Goal: Navigation & Orientation: Find specific page/section

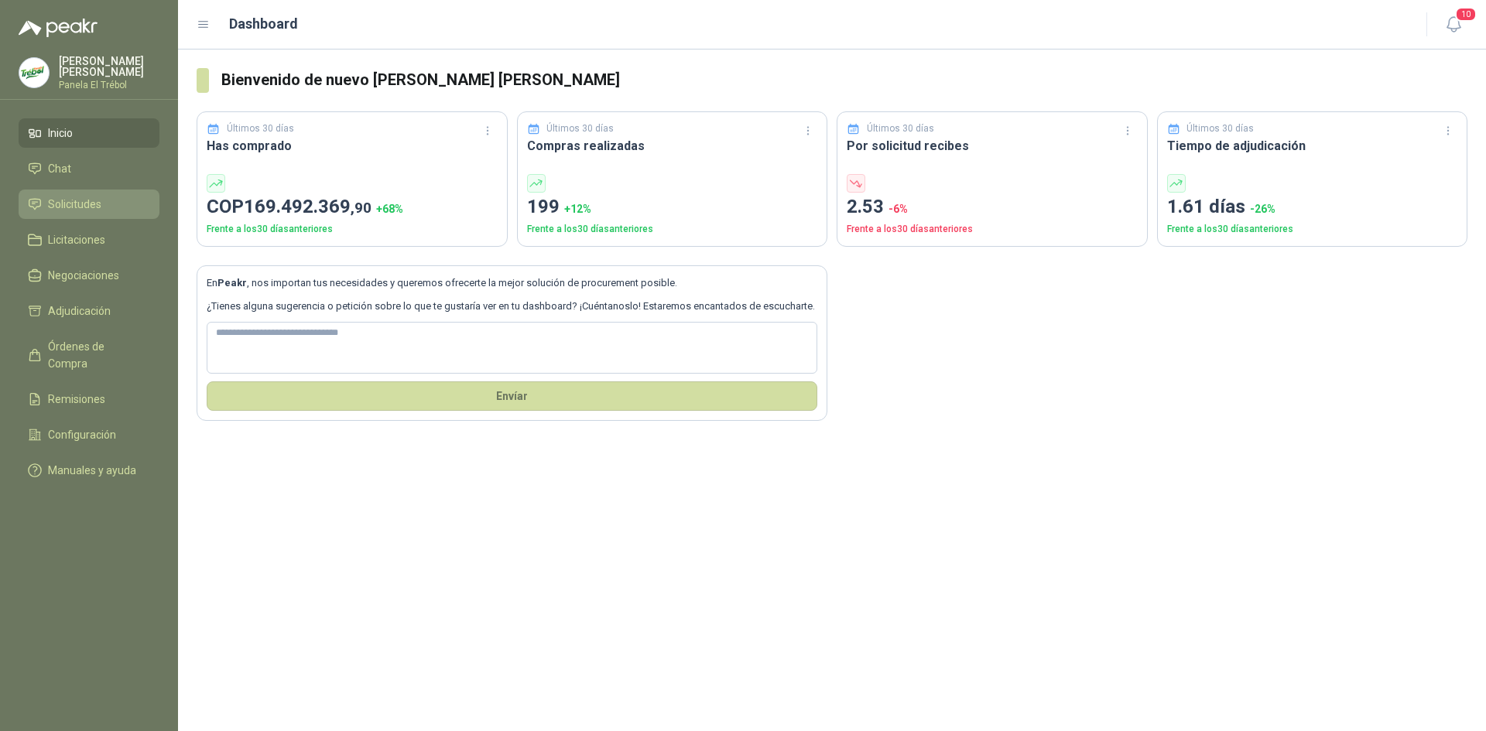
click at [77, 209] on span "Solicitudes" at bounding box center [74, 204] width 53 height 17
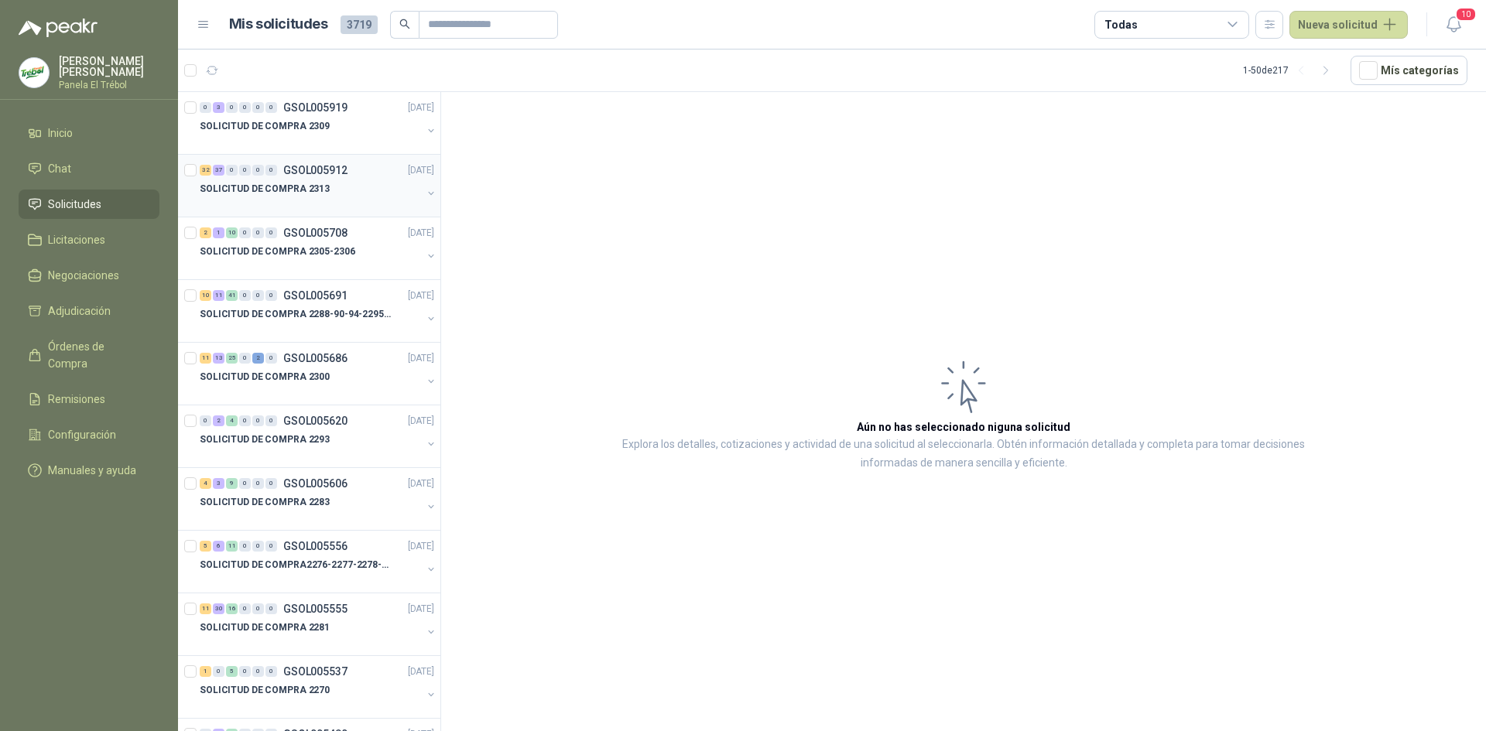
click at [425, 193] on button "button" at bounding box center [431, 193] width 12 height 12
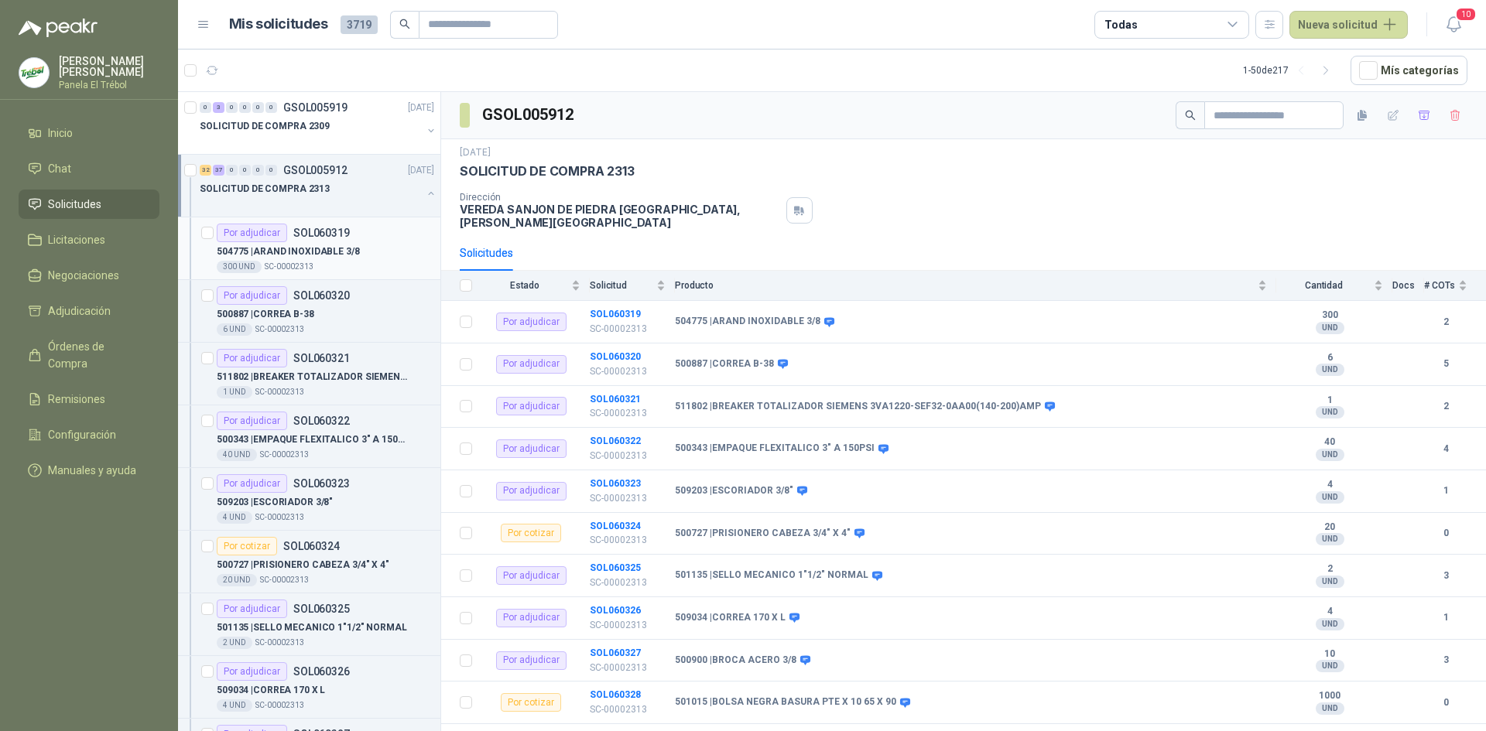
click at [333, 251] on p "504775 | [PERSON_NAME] INOXIDABLE 3/8" at bounding box center [288, 252] width 143 height 15
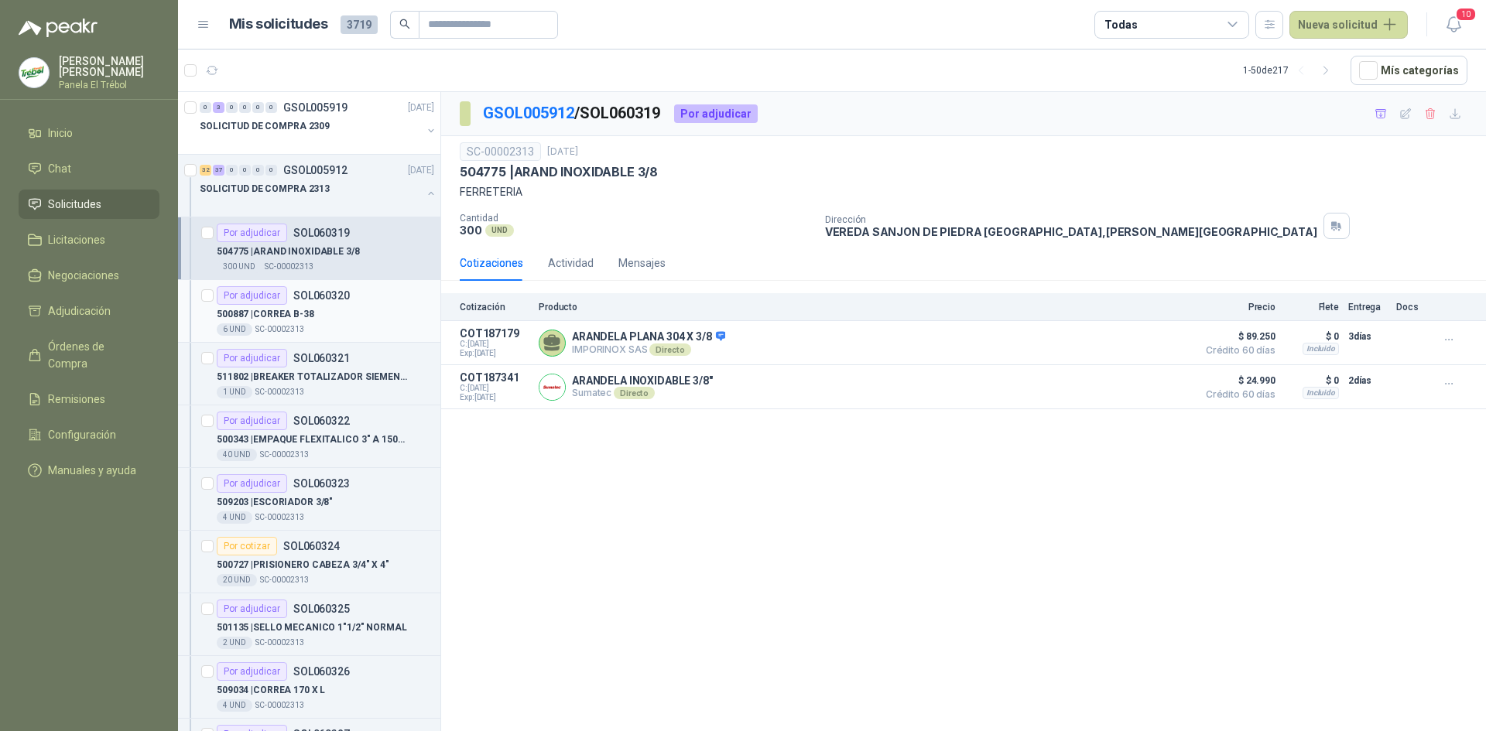
click at [365, 320] on div "500887 | [PERSON_NAME] B-38" at bounding box center [325, 314] width 217 height 19
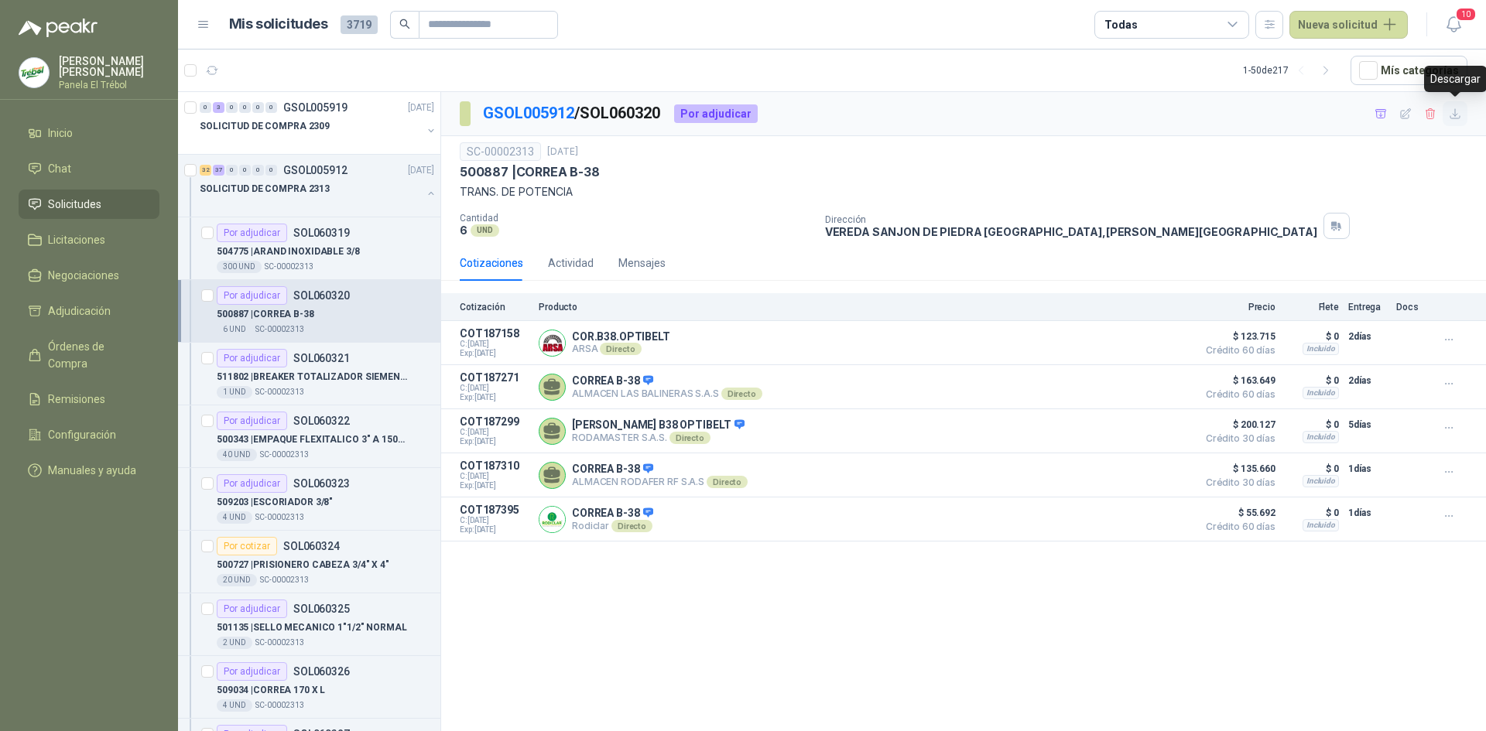
click at [1454, 114] on icon "button" at bounding box center [1454, 114] width 13 height 13
click at [327, 381] on p "511802 | BREAKER TOTALIZADOR SIEMENS 3VA1220-SEF32-0AA00(140-200)AMP" at bounding box center [313, 377] width 193 height 15
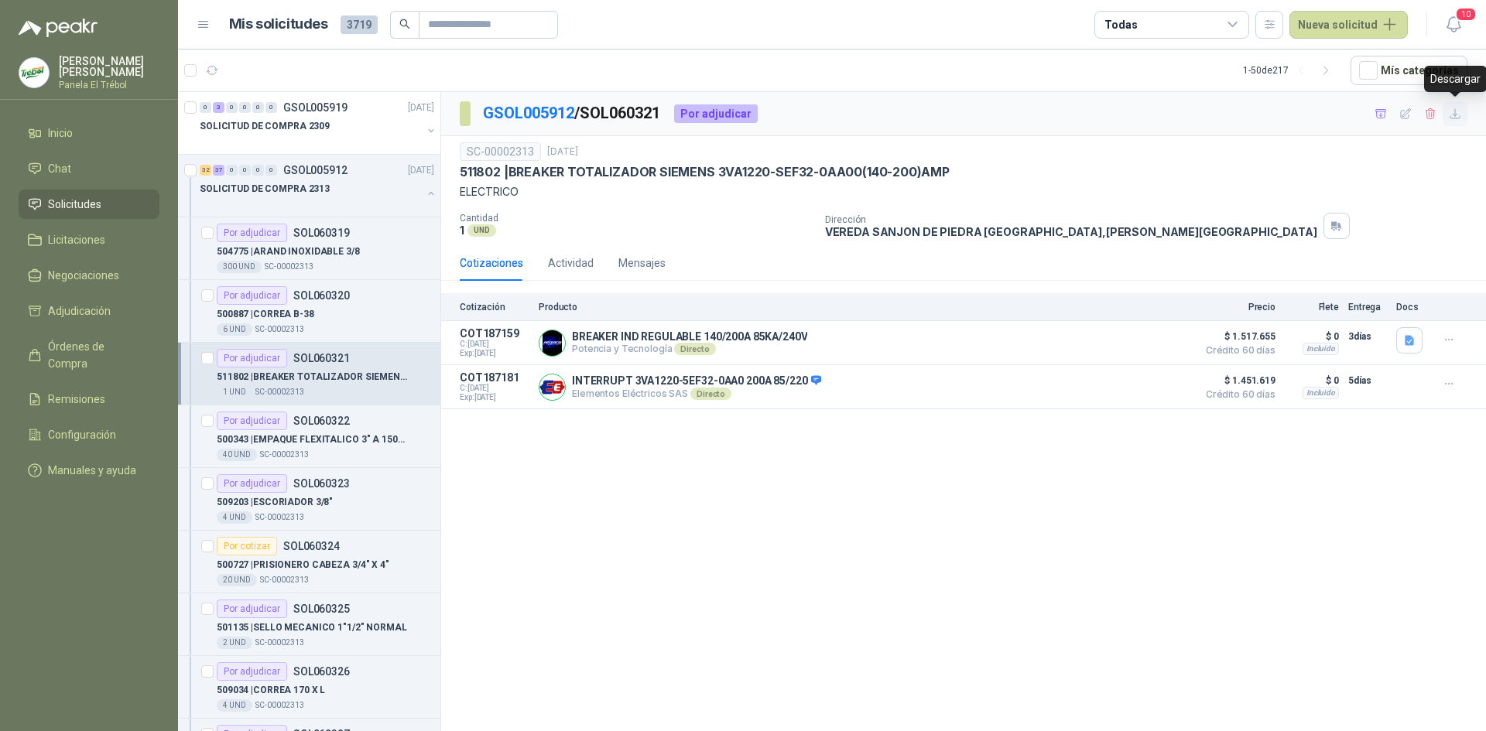
click at [1454, 115] on icon "button" at bounding box center [1454, 113] width 9 height 9
click at [302, 439] on p "500343 | EMPAQUE FLEXITALICO 3" A 150PSI" at bounding box center [313, 440] width 193 height 15
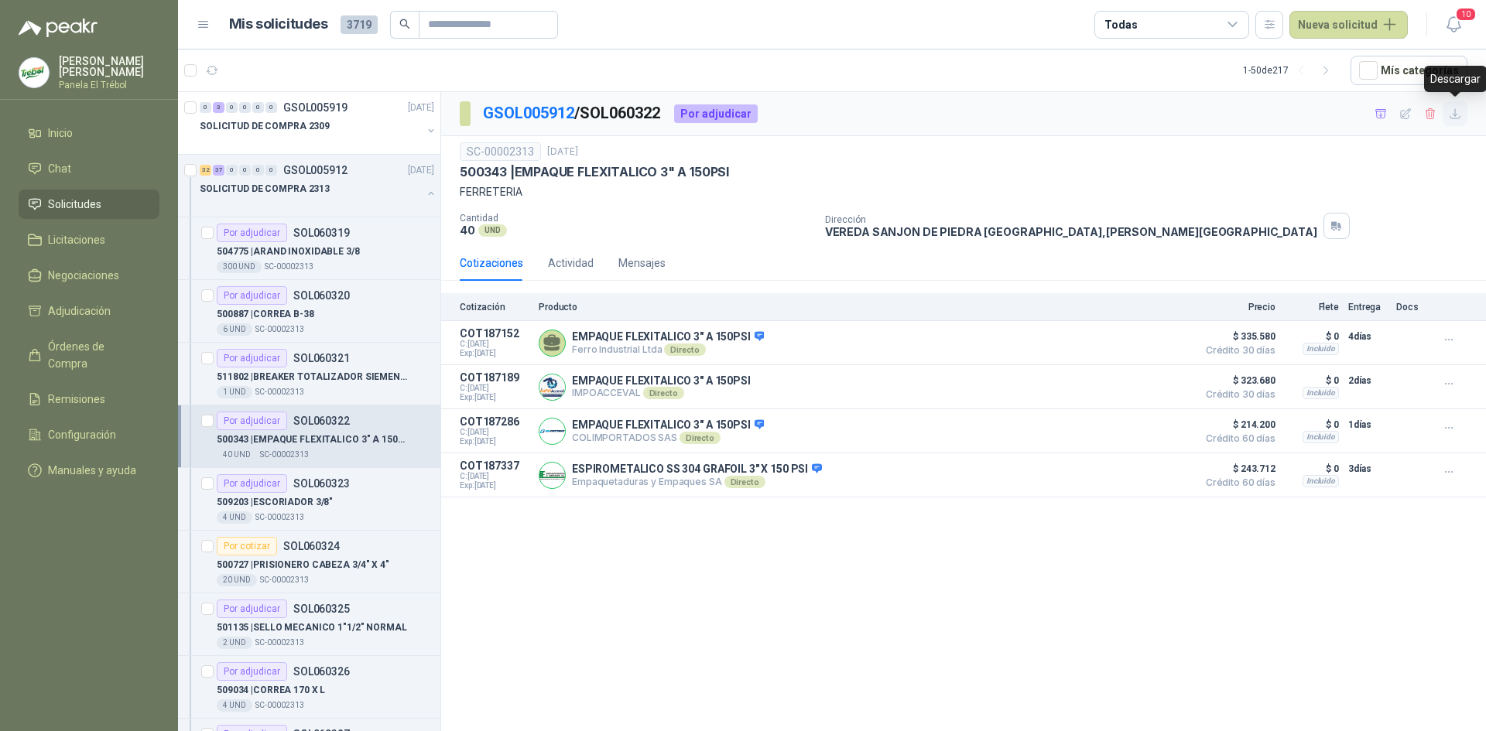
click at [1458, 111] on icon "button" at bounding box center [1454, 114] width 13 height 13
click at [306, 498] on p "509203 | ESCORIADOR 3/8"" at bounding box center [275, 502] width 116 height 15
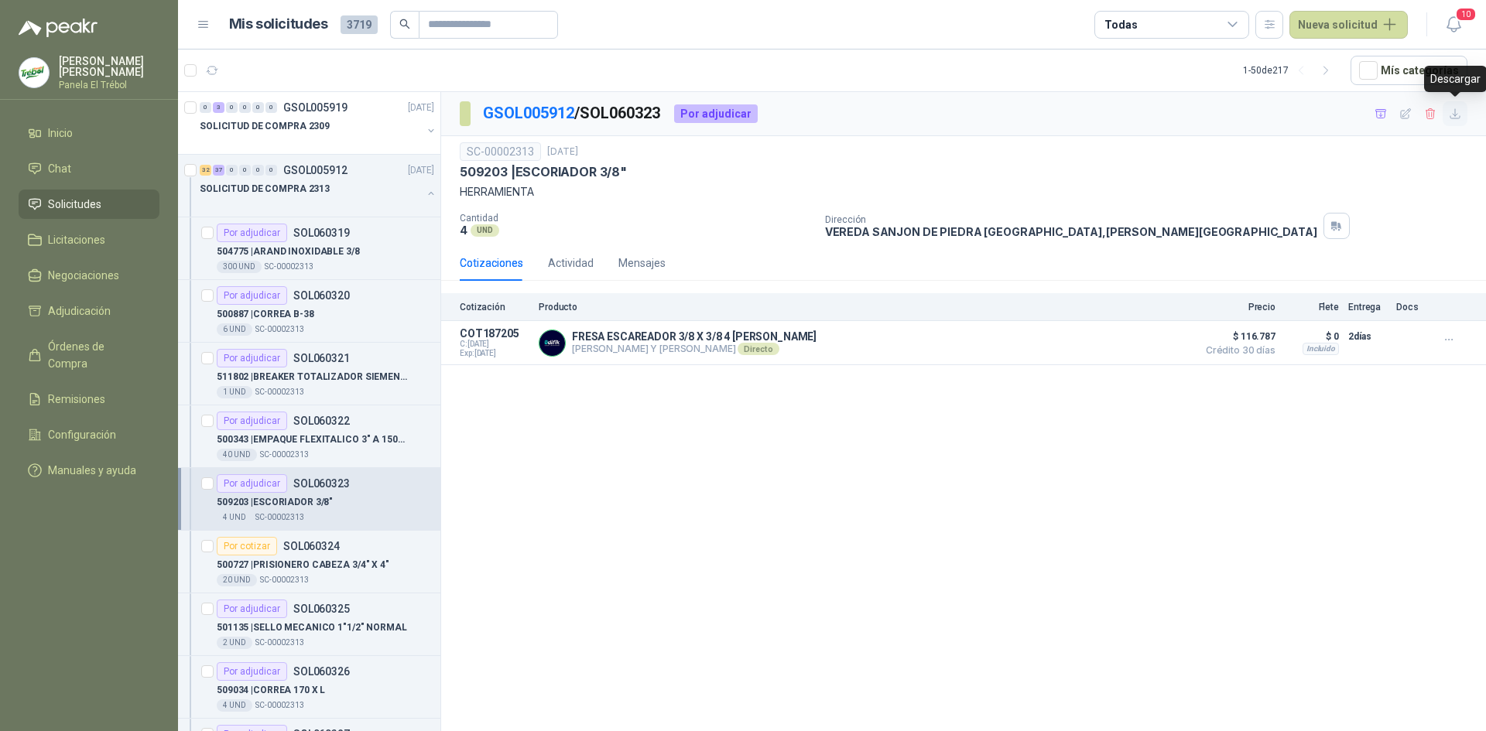
click at [1459, 115] on icon "button" at bounding box center [1454, 114] width 13 height 13
click at [326, 553] on div "Por cotizar SOL060324" at bounding box center [278, 546] width 123 height 19
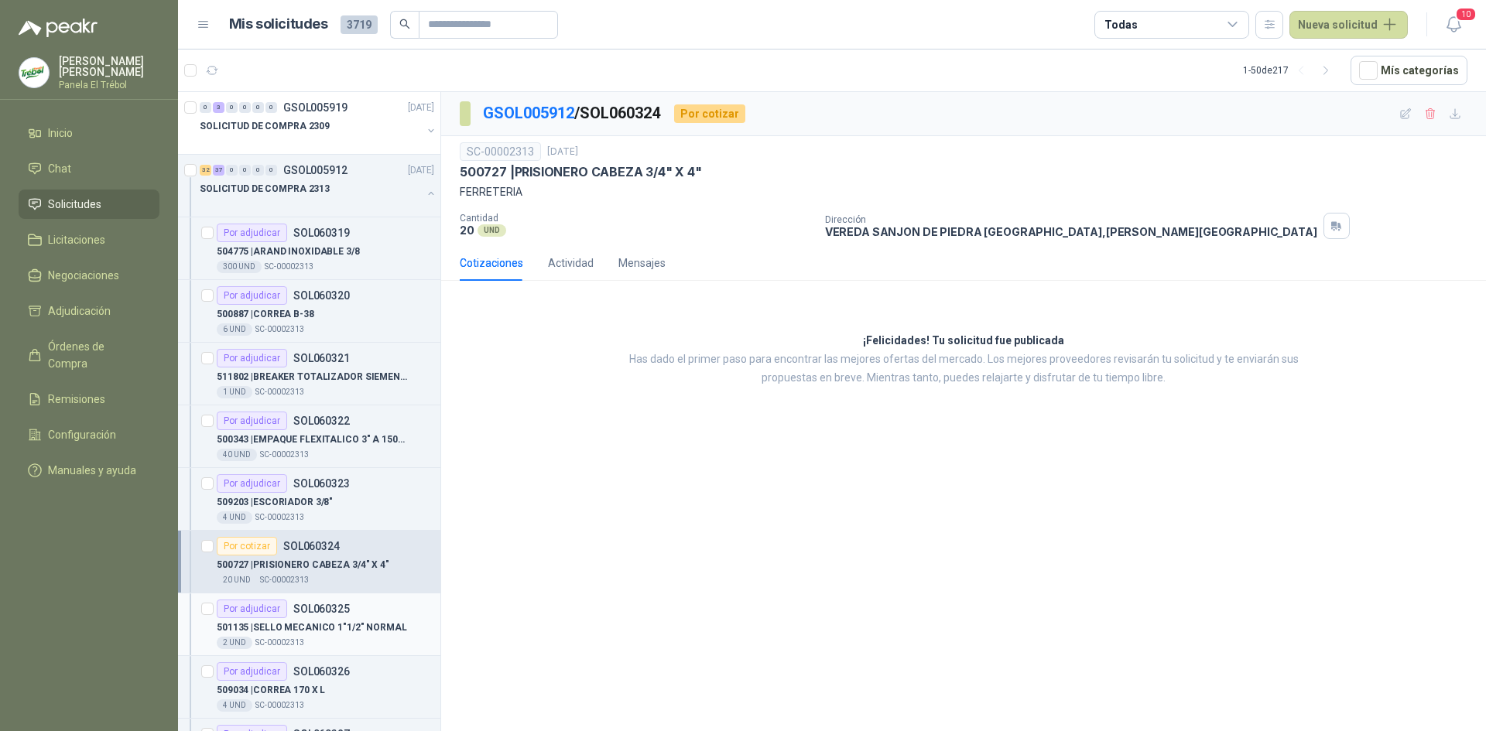
click at [327, 617] on div "Por adjudicar SOL060325" at bounding box center [283, 609] width 133 height 19
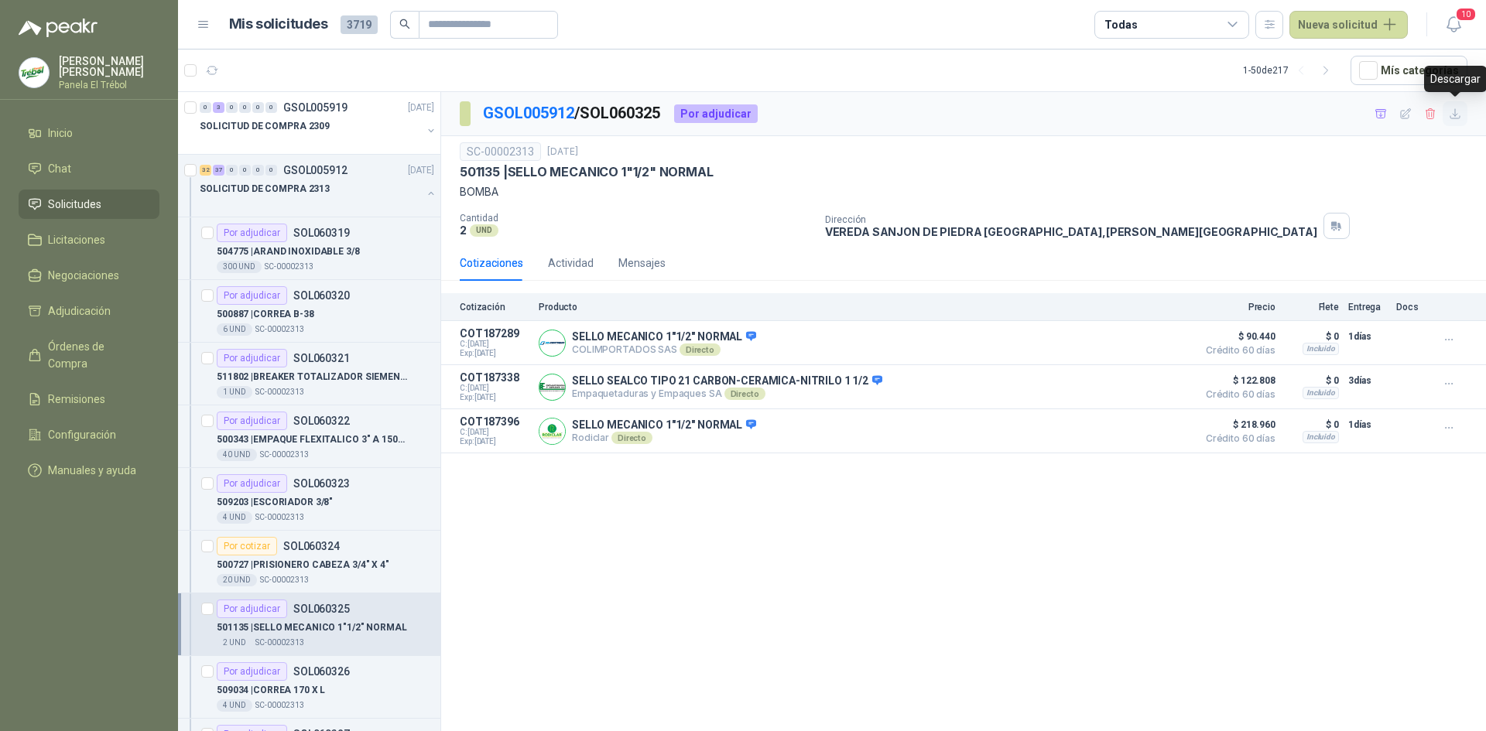
click at [1453, 115] on icon "button" at bounding box center [1454, 113] width 9 height 9
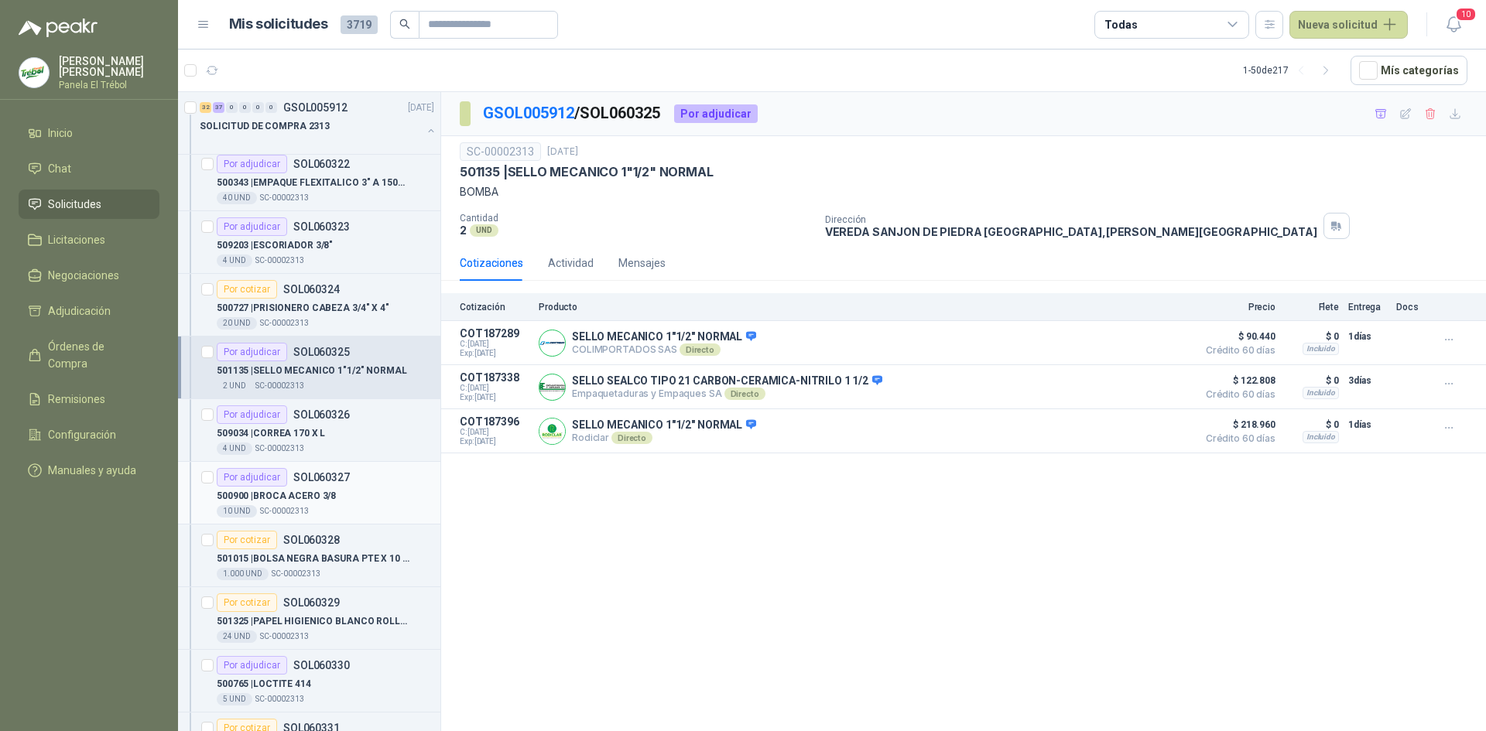
scroll to position [258, 0]
click at [319, 433] on p "509034 | [PERSON_NAME] 170 X L" at bounding box center [271, 433] width 108 height 15
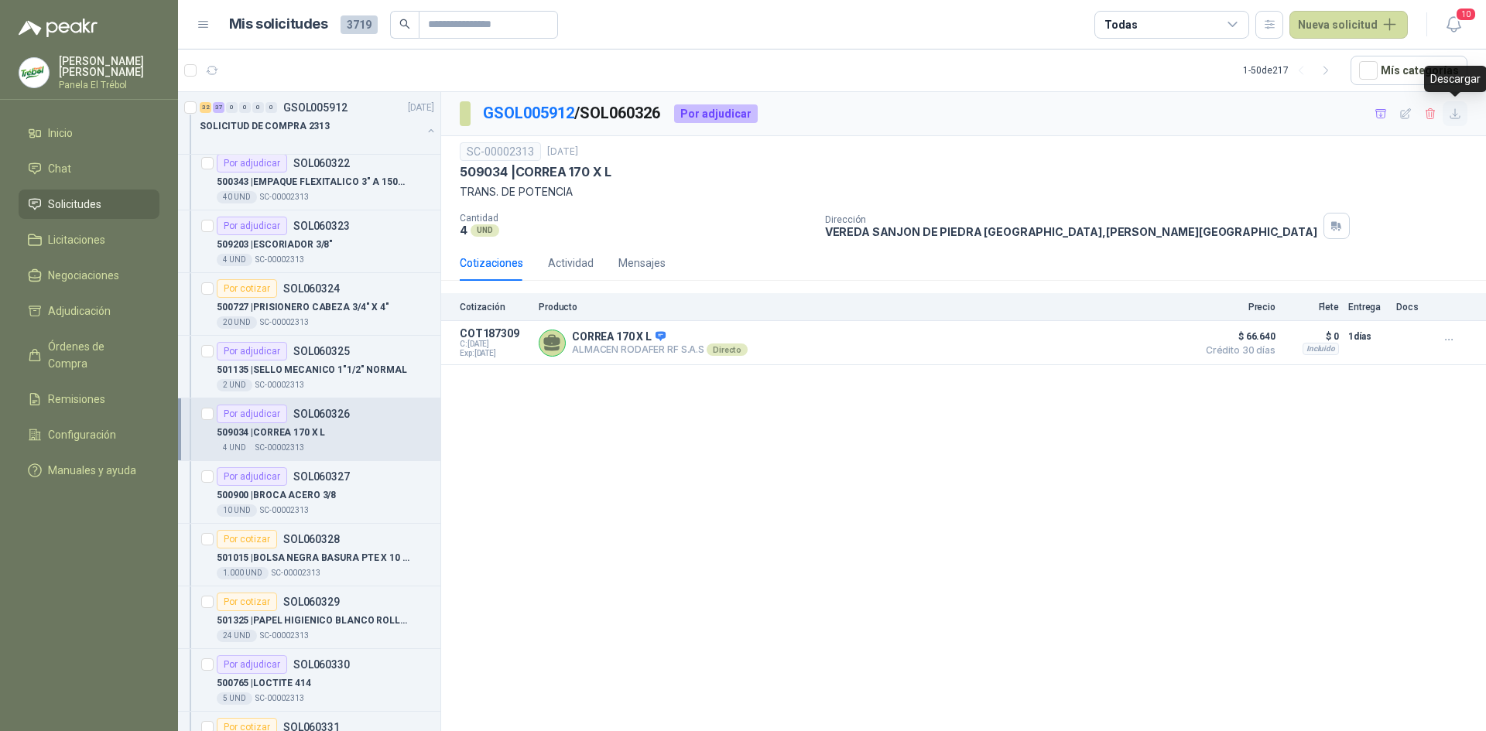
click at [1455, 115] on icon "button" at bounding box center [1454, 114] width 13 height 13
click at [304, 489] on p "500900 | BROCA ACERO 3/8" at bounding box center [276, 495] width 119 height 15
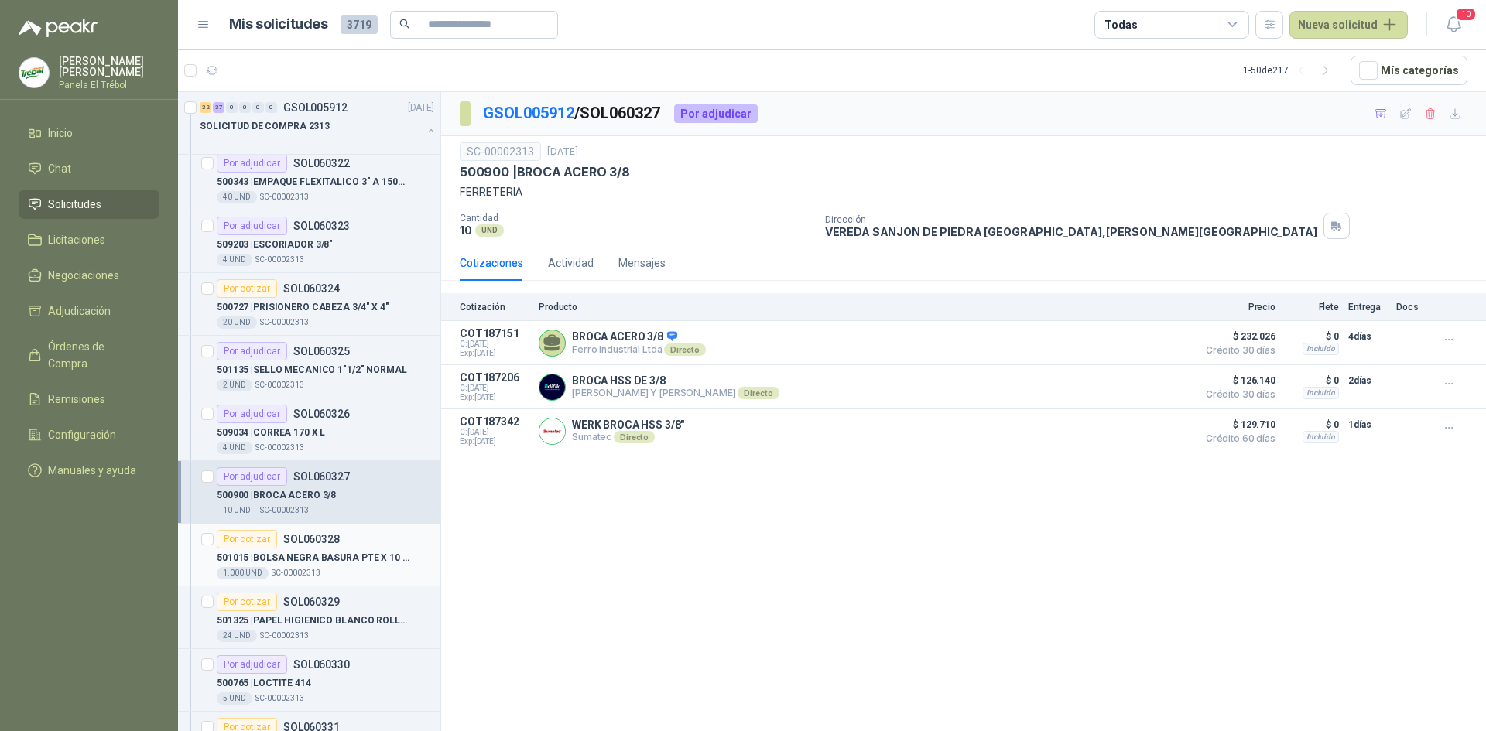
click at [297, 557] on p "501015 | BOLSA NEGRA BASURA PTE X 10 65 X 90" at bounding box center [313, 558] width 193 height 15
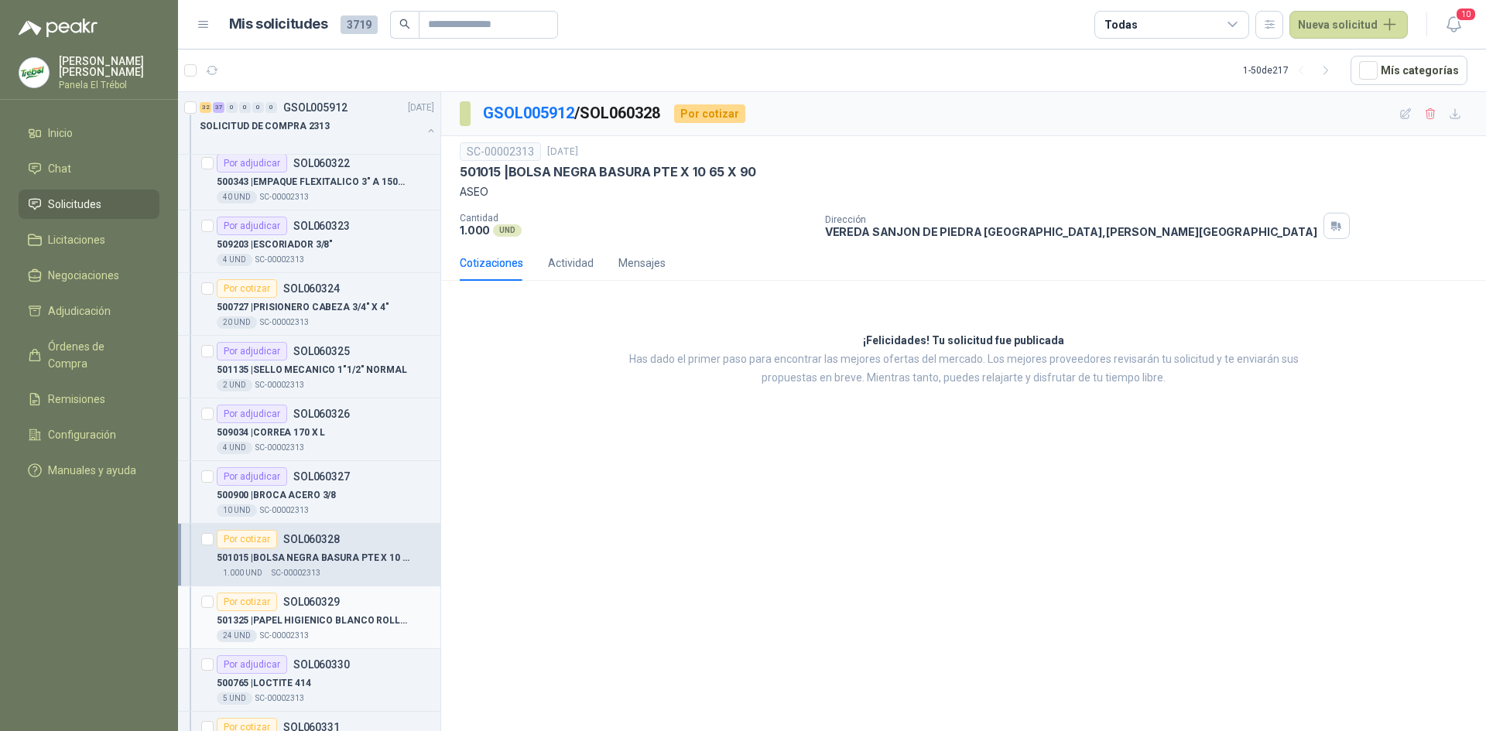
click at [296, 626] on p "501325 | PAPEL HIGIENICO [PERSON_NAME] [PERSON_NAME]" at bounding box center [313, 621] width 193 height 15
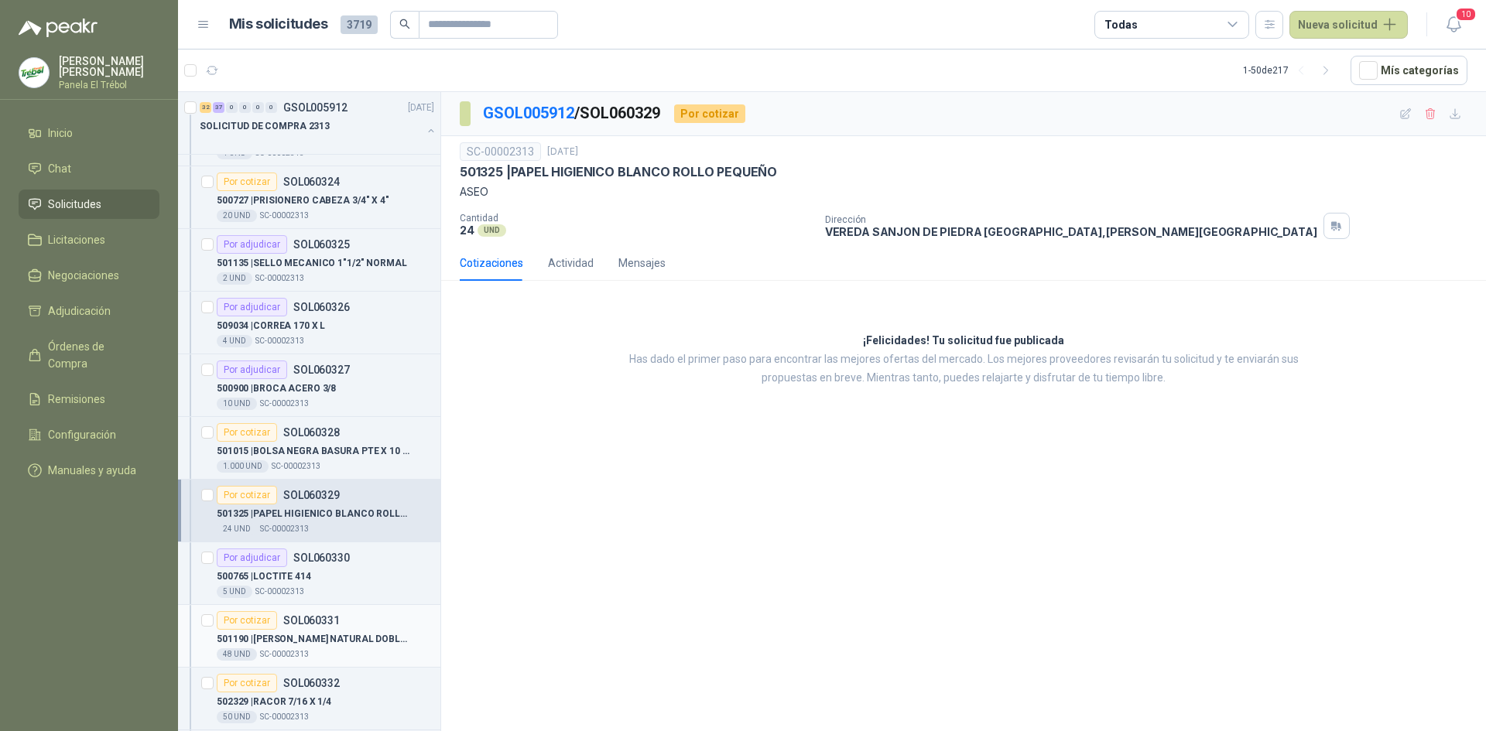
scroll to position [412, 0]
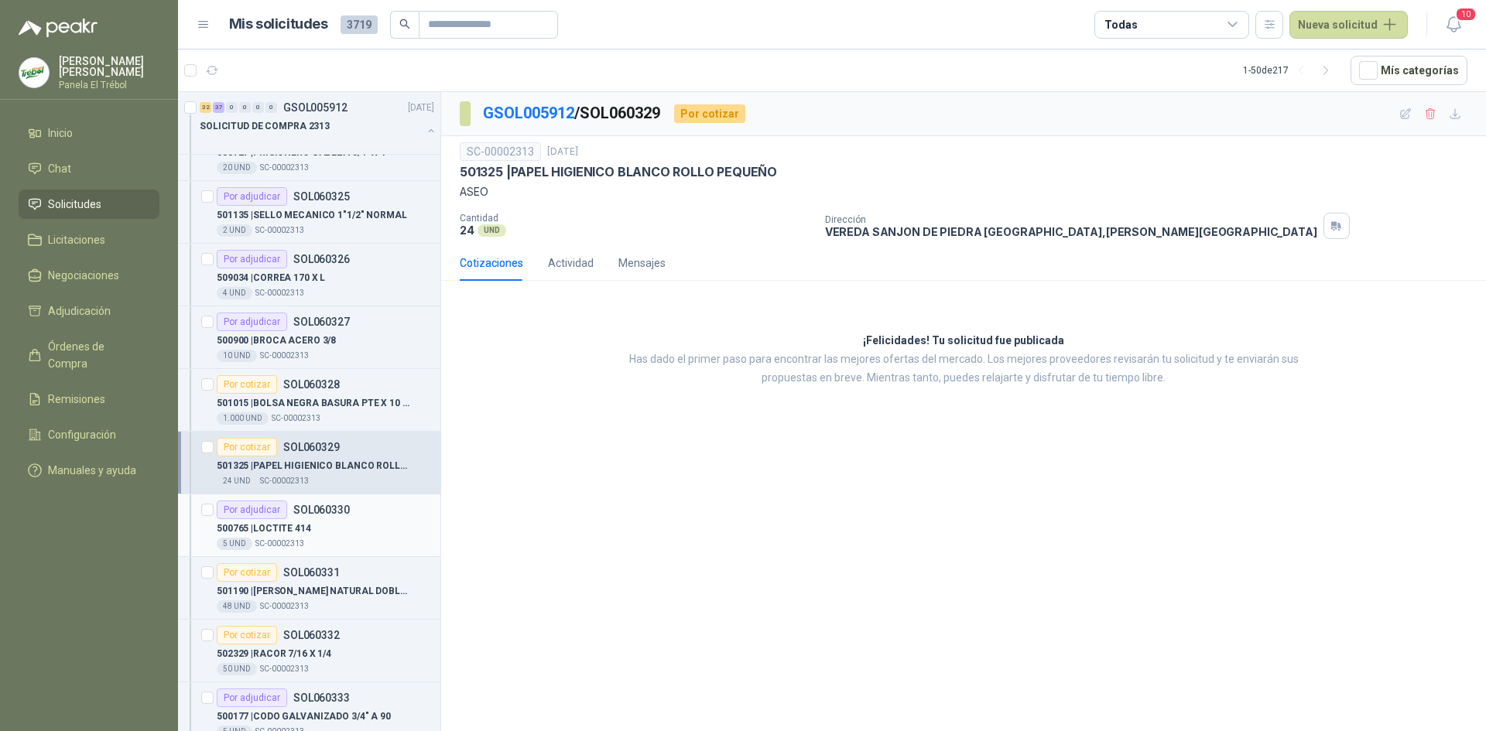
click at [307, 519] on div "500765 | LOCTITE 414" at bounding box center [325, 528] width 217 height 19
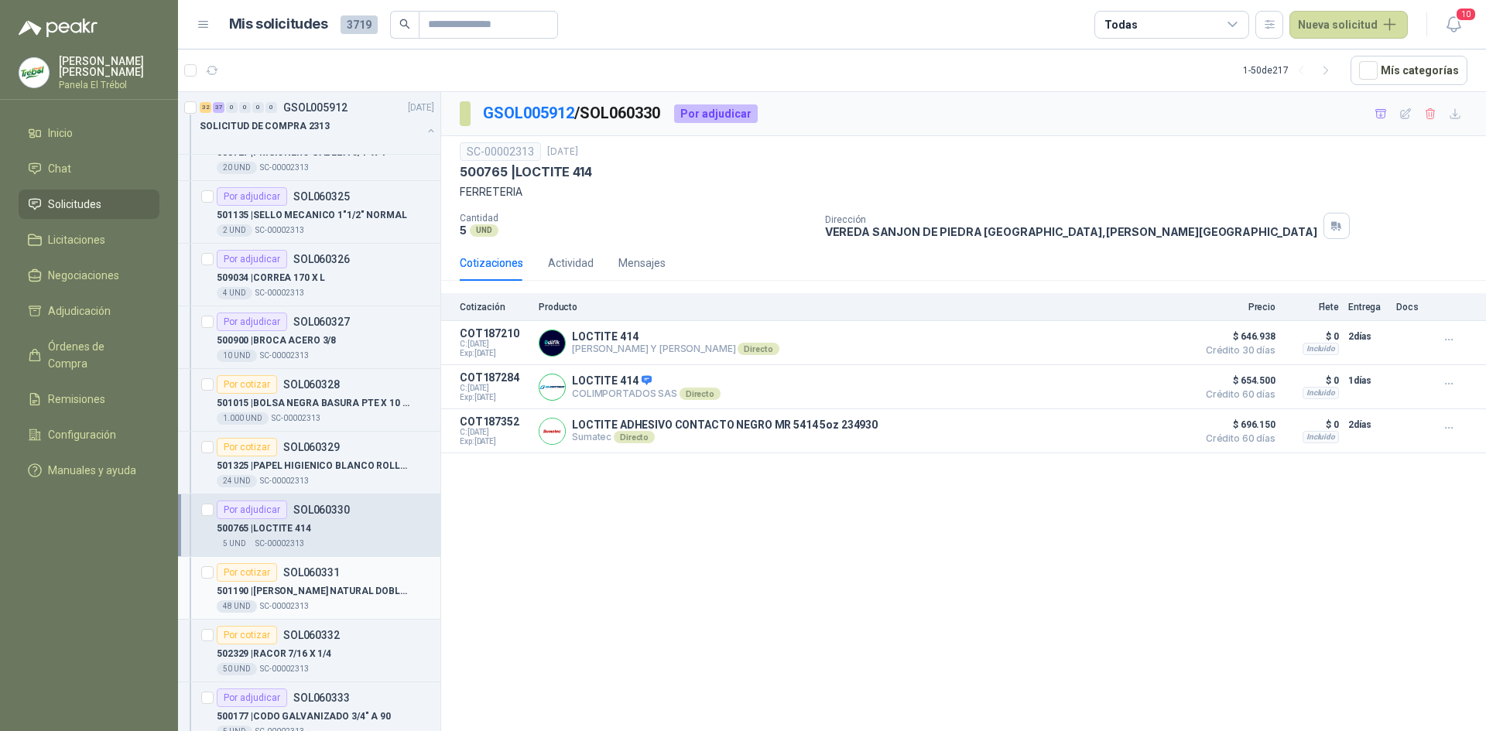
click at [287, 597] on p "501190 | [PERSON_NAME] NATURAL DOBLA Z 21 MULTIFO" at bounding box center [313, 591] width 193 height 15
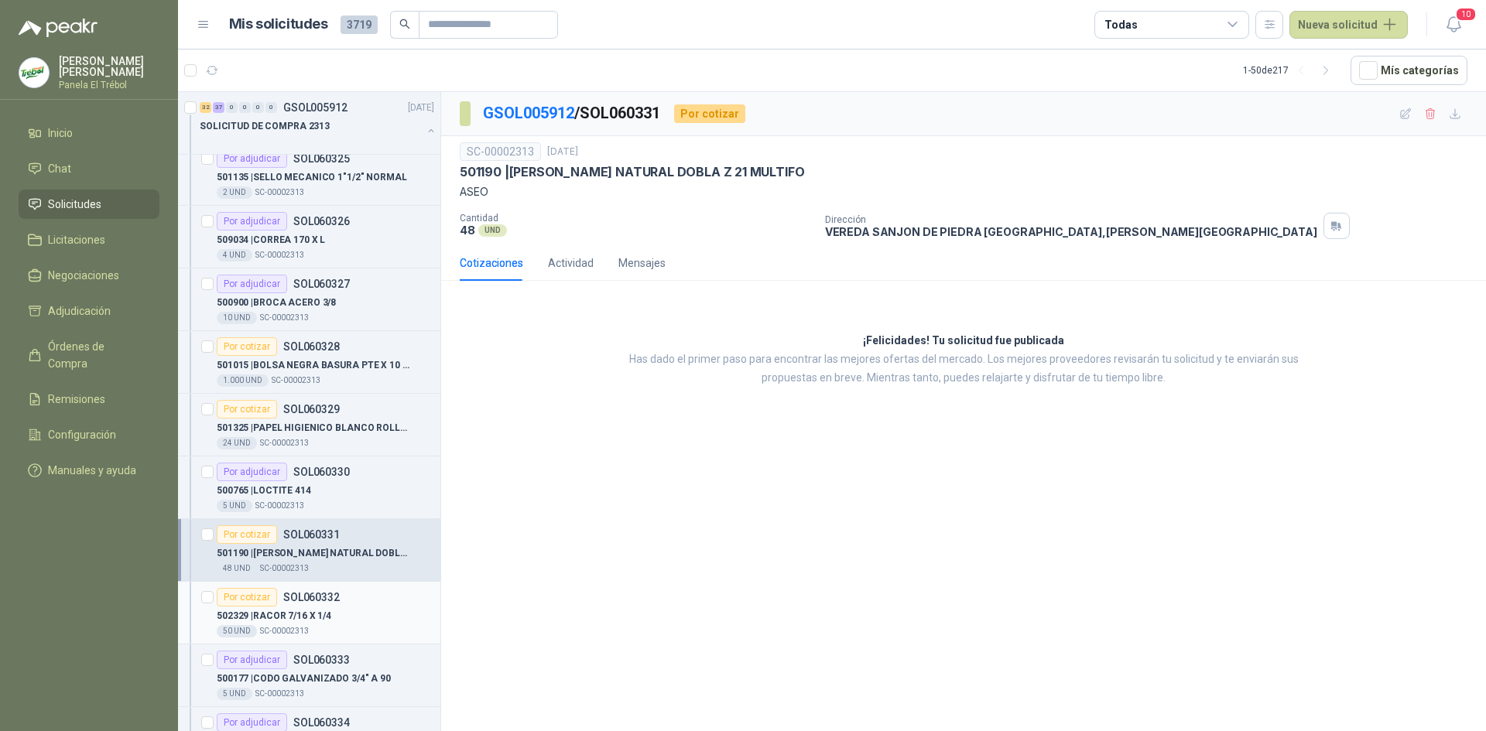
scroll to position [567, 0]
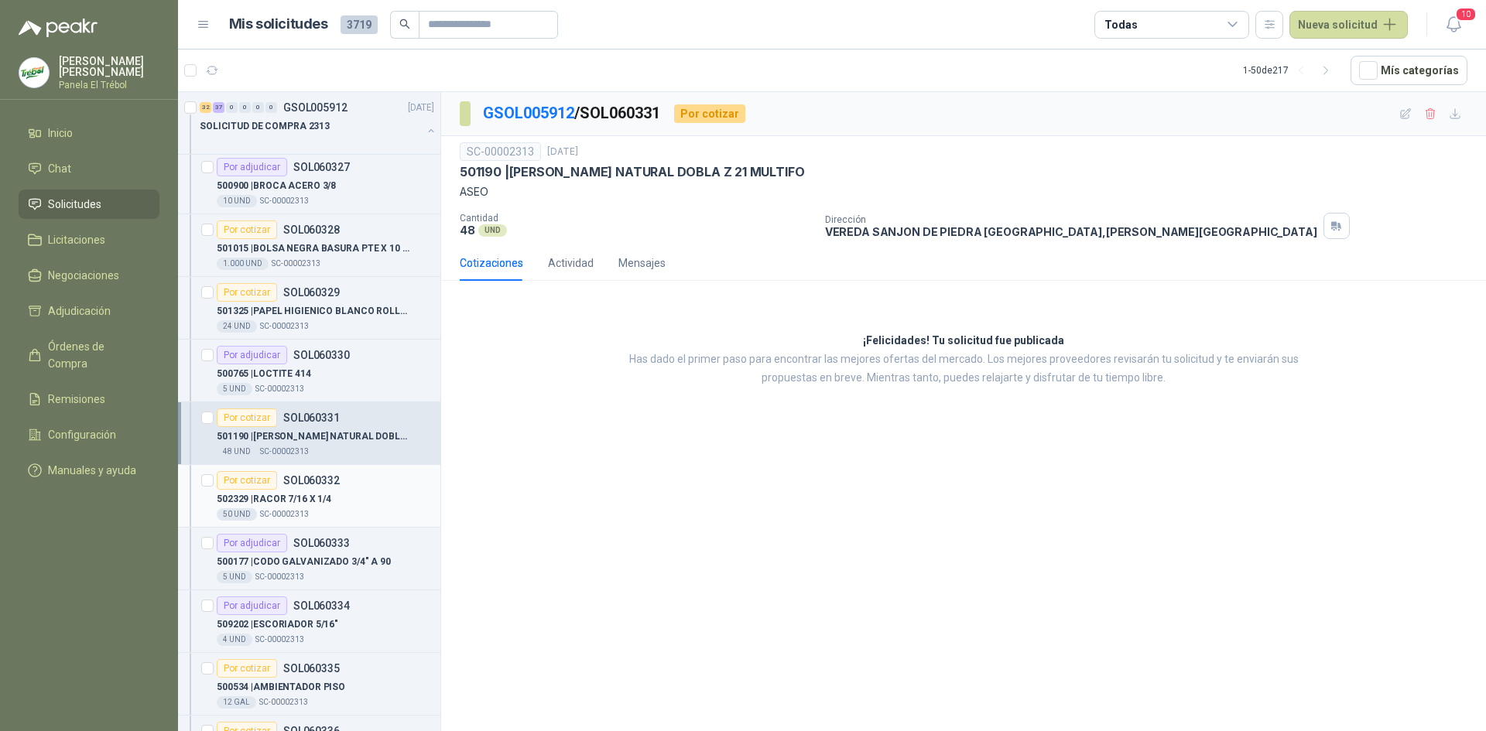
click at [300, 492] on p "502329 | RACOR 7/16 X 1/4" at bounding box center [274, 499] width 115 height 15
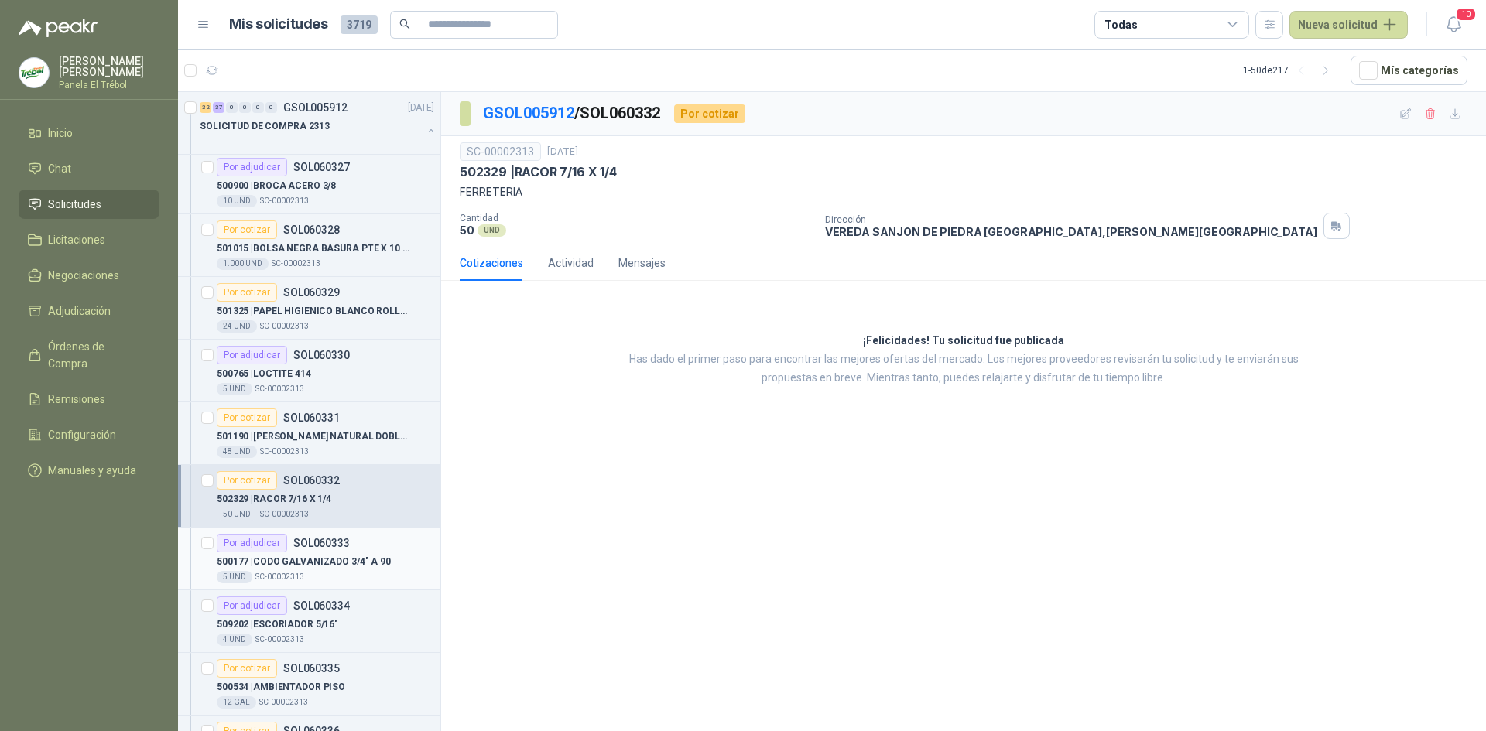
click at [300, 556] on p "500177 | CODO GALVANIZADO 3/4" A 90" at bounding box center [304, 562] width 174 height 15
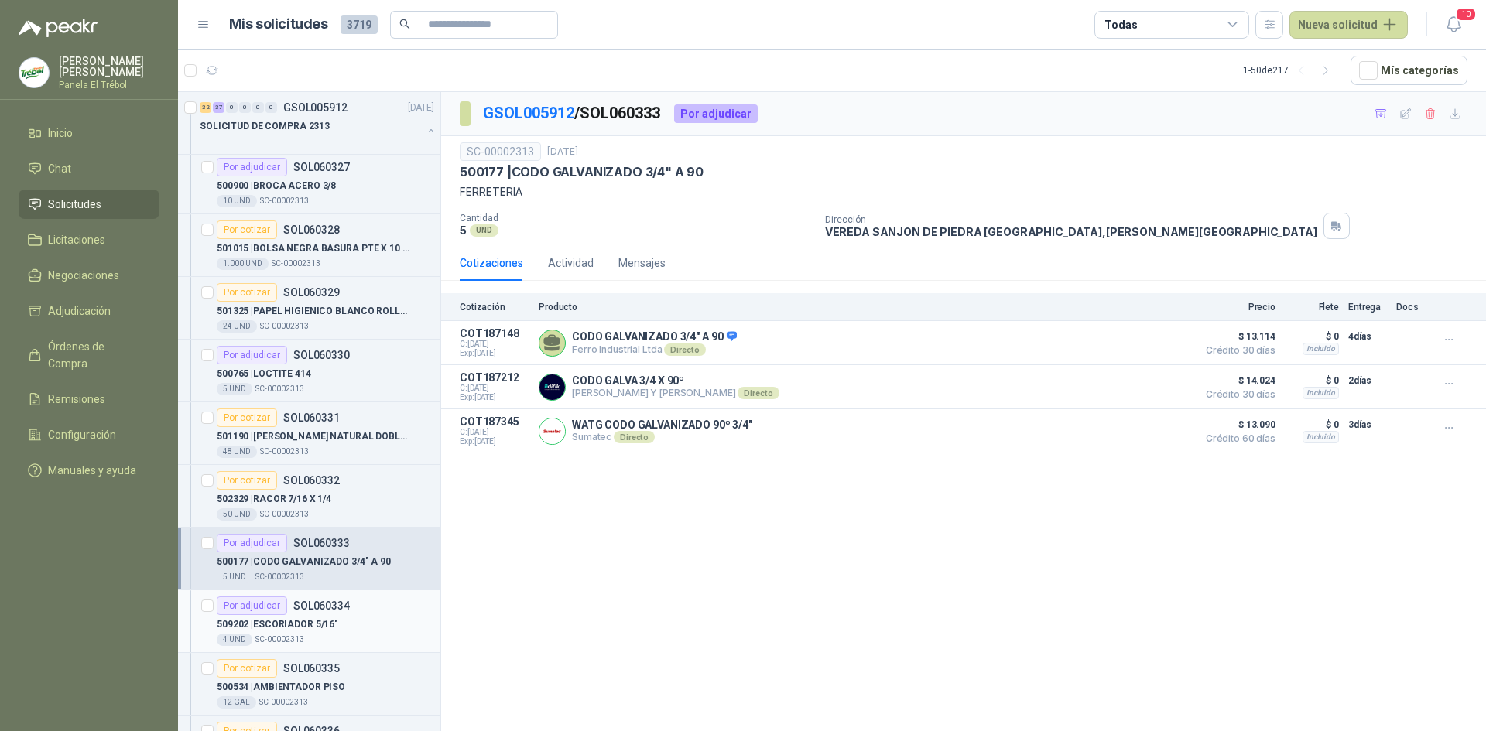
click at [316, 618] on p "509202 | ESCORIADOR 5/16"" at bounding box center [277, 624] width 121 height 15
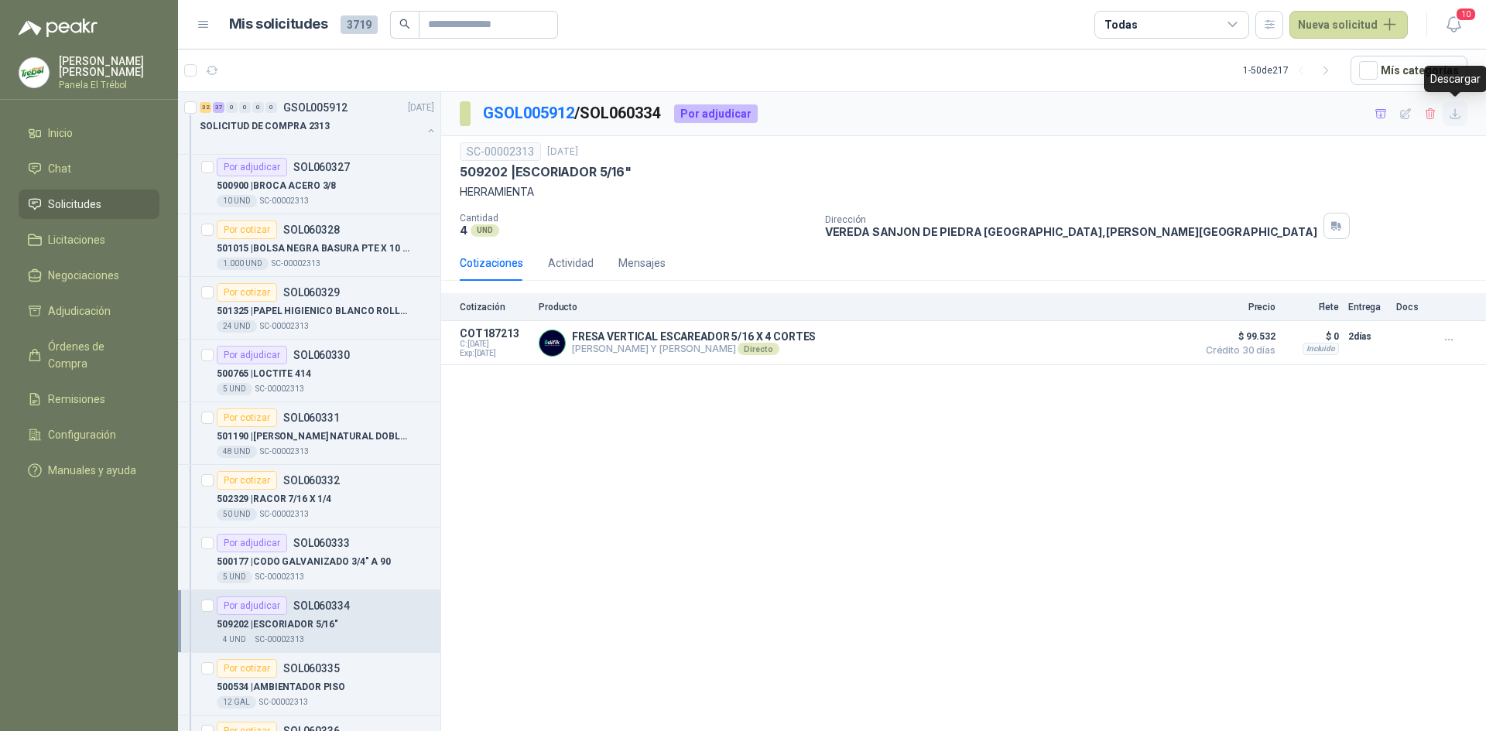
click at [1454, 116] on icon "button" at bounding box center [1454, 114] width 13 height 13
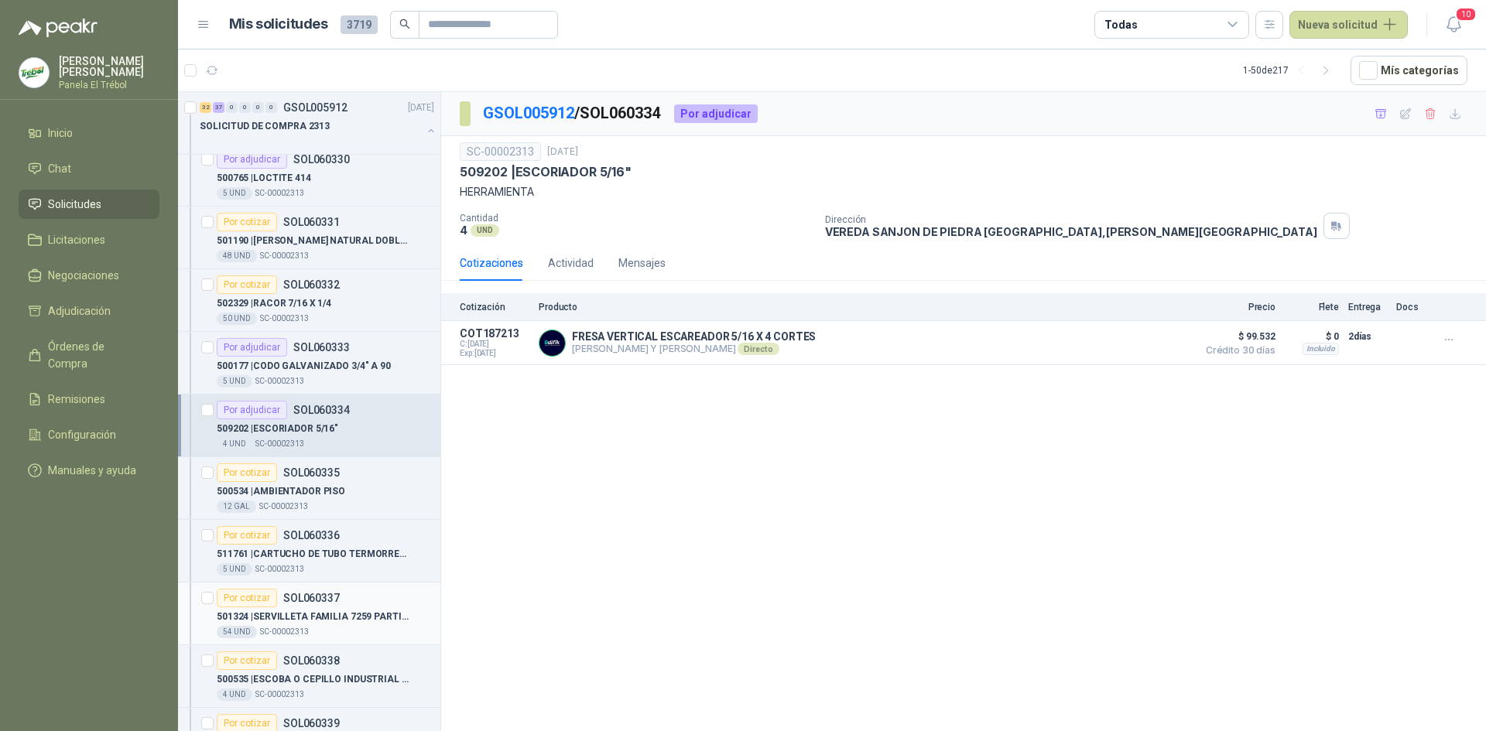
scroll to position [826, 0]
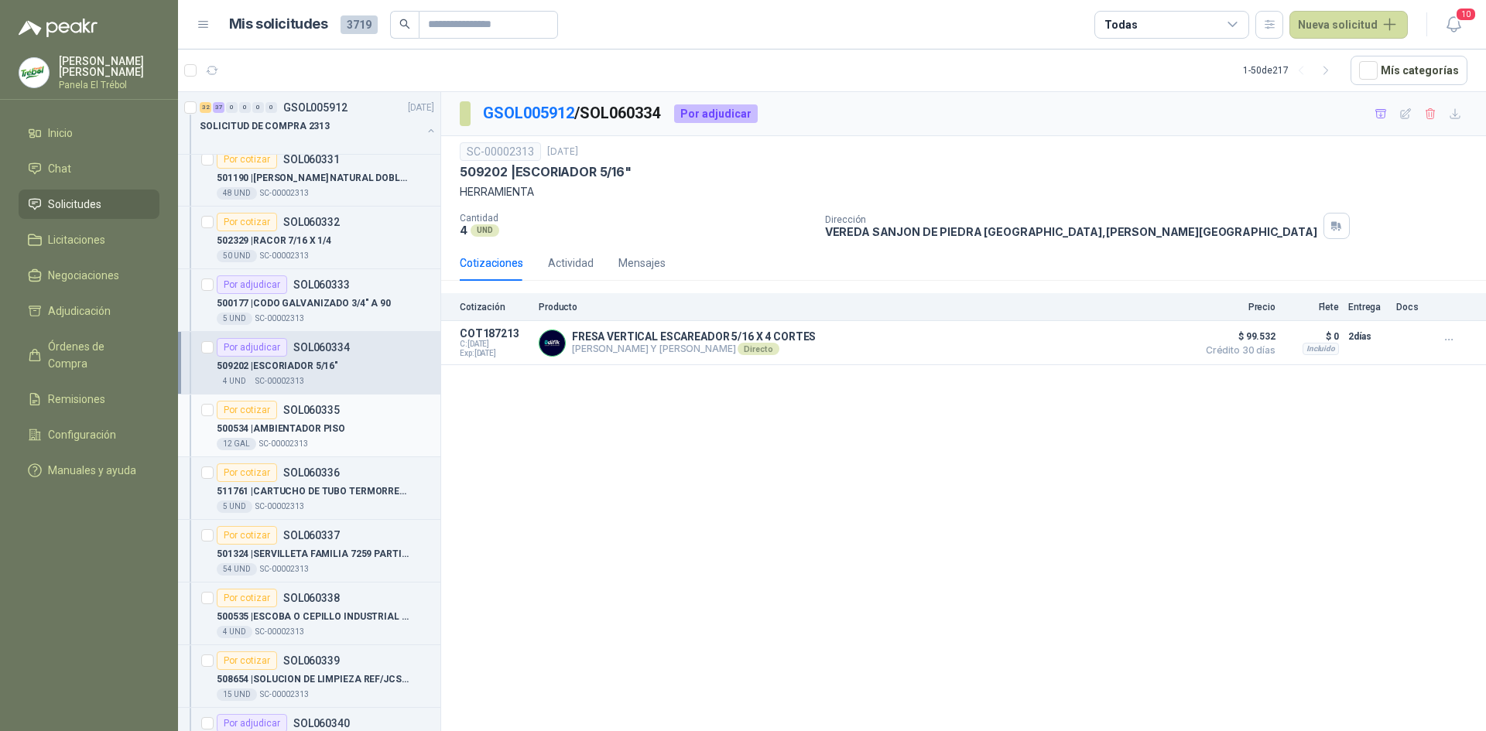
click at [329, 433] on p "500534 | AMBIENTADOR PISO" at bounding box center [281, 429] width 128 height 15
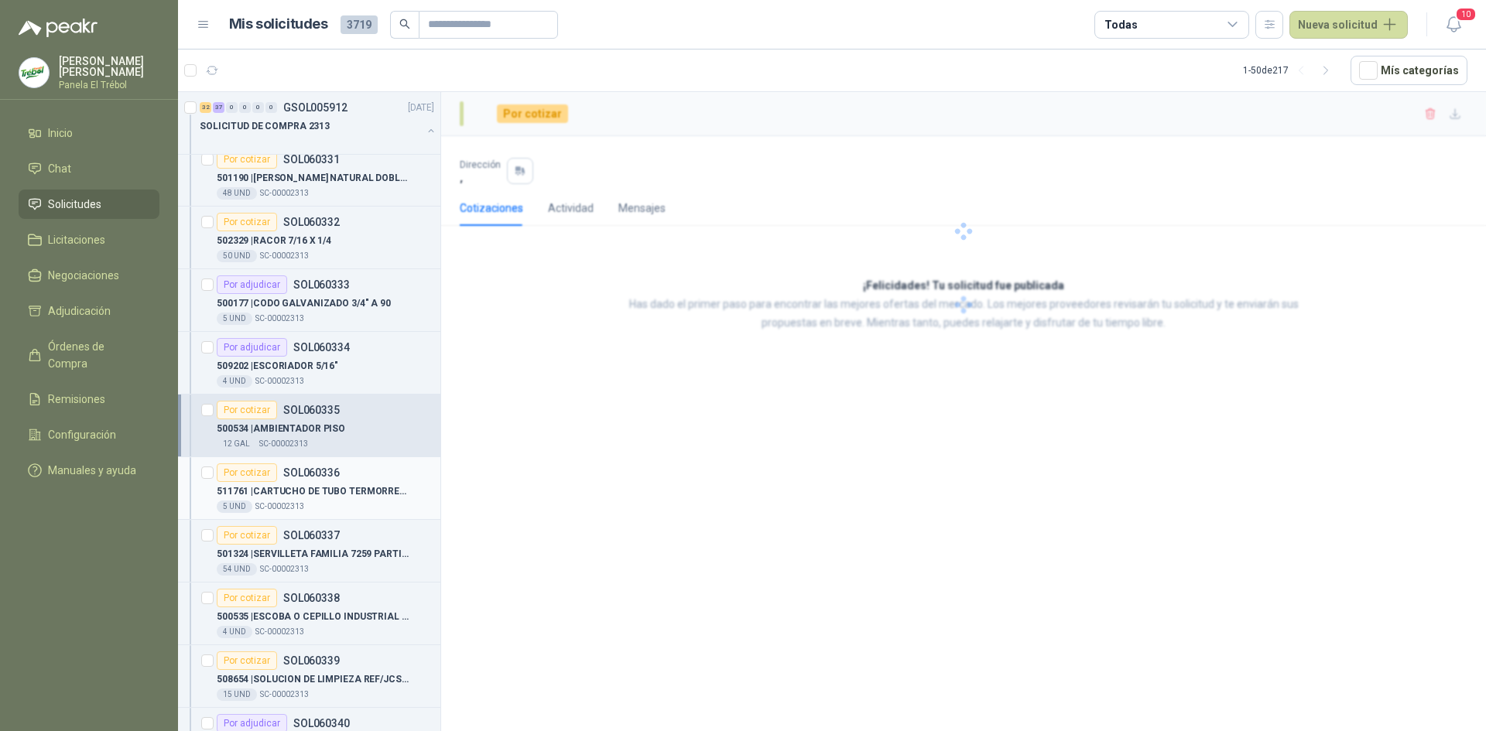
click at [323, 482] on div "511761 | CARTUCHO DE TUBO TERMORRETRACTIL [PERSON_NAME] DE 12MM X 1,52 M" at bounding box center [325, 491] width 217 height 19
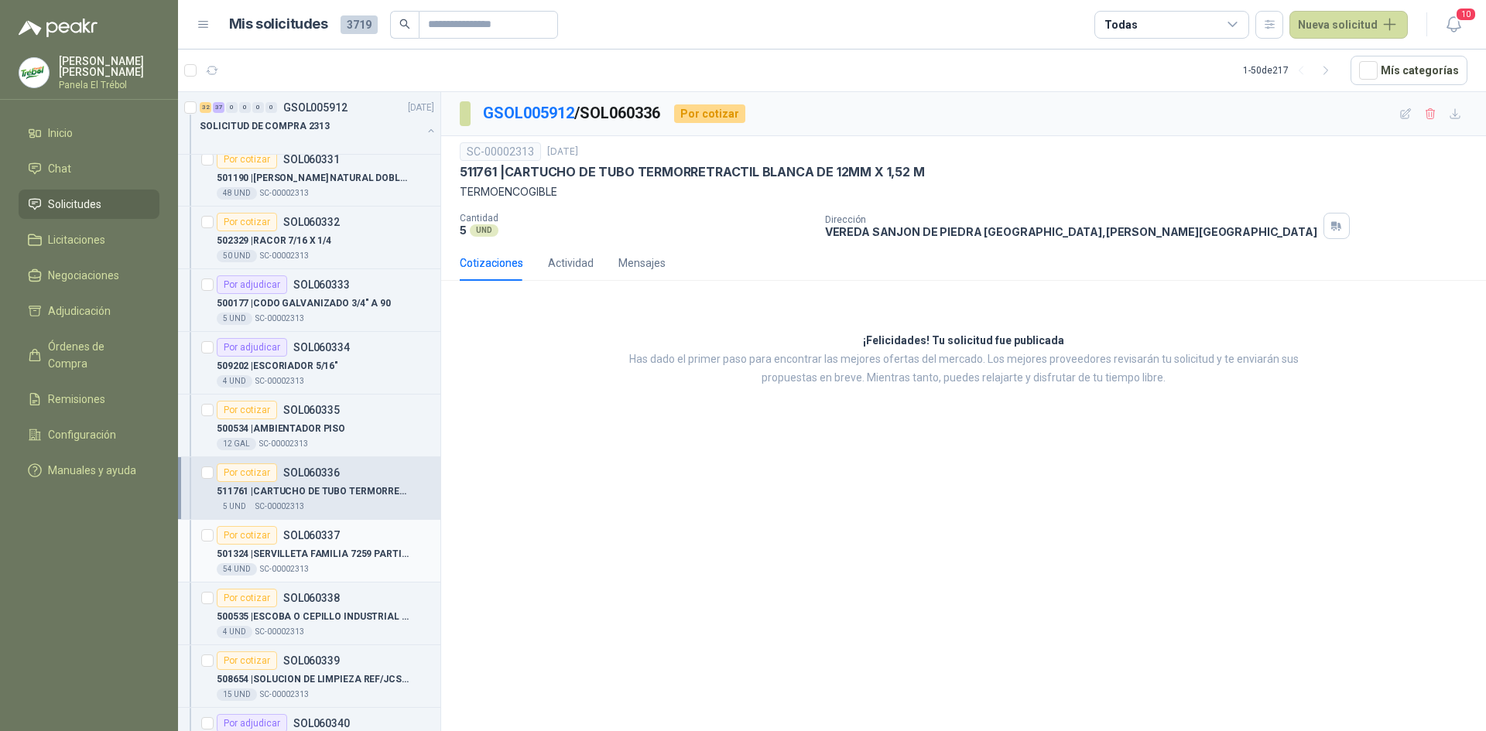
click at [321, 555] on p "501324 | SERVILLETA FAMILIA 7259 [PERSON_NAME] CAJA X 9" at bounding box center [313, 554] width 193 height 15
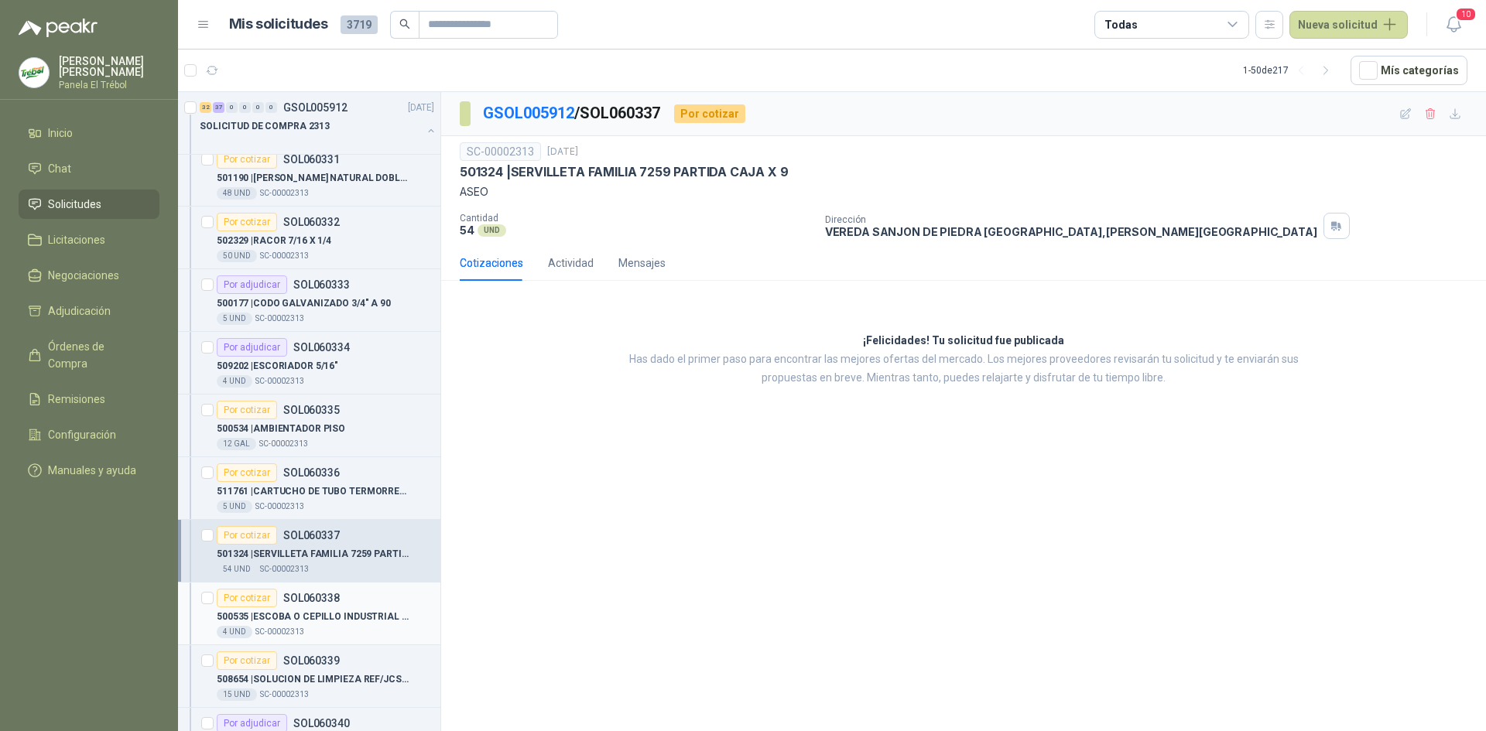
click at [320, 602] on p "SOL060338" at bounding box center [311, 598] width 56 height 11
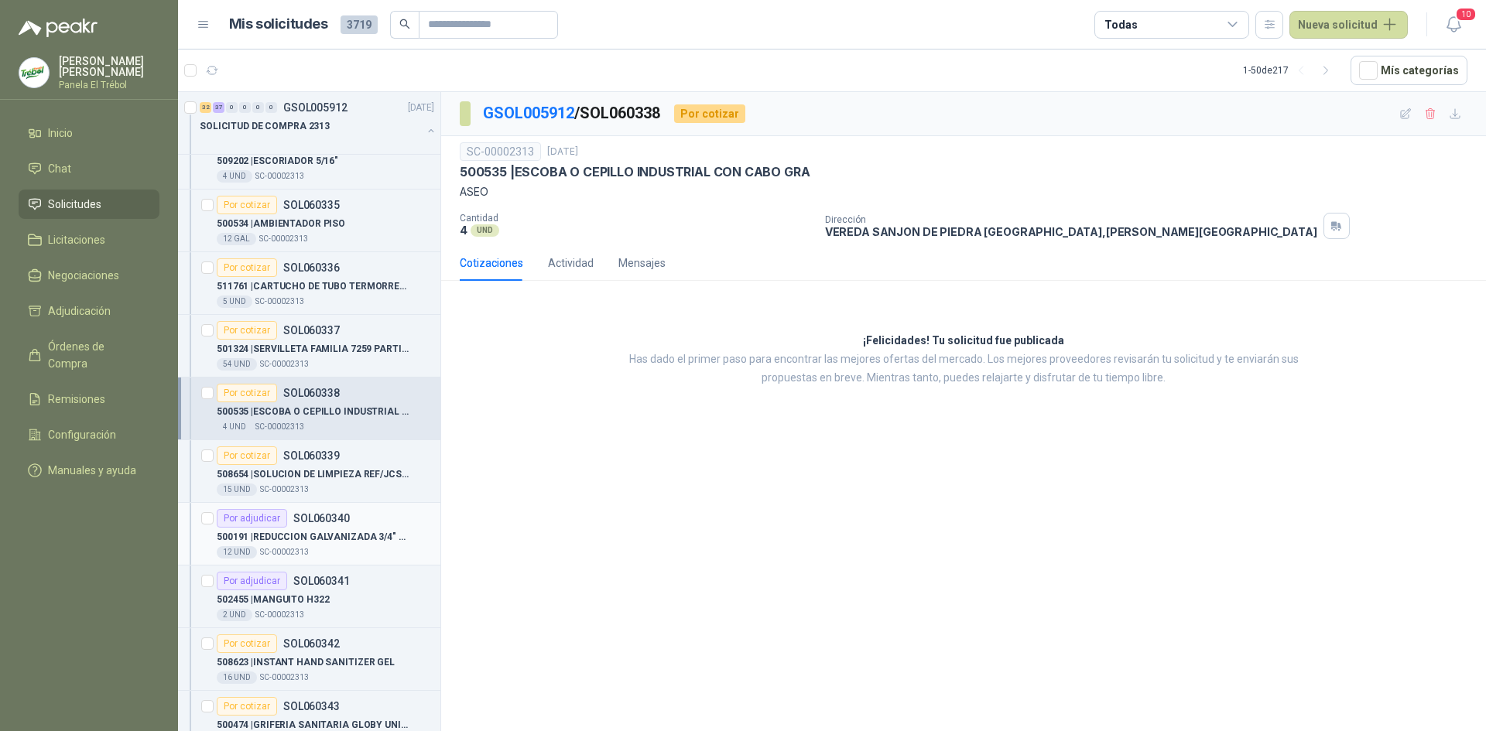
scroll to position [1031, 0]
click at [294, 486] on p "SC-00002313" at bounding box center [284, 489] width 49 height 12
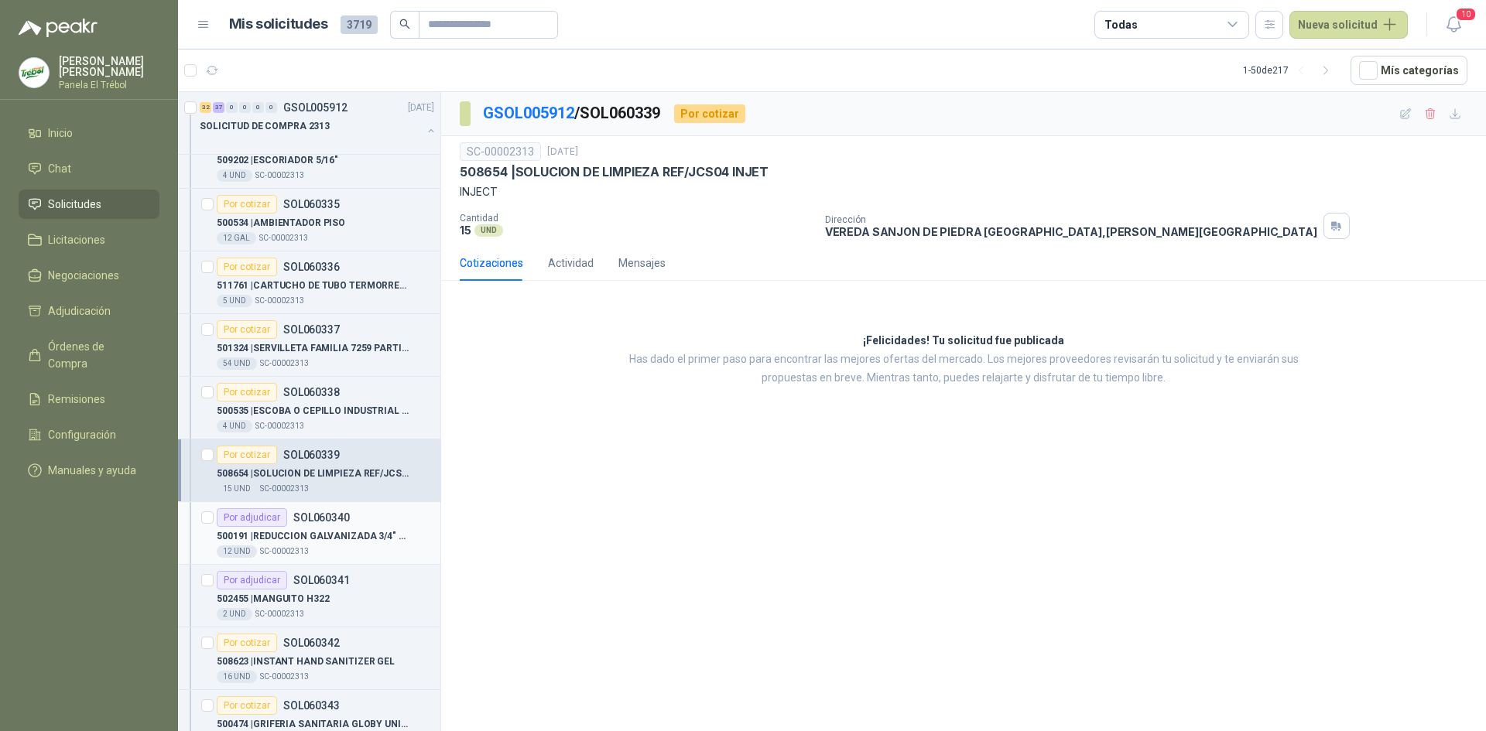
click at [307, 542] on p "500191 | REDUCCION GALVANIZADA 3/4" A 1/2"" at bounding box center [313, 536] width 193 height 15
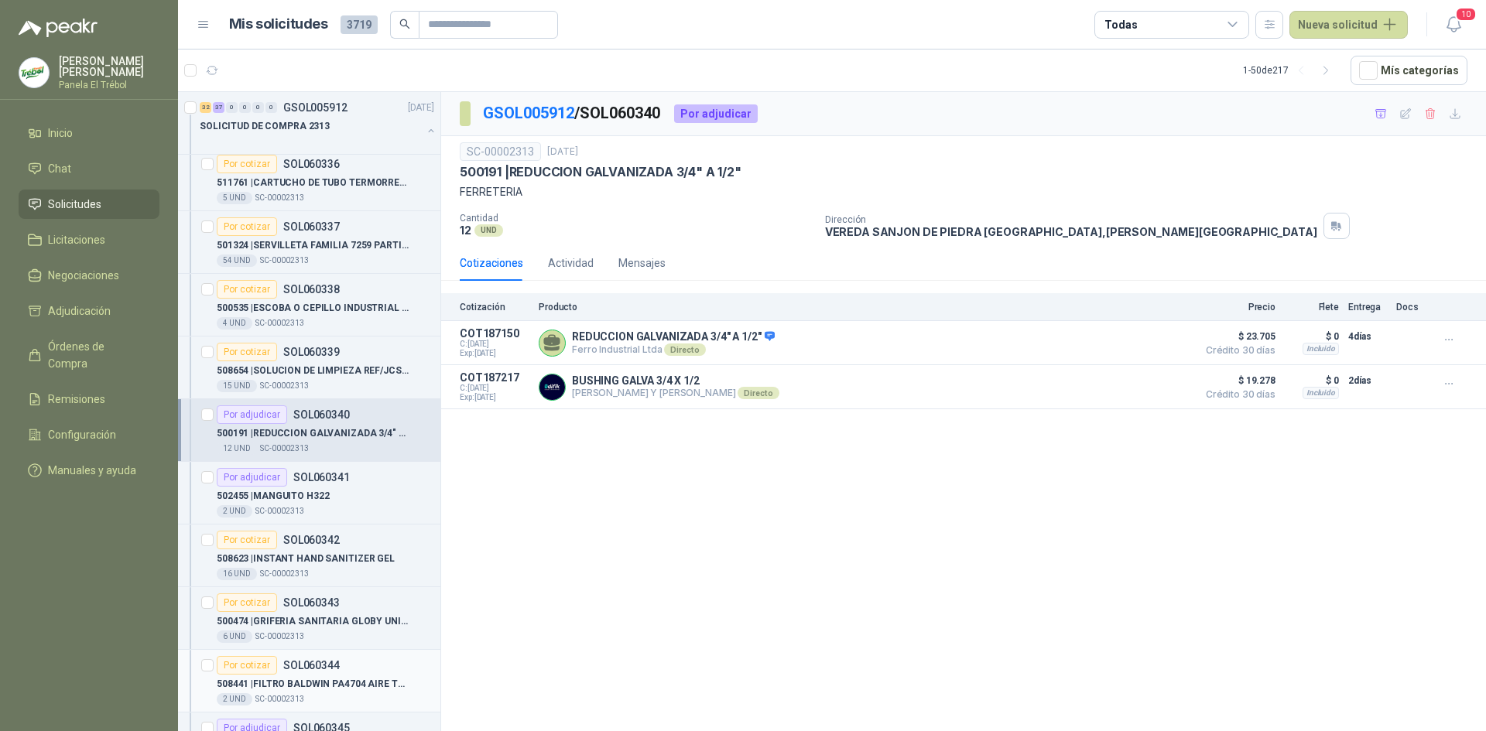
scroll to position [1238, 0]
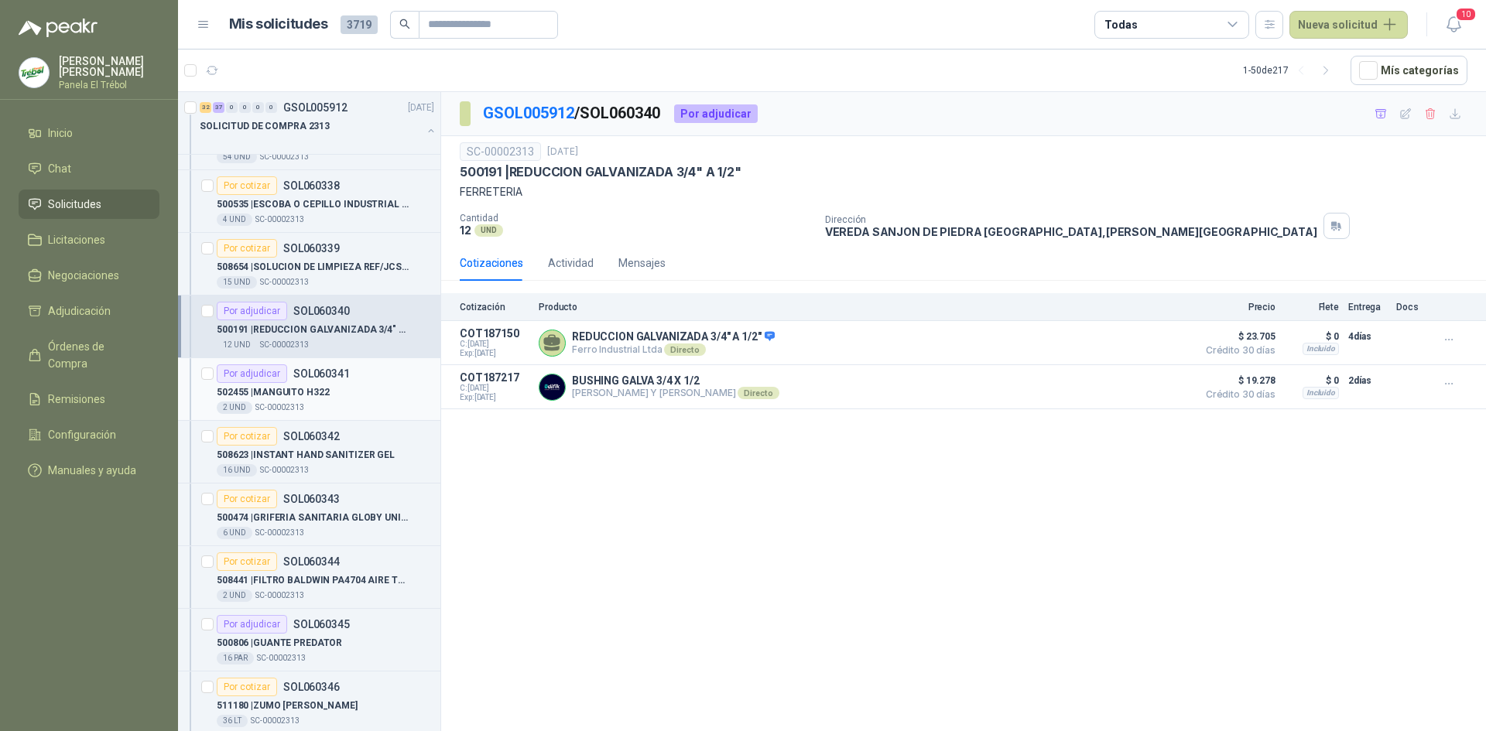
click at [321, 392] on p "502455 | MANGUITO H322" at bounding box center [273, 392] width 113 height 15
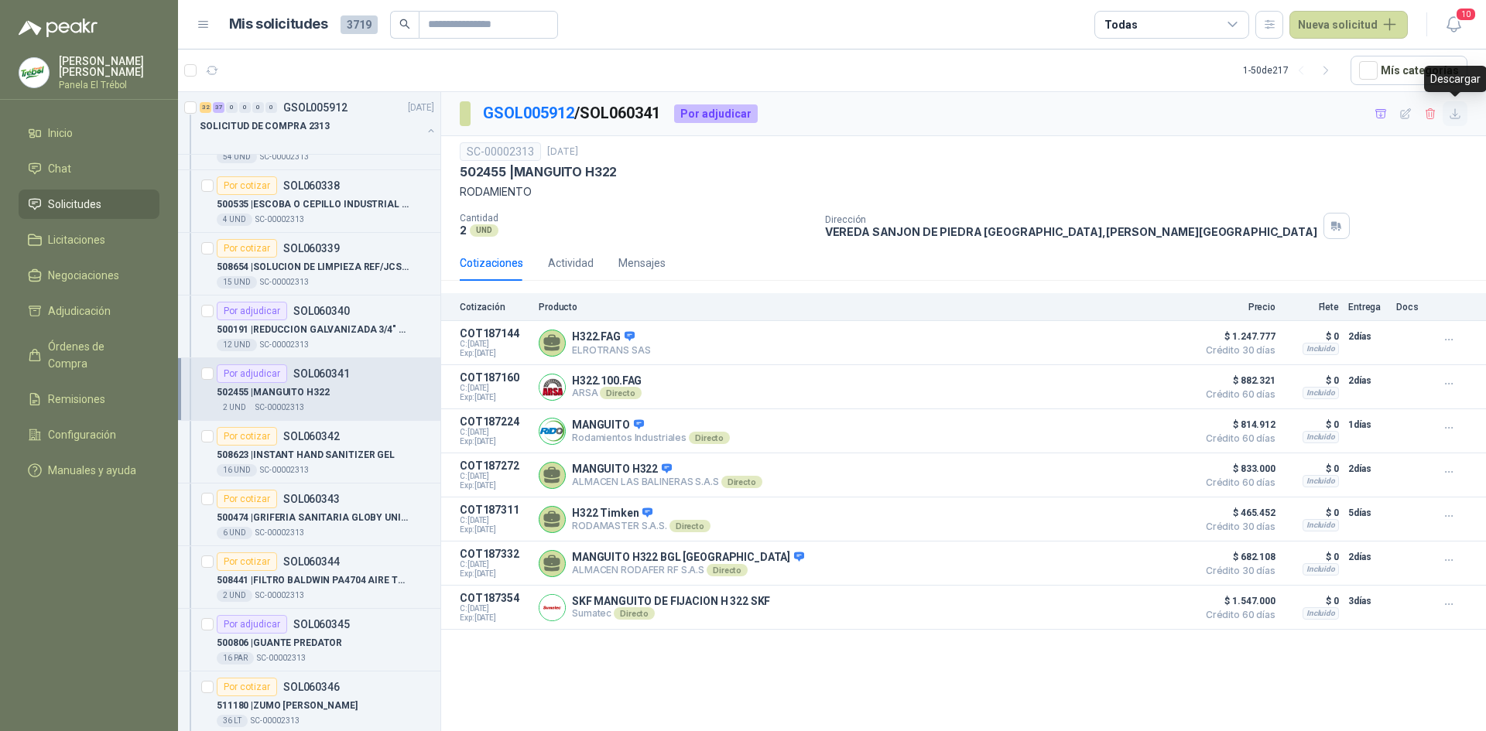
click at [1455, 115] on icon "button" at bounding box center [1454, 113] width 9 height 9
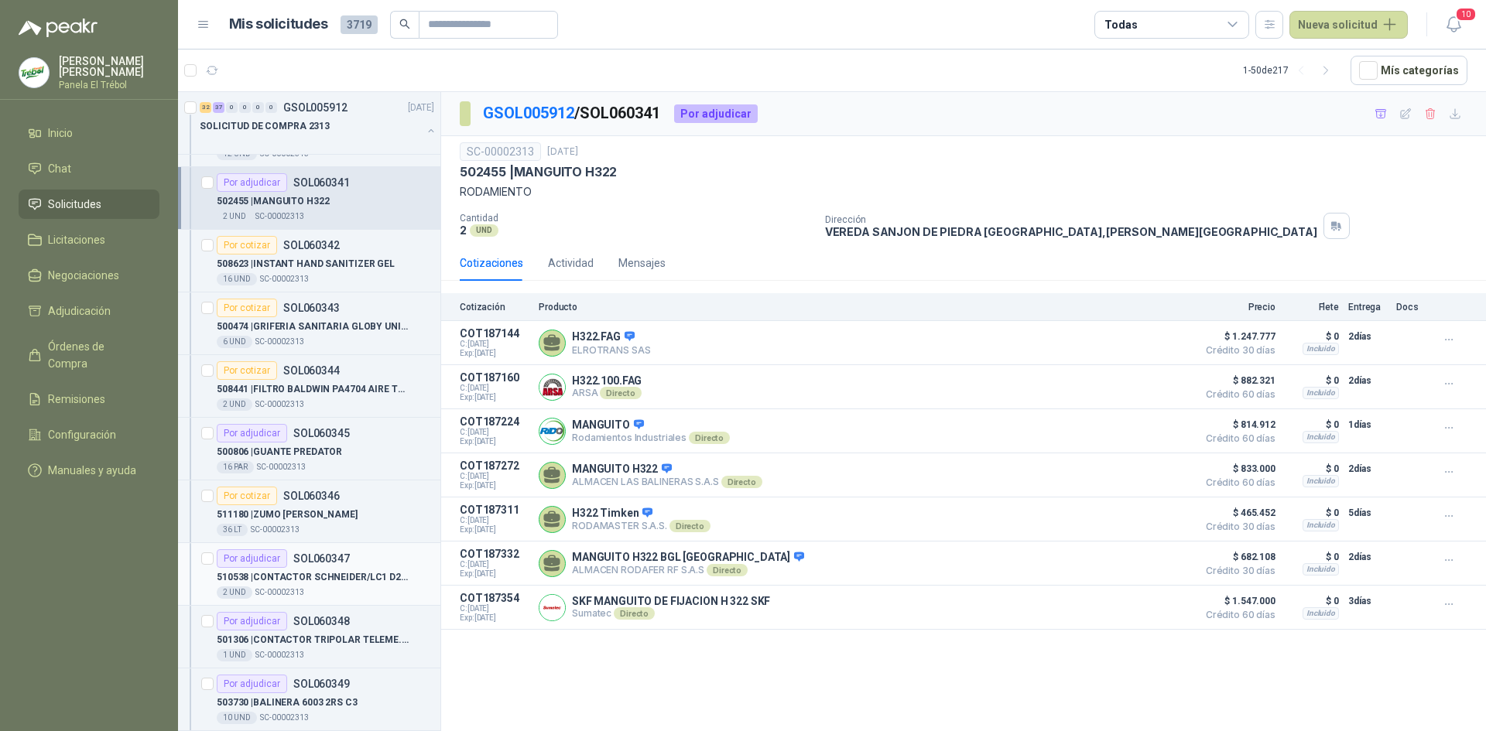
scroll to position [1445, 0]
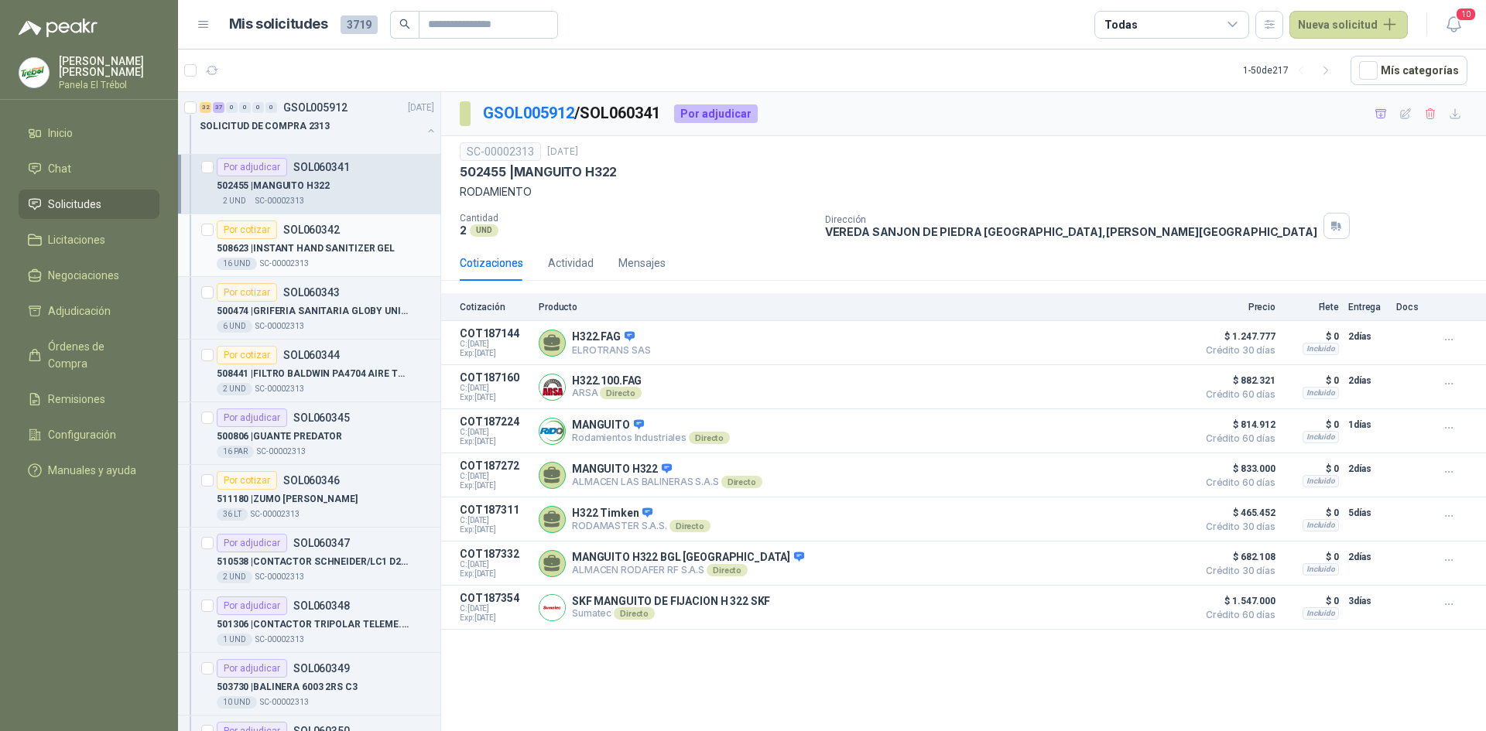
click at [346, 259] on div "16 UND  SC-00002313" at bounding box center [325, 264] width 217 height 12
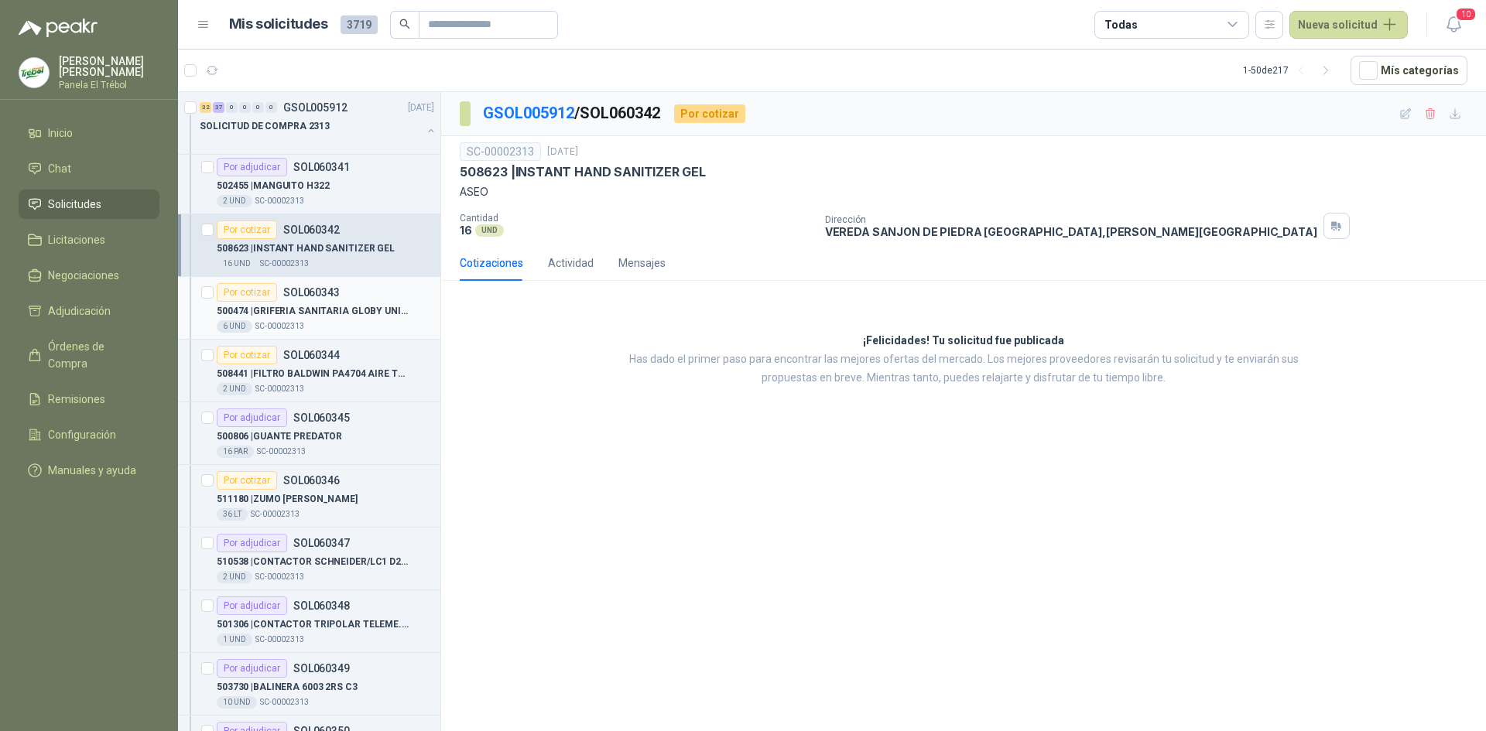
click at [343, 300] on div "Por cotizar SOL060343" at bounding box center [325, 292] width 217 height 19
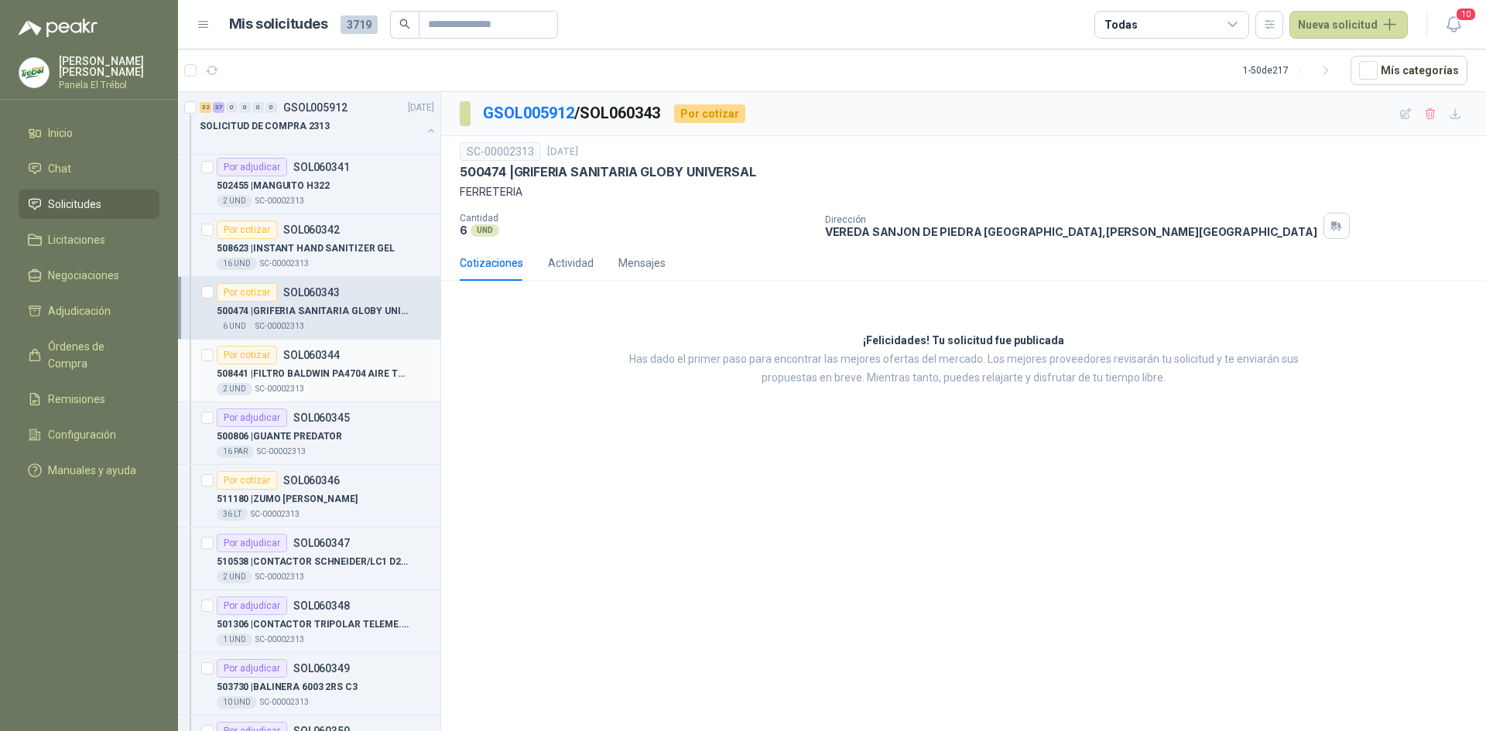
click at [345, 368] on div "508441 | FILTRO [PERSON_NAME] PA4704 AIRE TM06" at bounding box center [325, 373] width 217 height 19
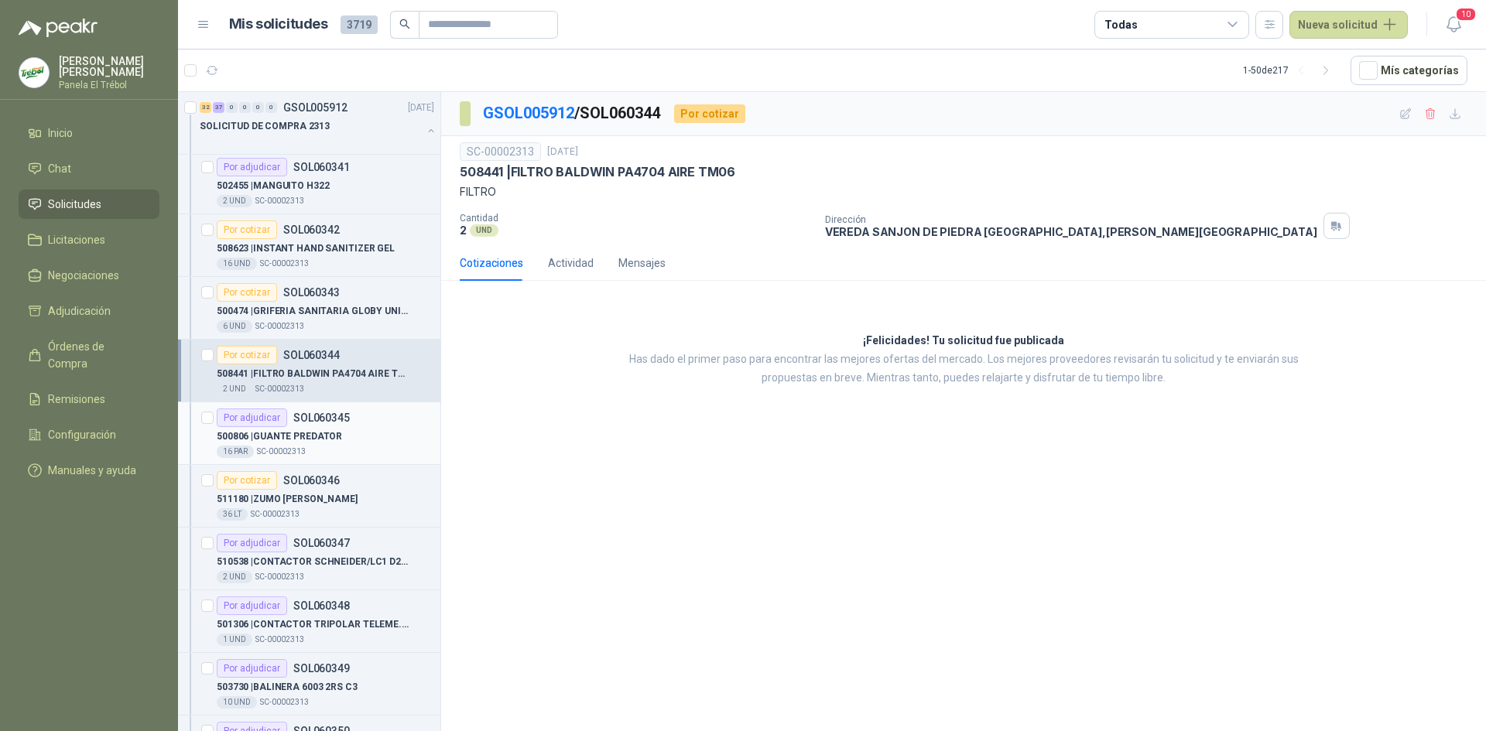
click at [323, 438] on p "500806 | GUANTE PREDATOR" at bounding box center [279, 436] width 125 height 15
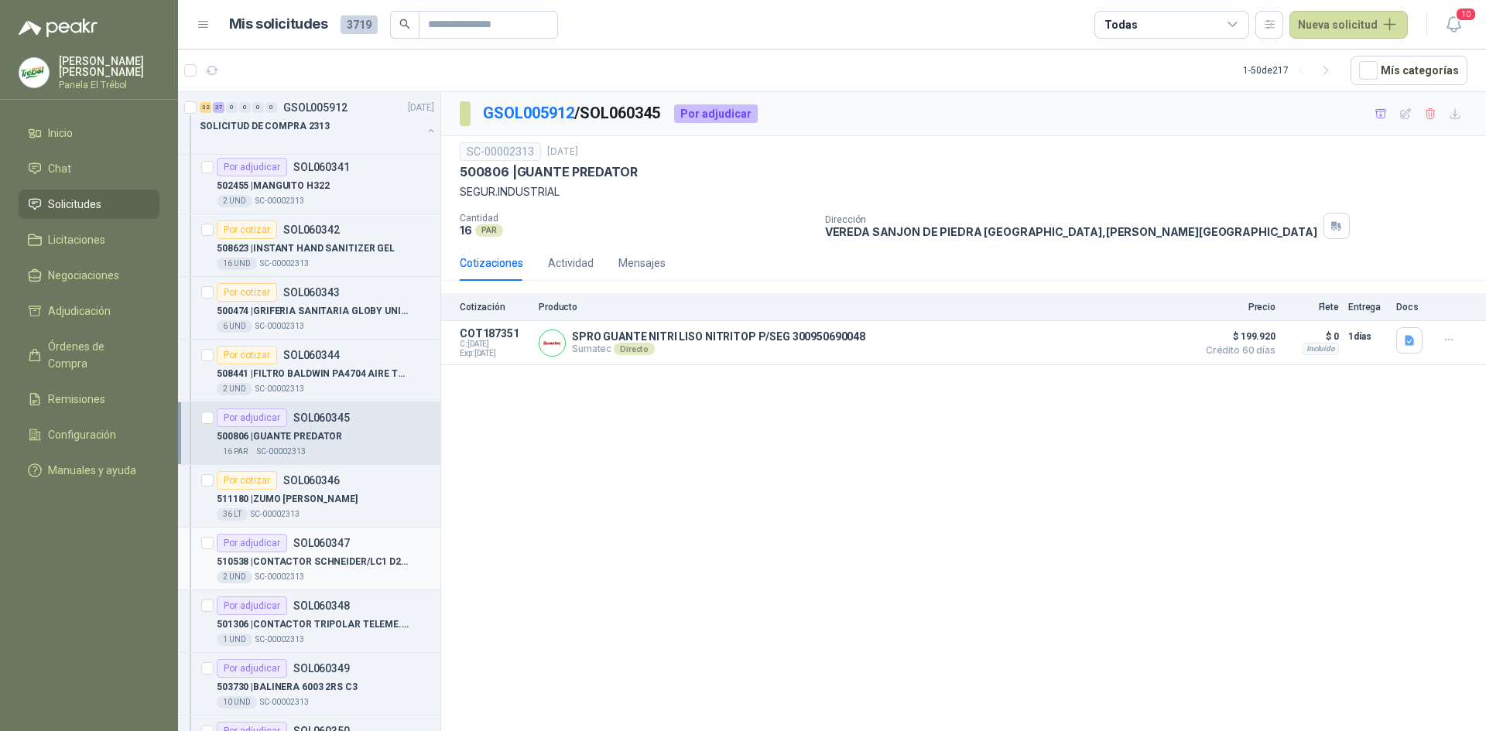
click at [323, 563] on p "510538 | CONTACTOR [PERSON_NAME]/LC1 D25 BOBINA 220 V" at bounding box center [313, 562] width 193 height 15
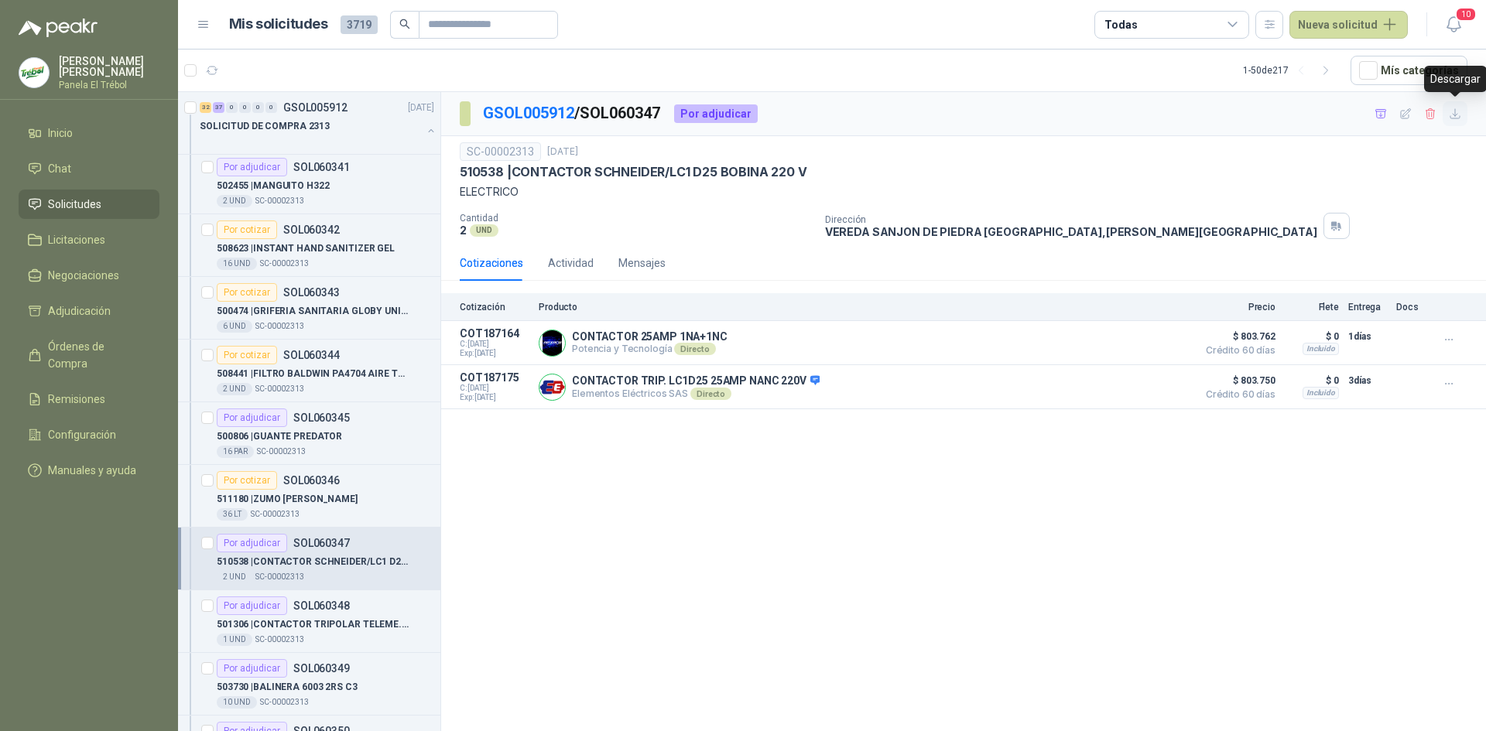
click at [1453, 118] on icon "button" at bounding box center [1454, 113] width 9 height 9
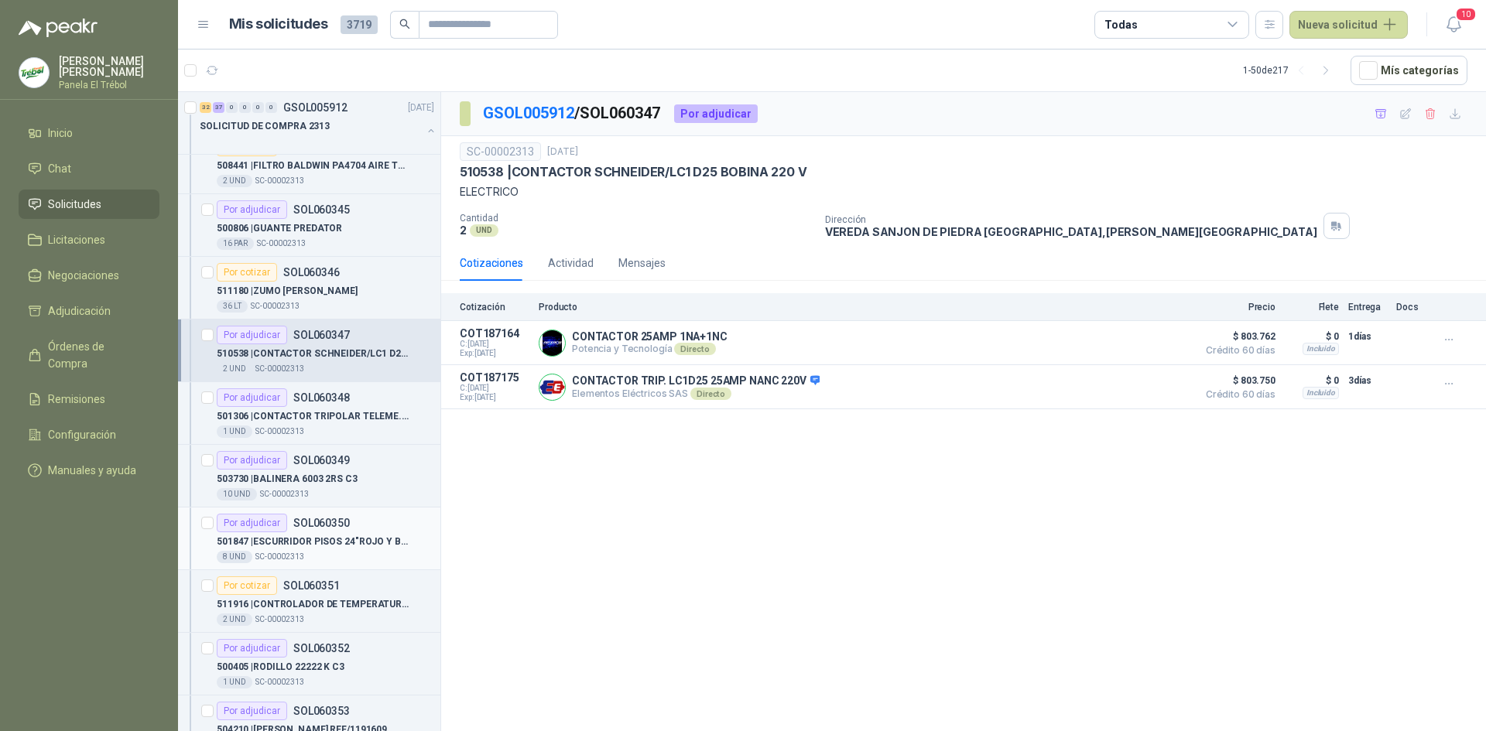
scroll to position [1702, 0]
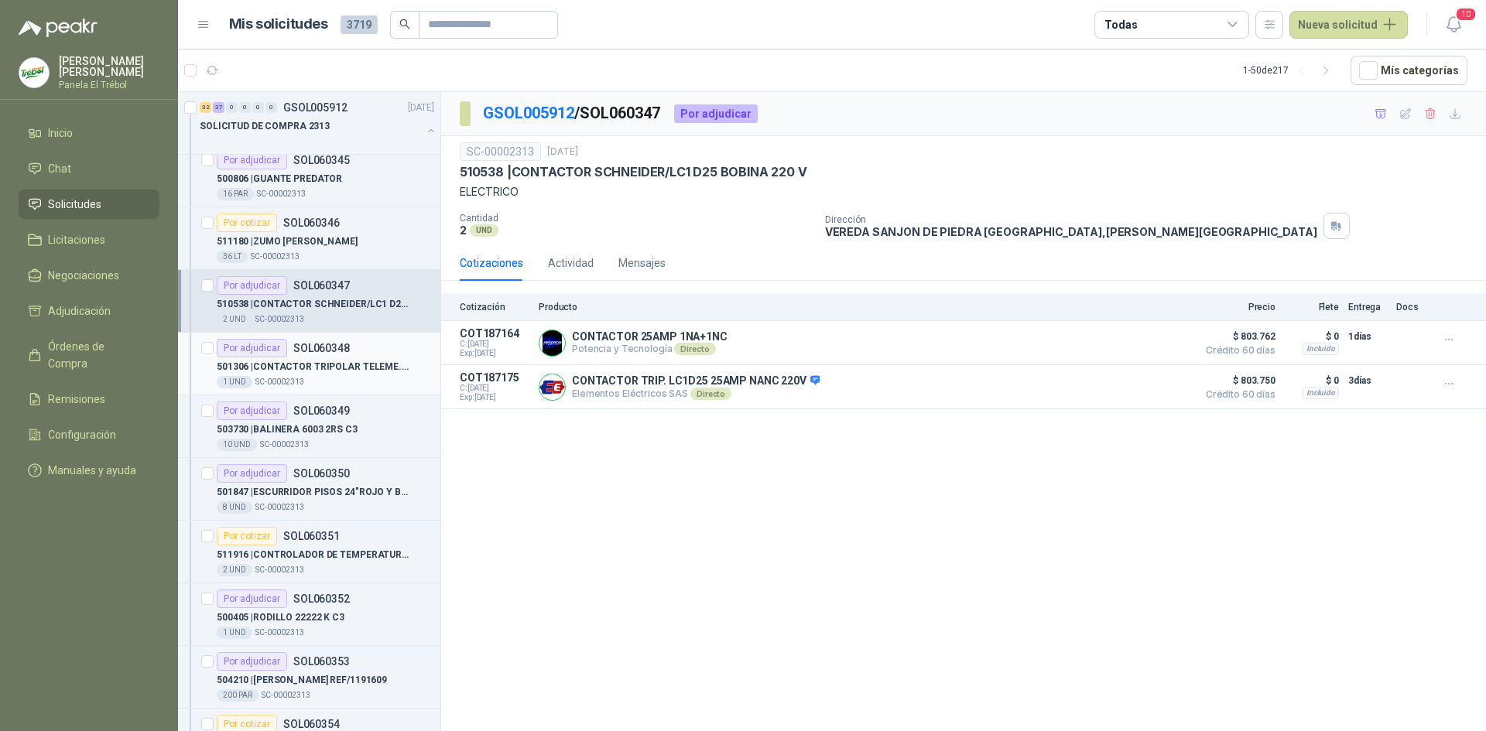
click at [296, 377] on p "SC-00002313" at bounding box center [279, 382] width 49 height 12
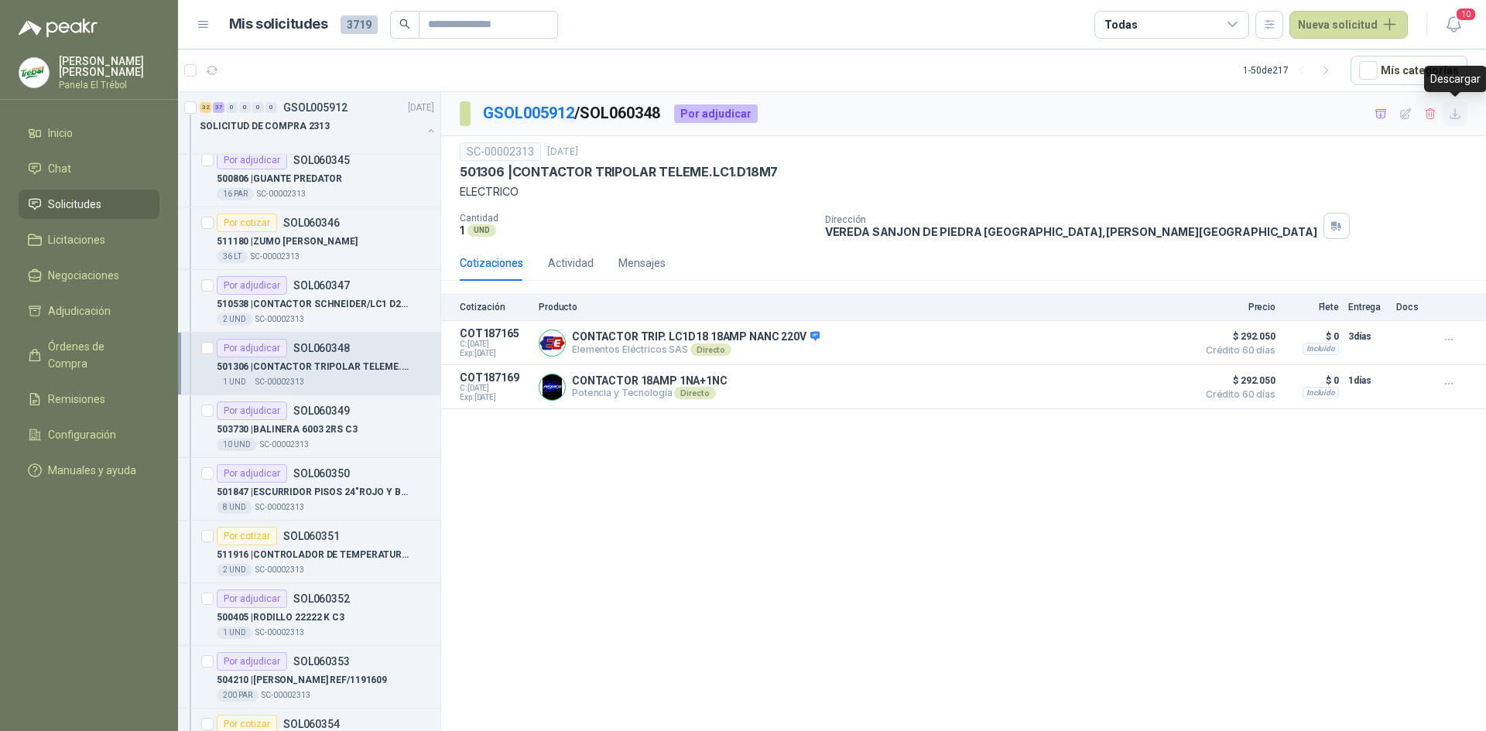
click at [1455, 116] on icon "button" at bounding box center [1454, 114] width 13 height 13
click at [315, 443] on div "10 UND  SC-00002313" at bounding box center [325, 445] width 217 height 12
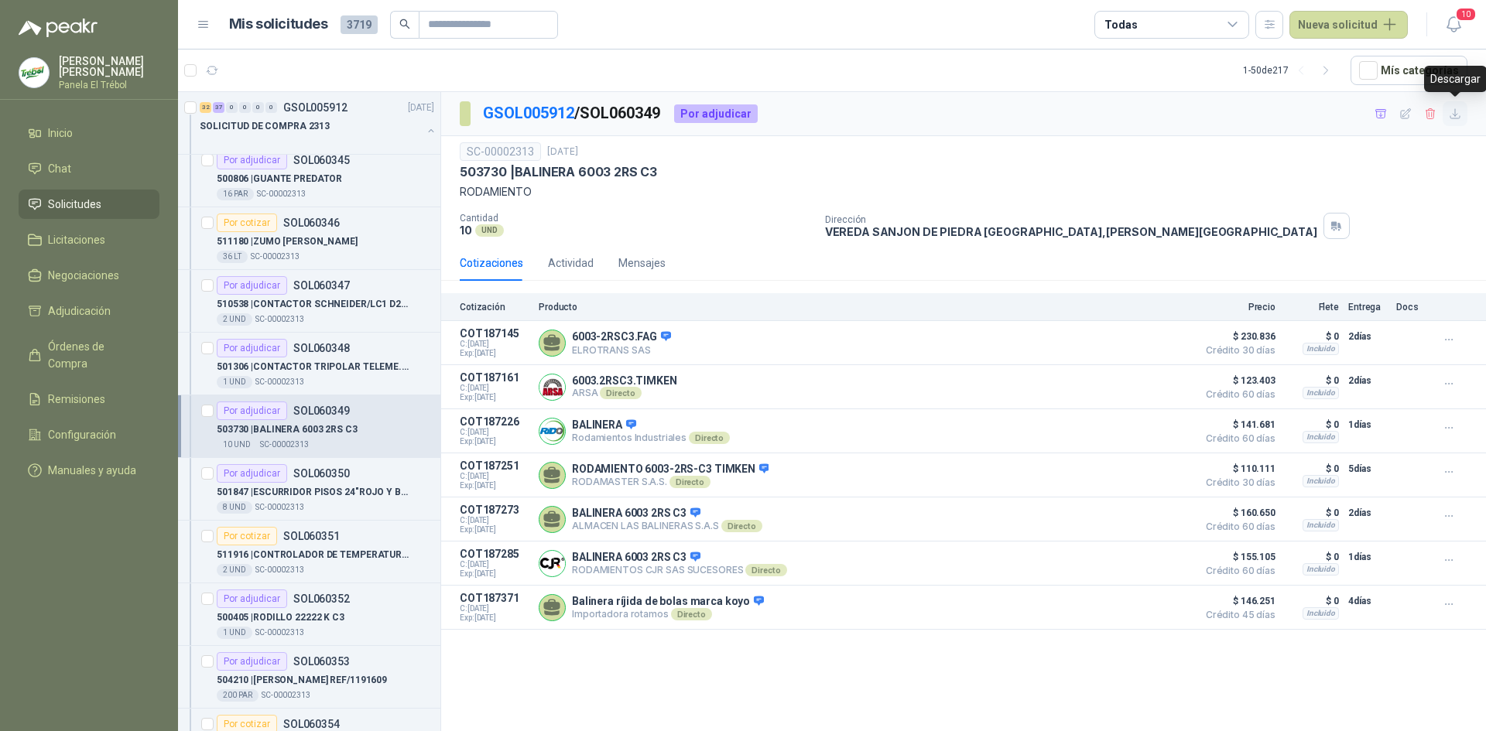
click at [1454, 120] on icon "button" at bounding box center [1454, 114] width 13 height 13
click at [311, 494] on p "501847 | ESCURRIDOR PISOS 24"ROJO Y [PERSON_NAME]" at bounding box center [313, 492] width 193 height 15
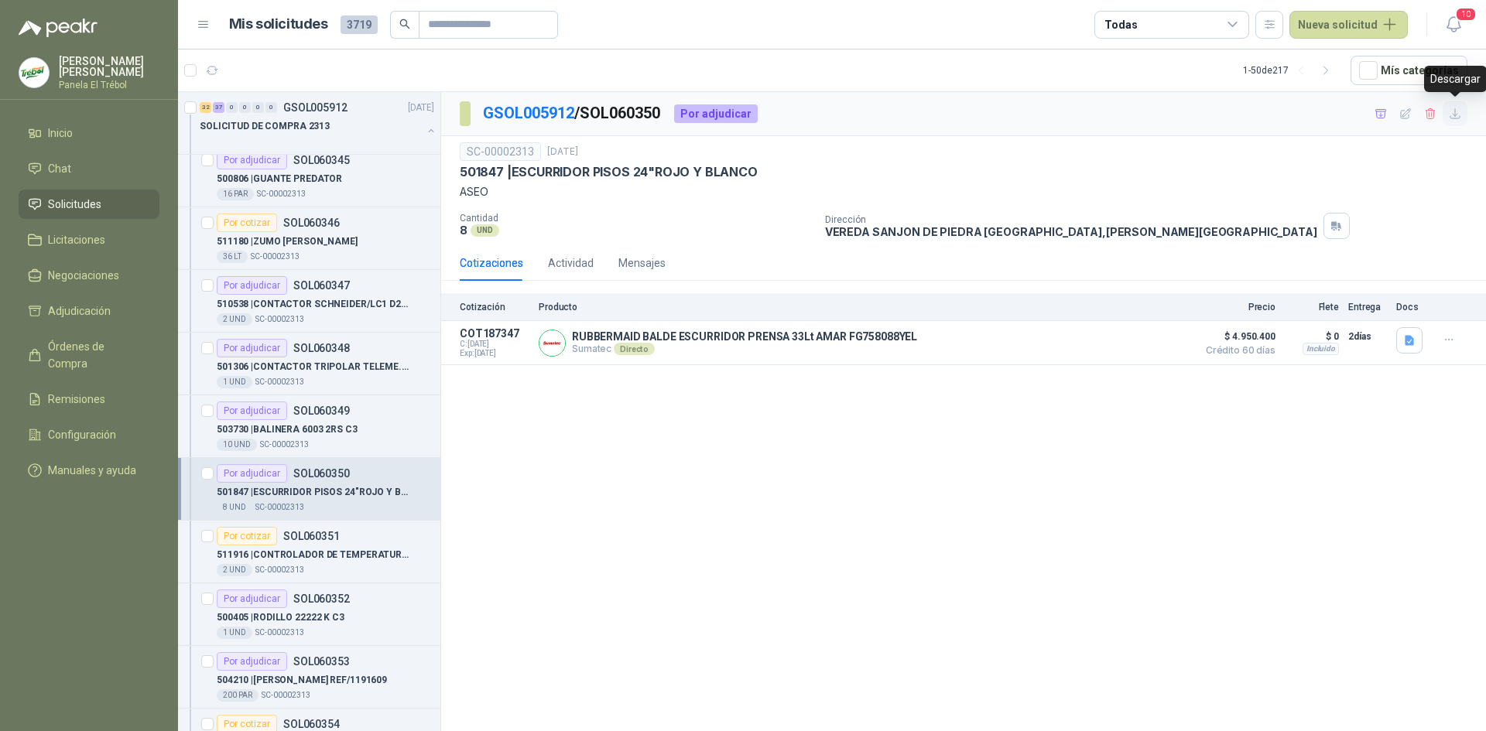
click at [1457, 118] on icon "button" at bounding box center [1454, 114] width 13 height 13
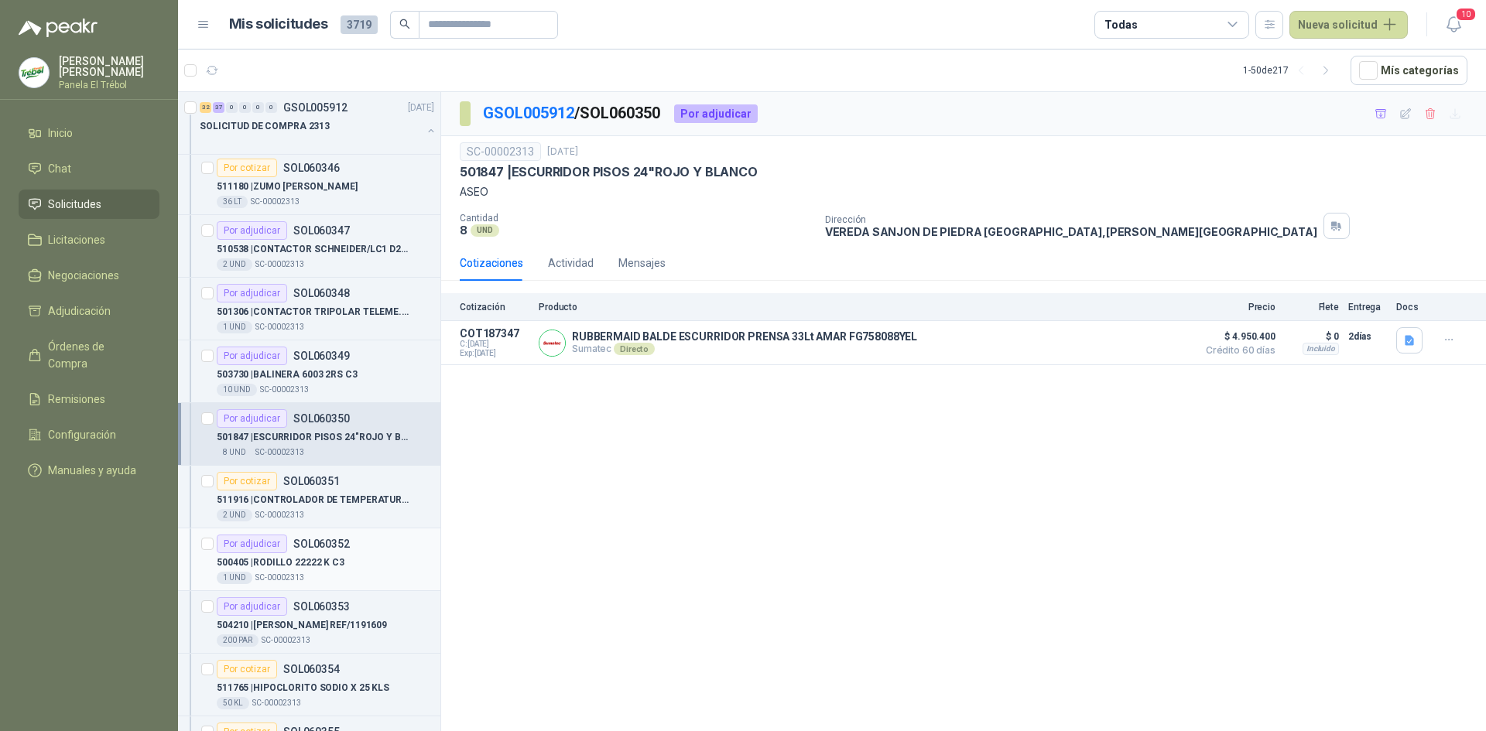
scroll to position [1857, 0]
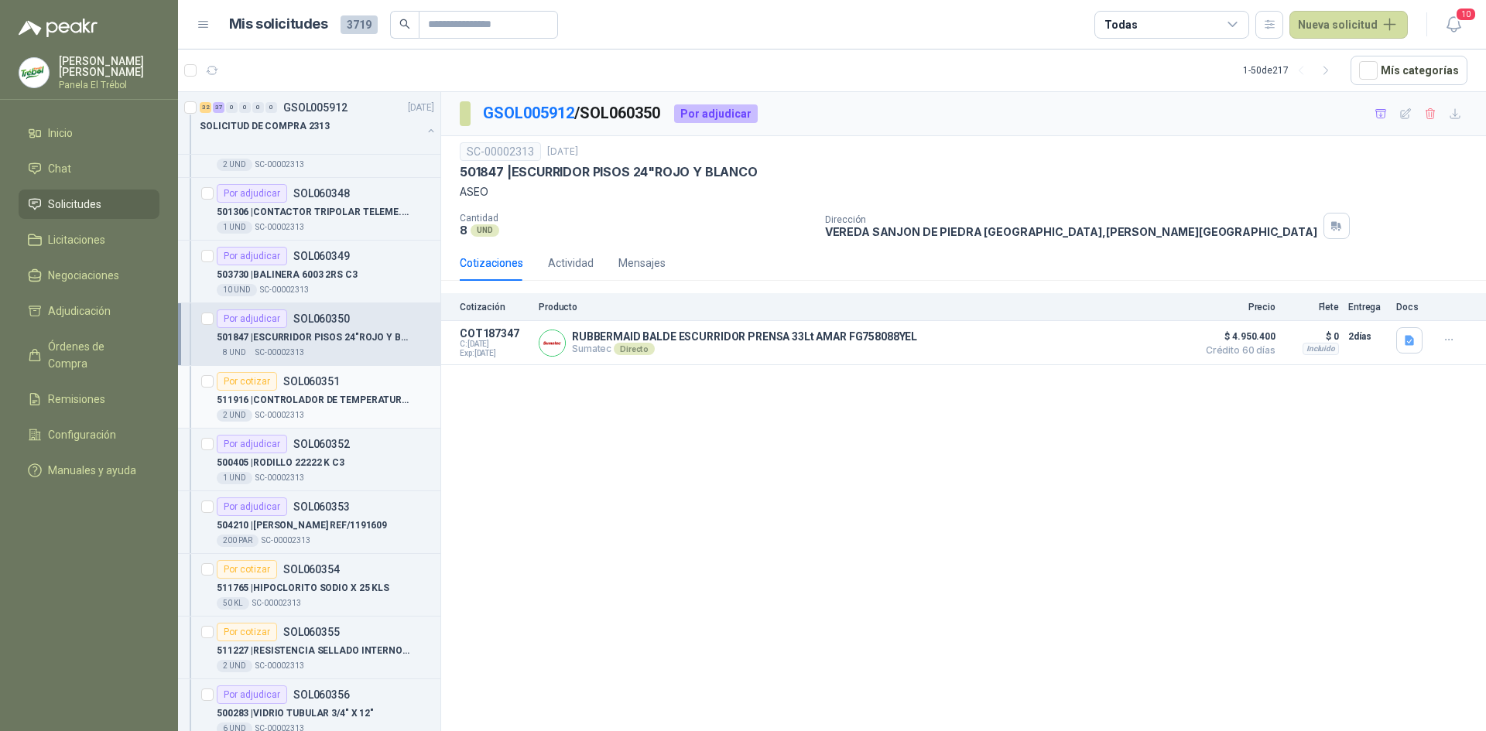
click at [299, 404] on p "511916 | CONTROLADOR DE TEMPERATURA DE 4 SALIDA MAQUINA FLOWPACK" at bounding box center [313, 400] width 193 height 15
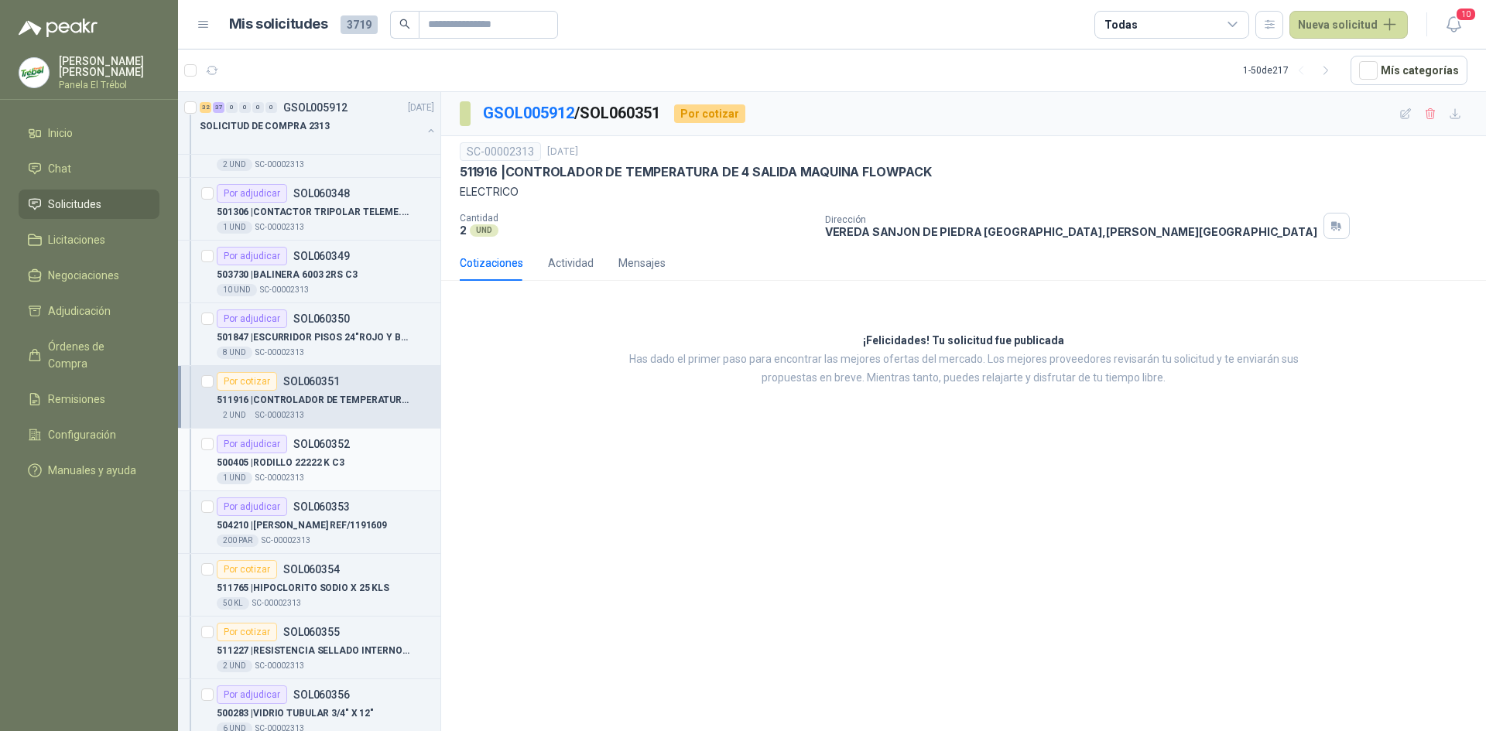
click at [307, 471] on div "500405 | RODILLO 22222 K C3" at bounding box center [325, 462] width 217 height 19
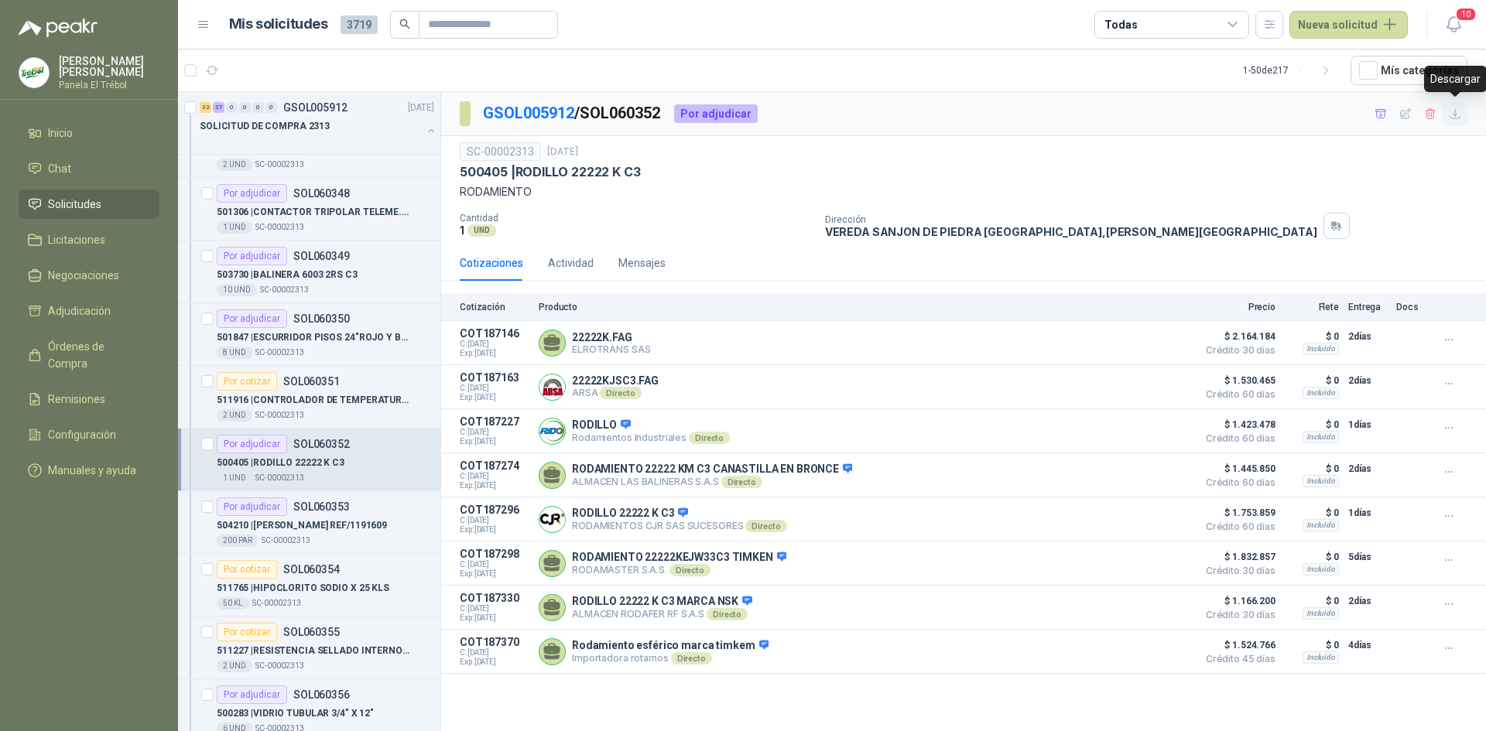
click at [1454, 117] on icon "button" at bounding box center [1454, 114] width 13 height 13
click at [301, 528] on p "504210 | [GEOGRAPHIC_DATA] NYLON REF/1191609" at bounding box center [302, 525] width 170 height 15
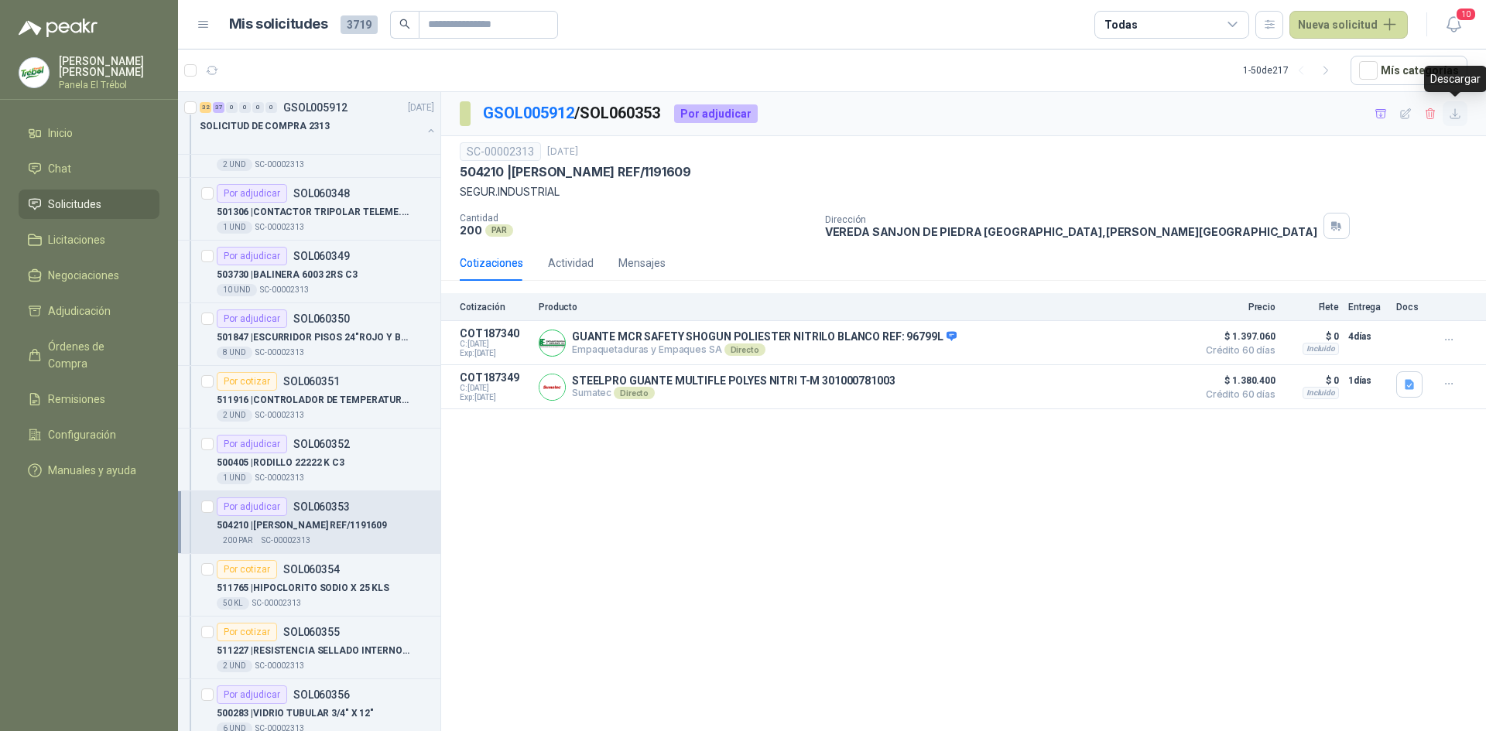
click at [1454, 116] on icon "button" at bounding box center [1454, 114] width 13 height 13
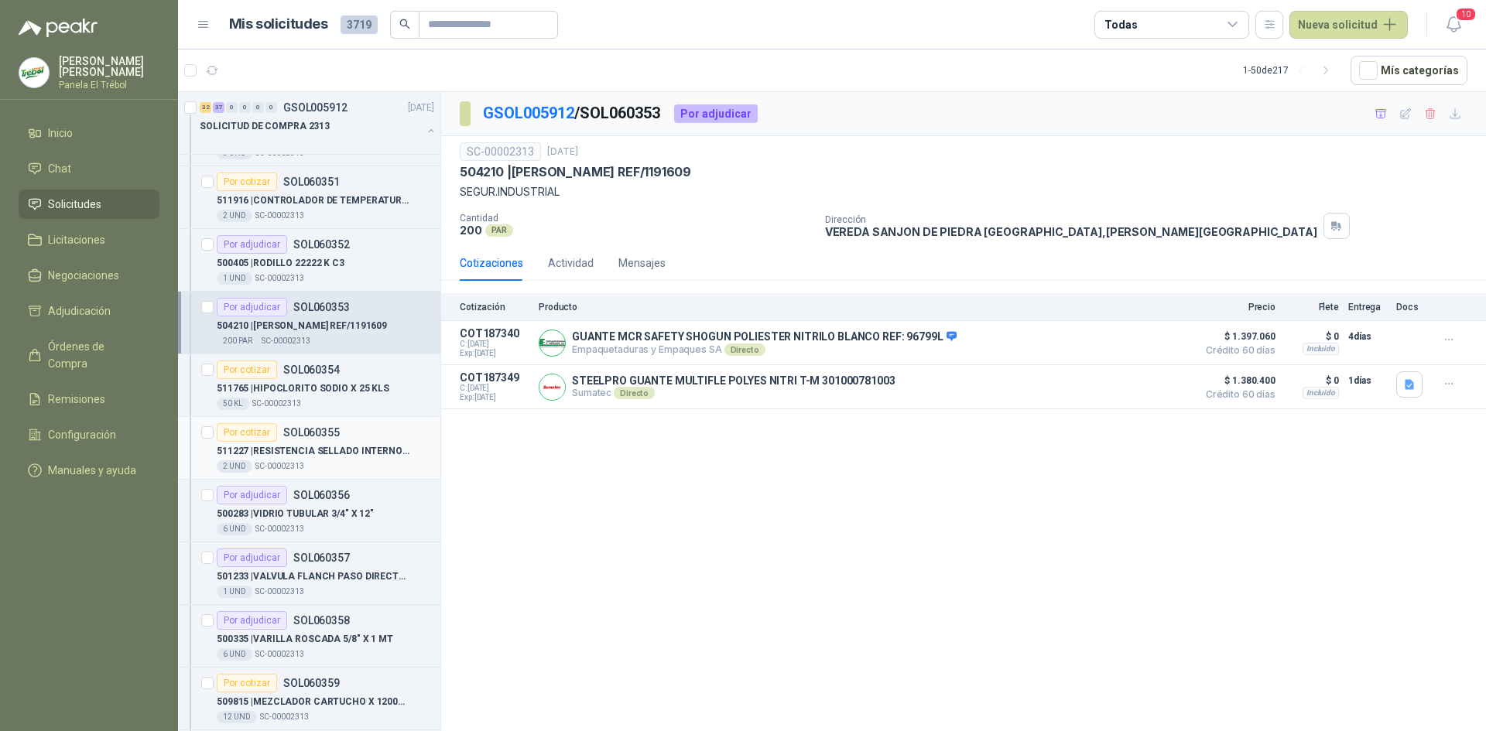
scroll to position [2064, 0]
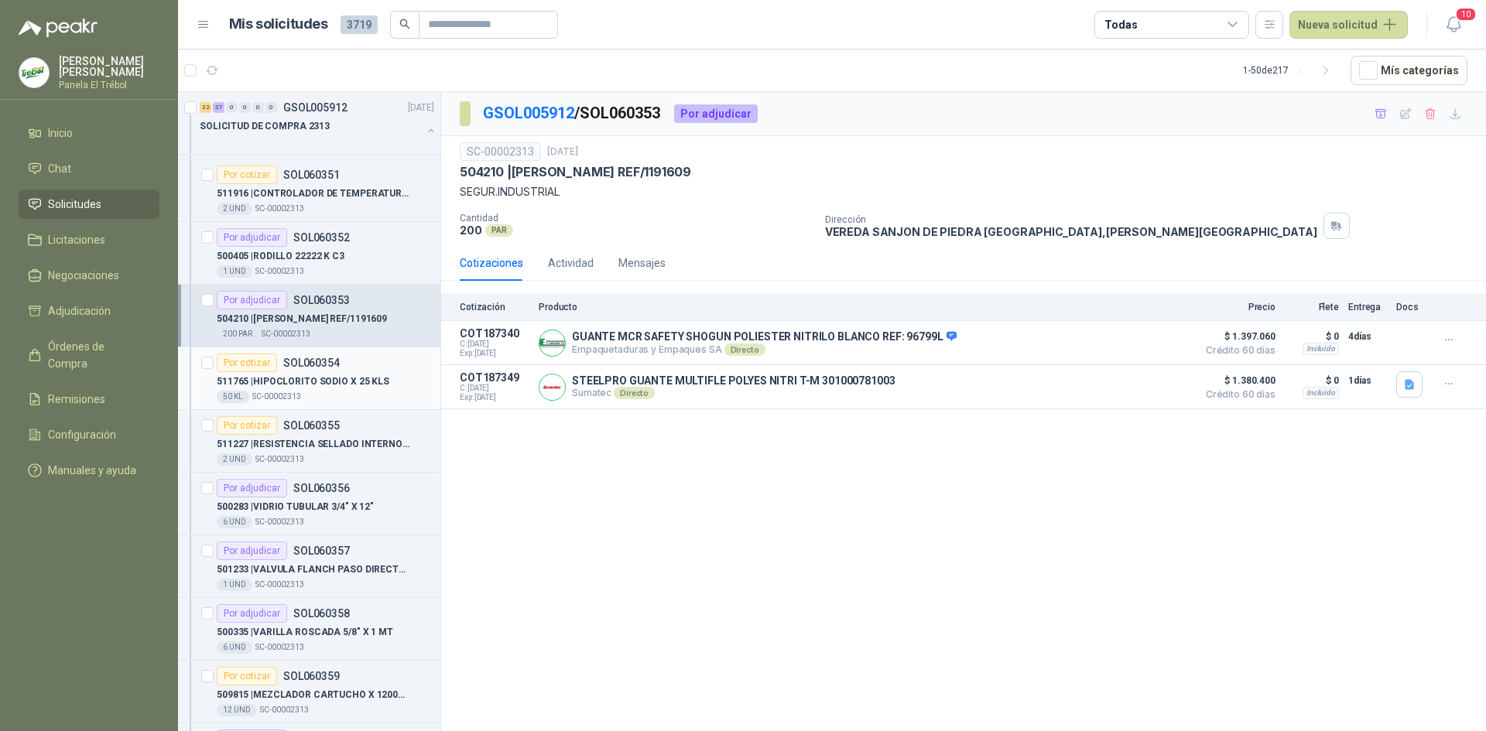
click at [299, 381] on p "511765 | HIPOCLORITO SODIO X 25 KLS" at bounding box center [303, 381] width 173 height 15
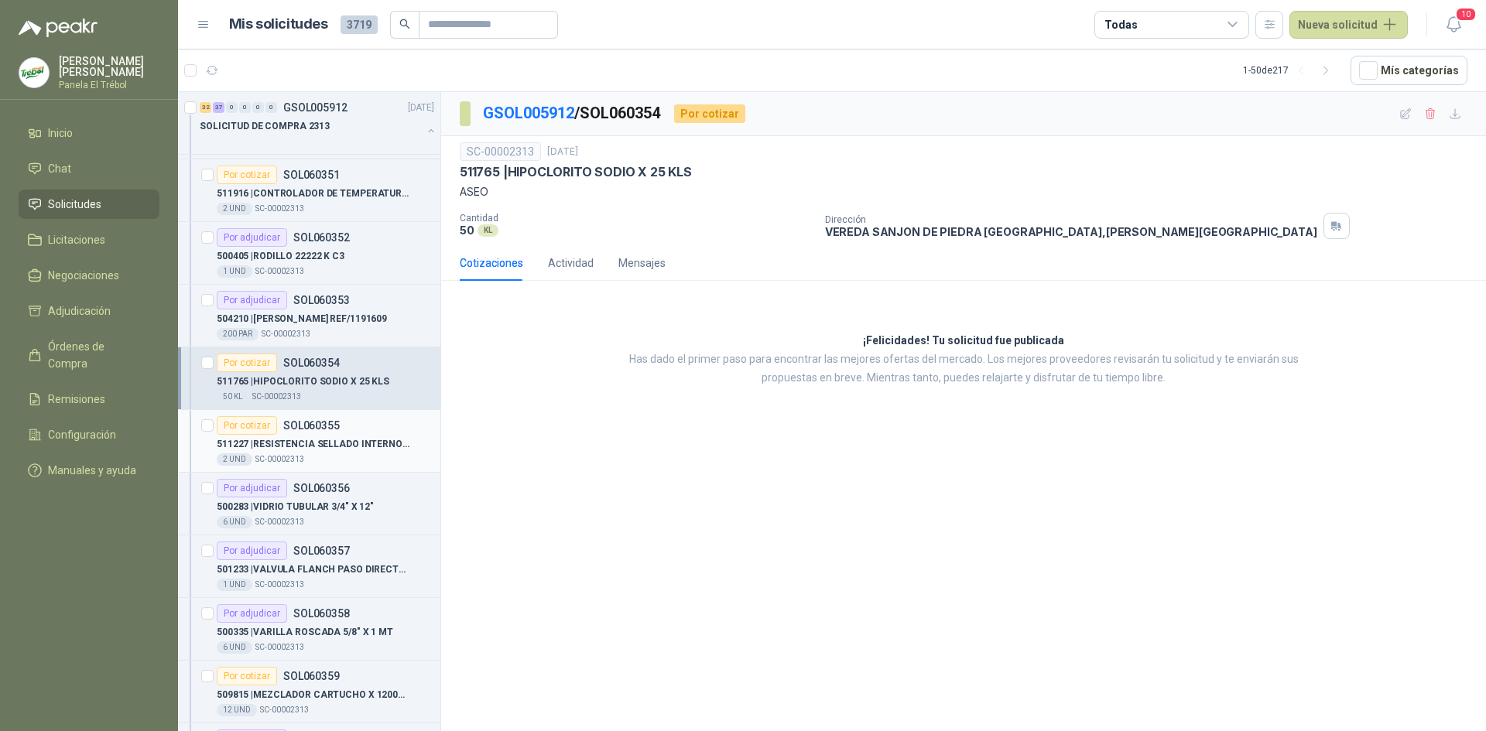
click at [307, 444] on p "511227 | RESISTENCIA SELLADO INTERNO 220V 400W FLWWPACK AG350" at bounding box center [313, 444] width 193 height 15
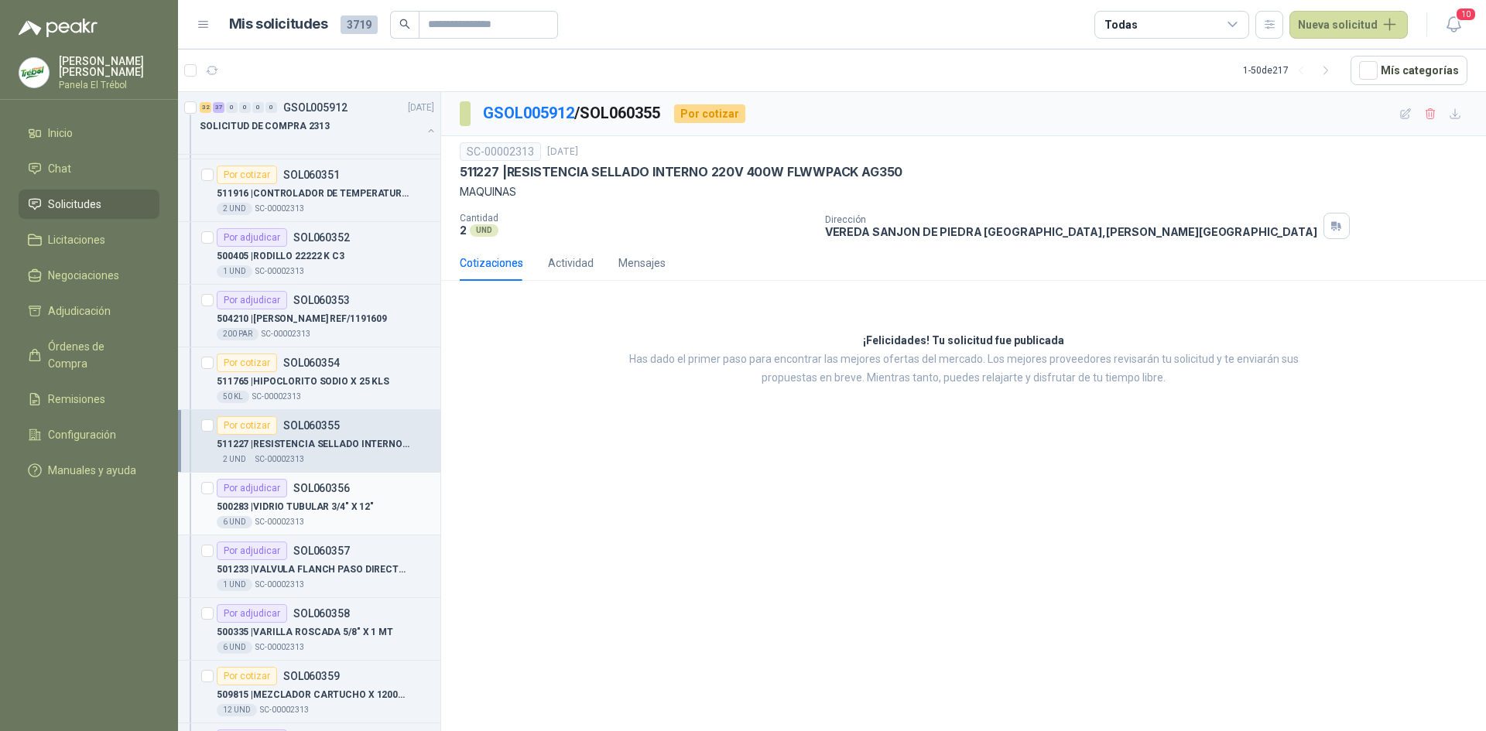
click at [313, 501] on p "500283 | [PERSON_NAME] TUBULAR 3/4" X 12"" at bounding box center [295, 507] width 157 height 15
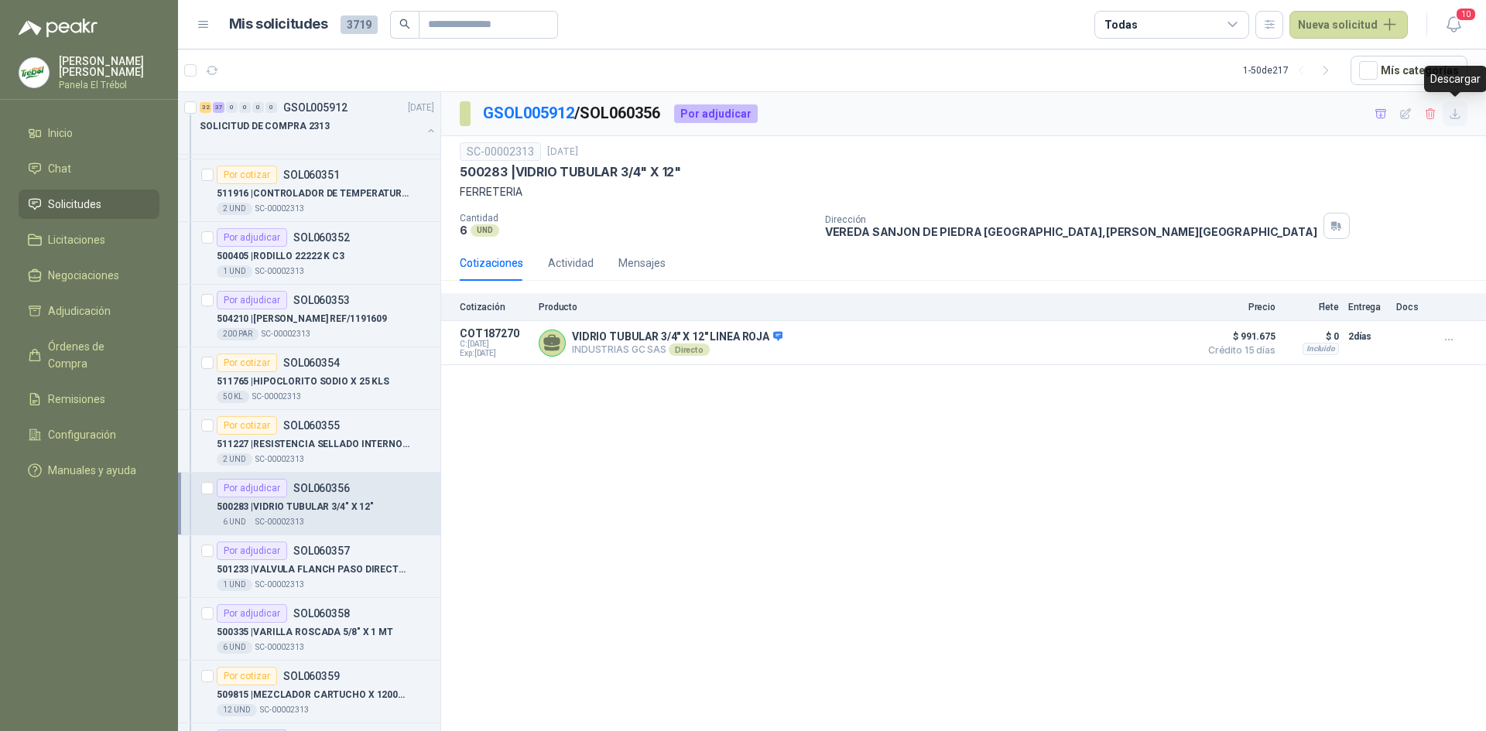
click at [1455, 111] on icon "button" at bounding box center [1454, 113] width 9 height 9
click at [282, 573] on p "501233 | VALVULA FLANCH PASO DIRECTO 3" X 150 PSI" at bounding box center [313, 570] width 193 height 15
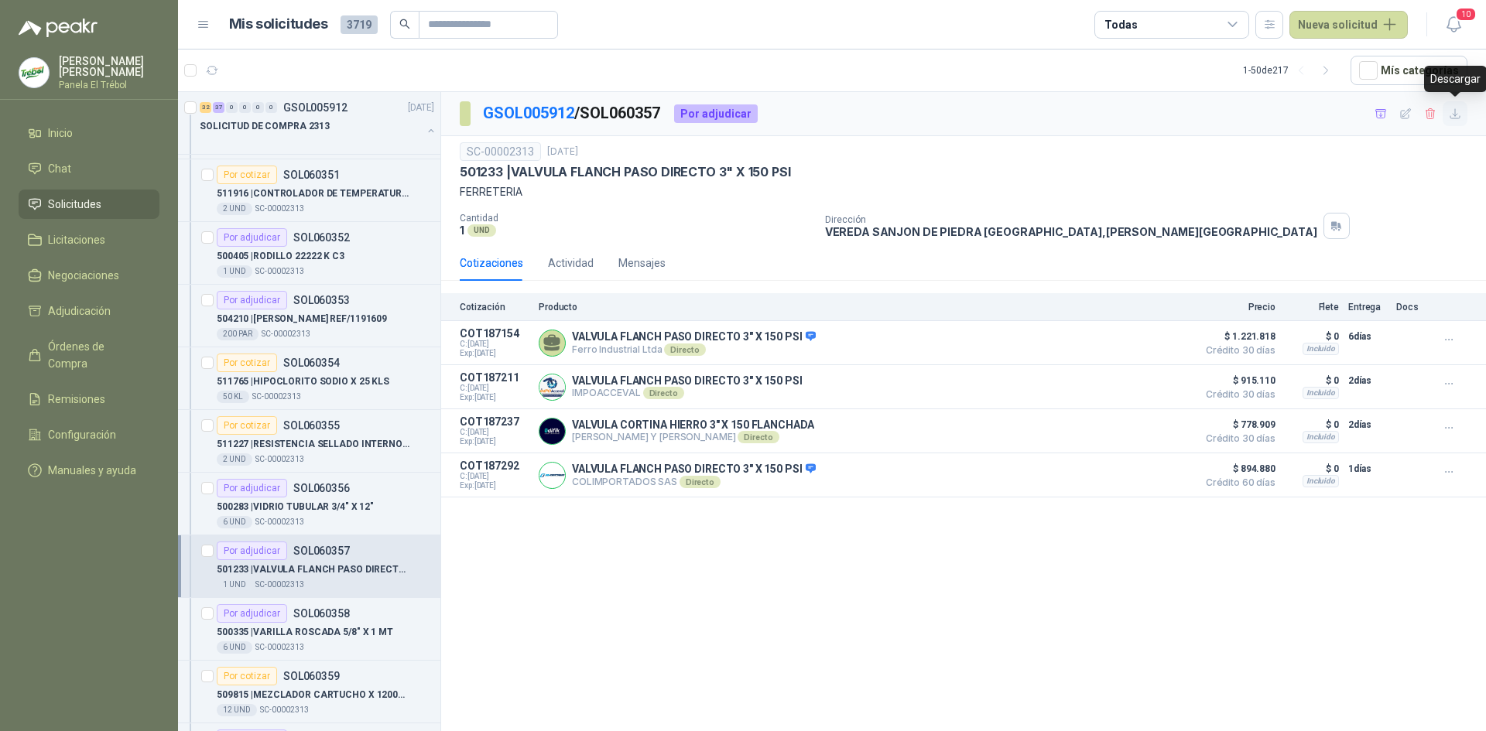
click at [1455, 115] on icon "button" at bounding box center [1454, 113] width 9 height 9
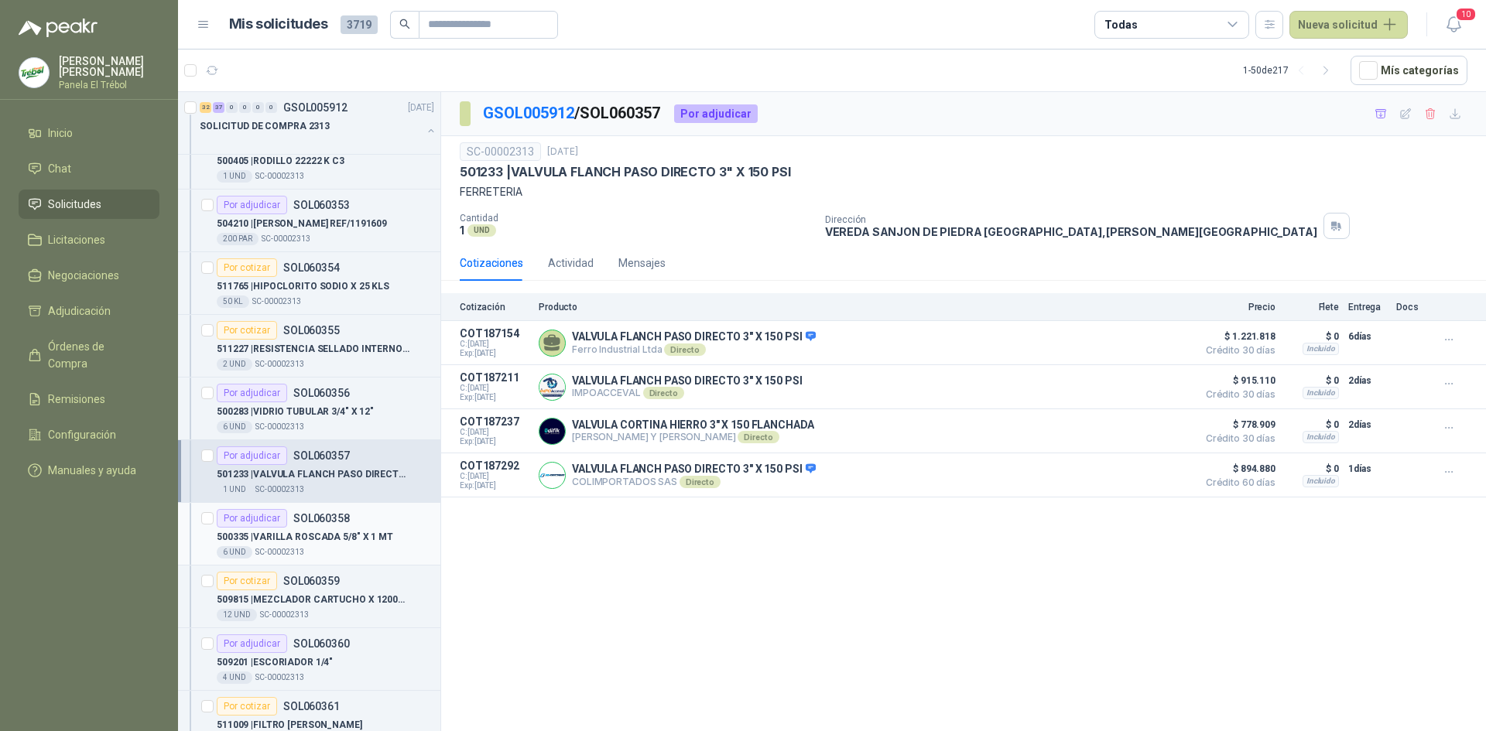
scroll to position [2167, 0]
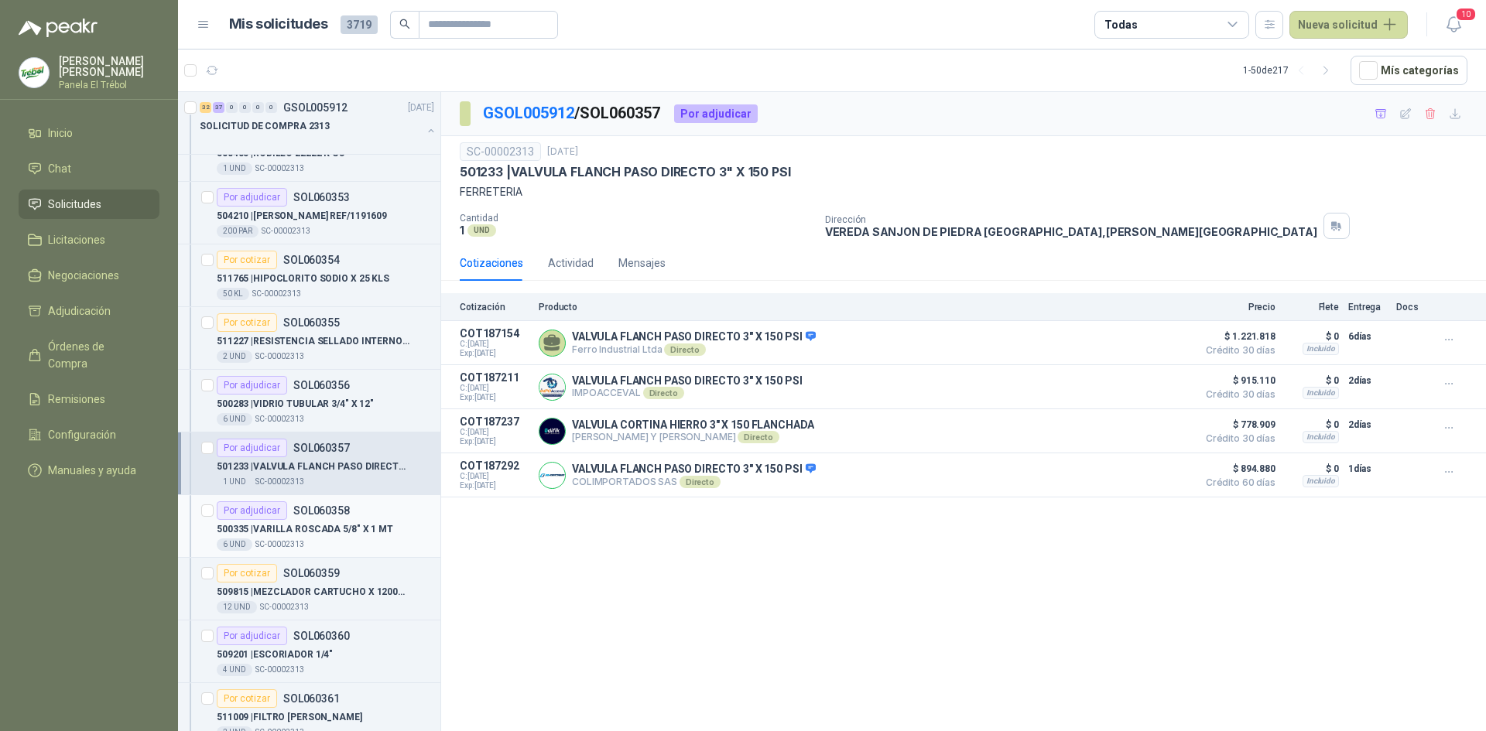
click at [287, 520] on div "500335 | VARILLA ROSCADA 5/8" X 1 MT" at bounding box center [325, 529] width 217 height 19
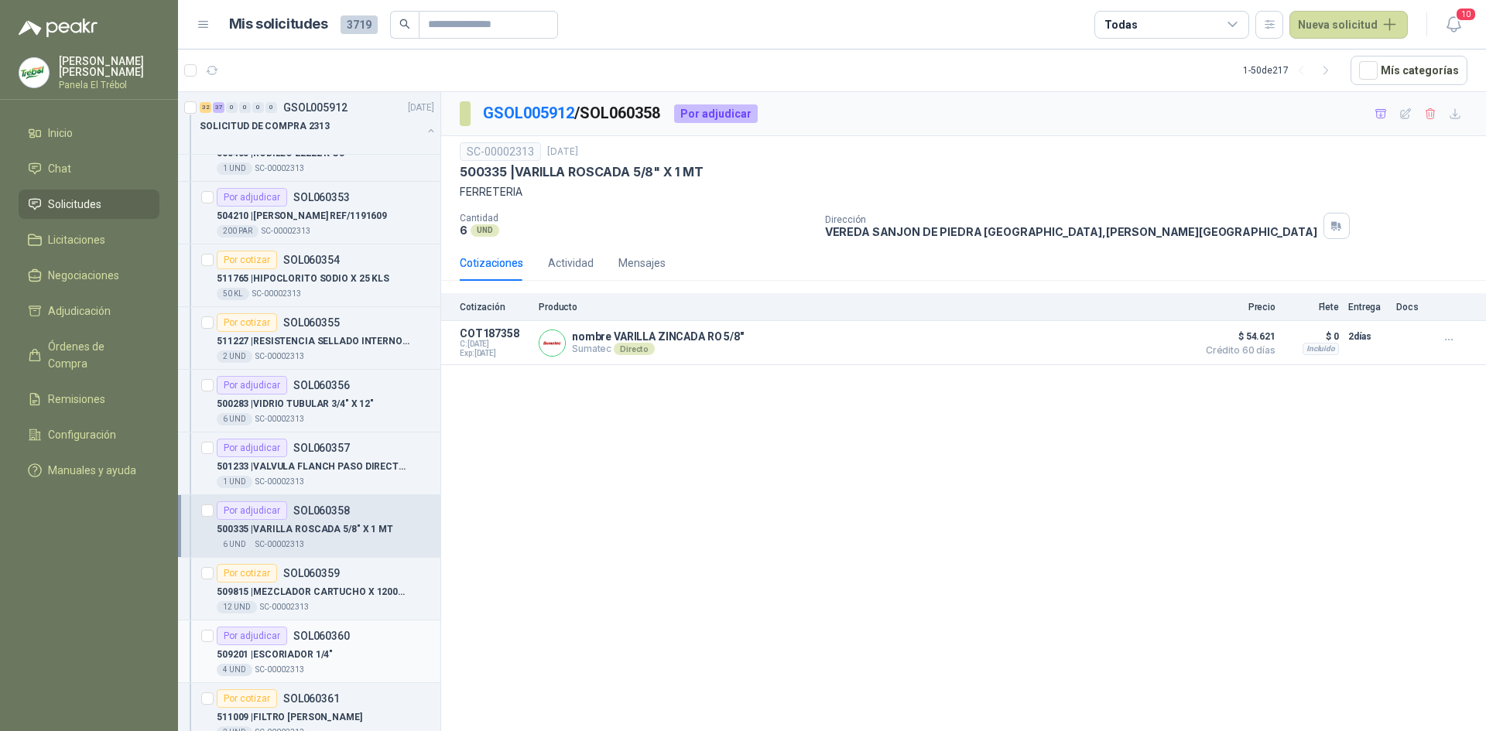
scroll to position [2269, 0]
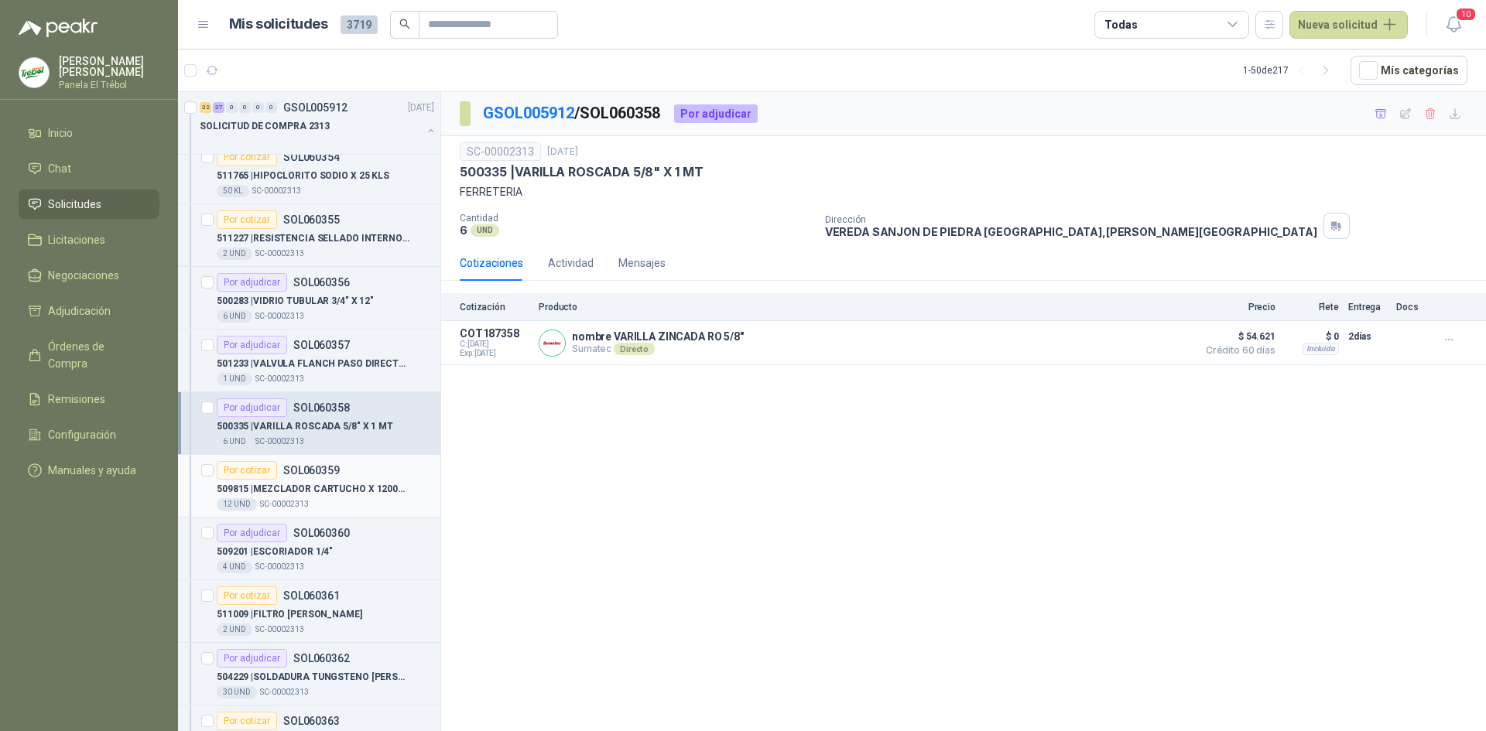
click at [314, 496] on div "509815 | MEZCLADOR CARTUCHO X 1200CC" at bounding box center [325, 489] width 217 height 19
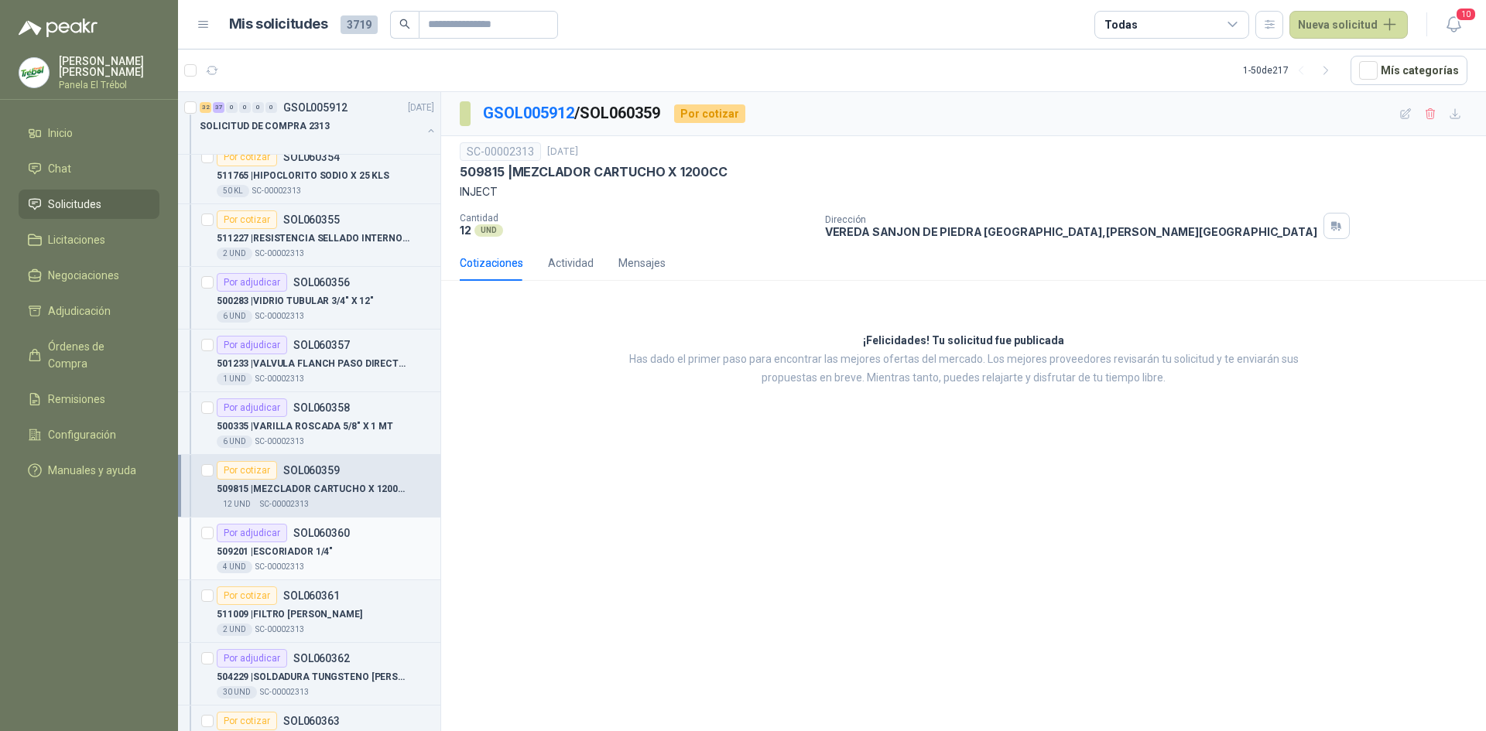
click at [310, 549] on p "509201 | ESCORIADOR 1/4"" at bounding box center [275, 552] width 116 height 15
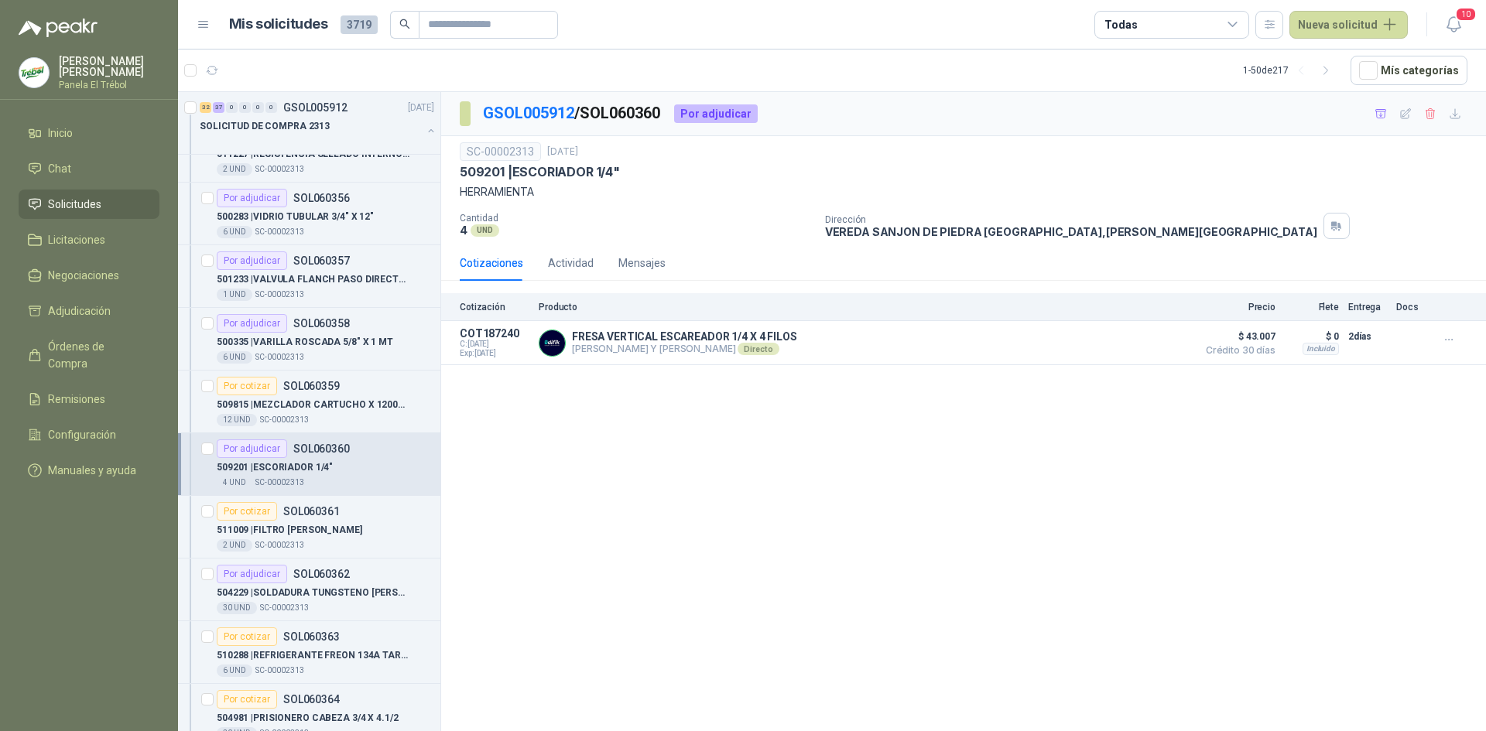
scroll to position [2373, 0]
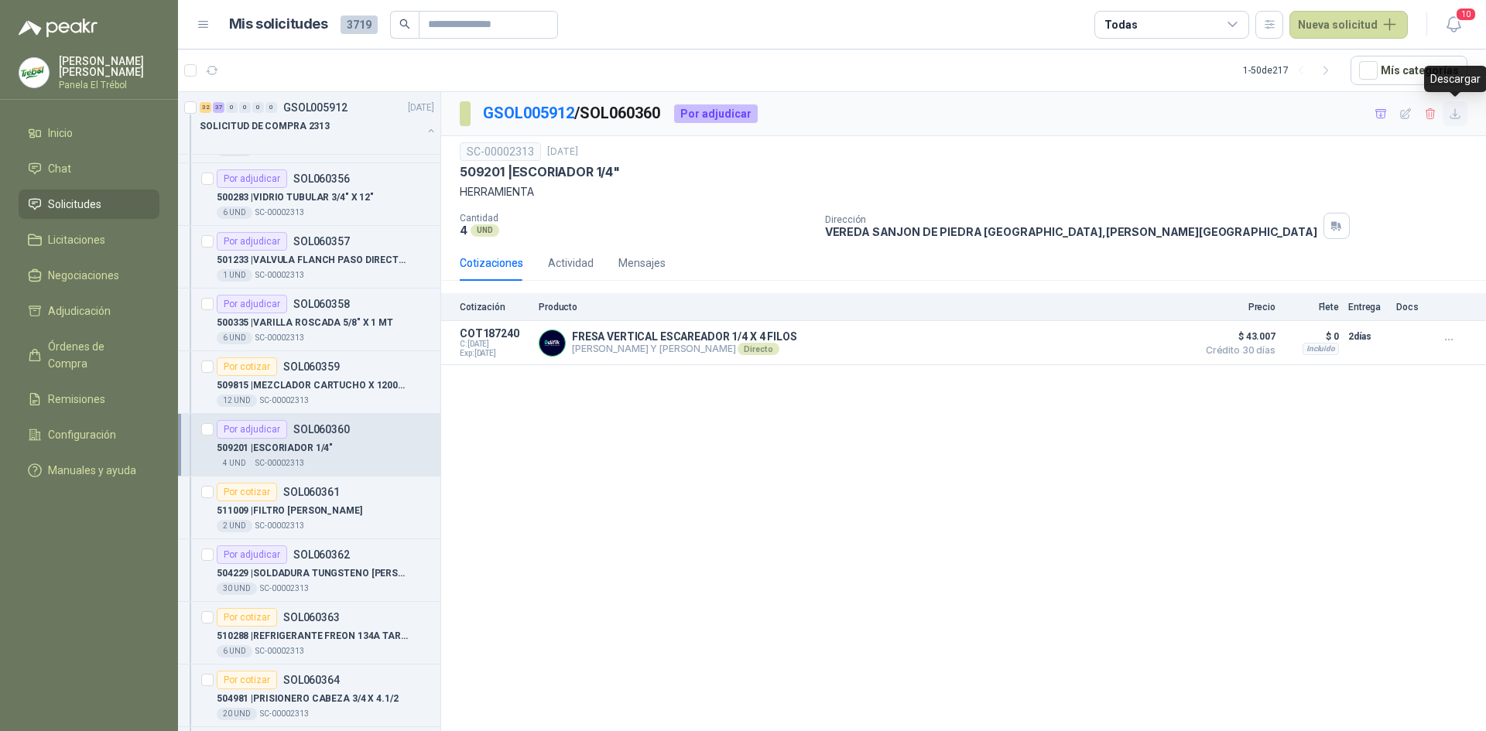
click at [1459, 121] on button "button" at bounding box center [1454, 113] width 25 height 25
click at [320, 504] on p "511009 | FILTRO [PERSON_NAME]" at bounding box center [289, 511] width 145 height 15
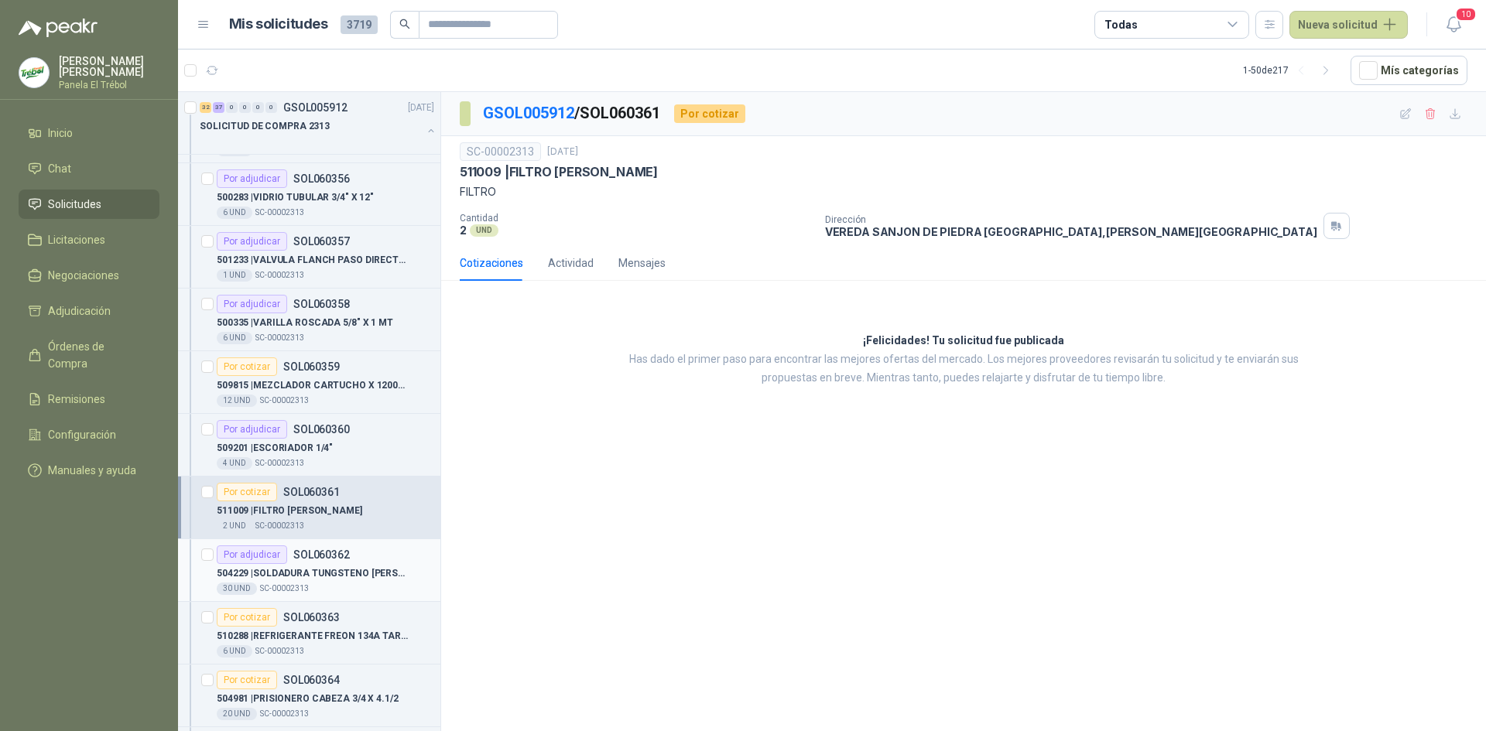
click at [321, 573] on p "504229 | SOLDADURA TUNGSTENO [PERSON_NAME] 3/32" at bounding box center [313, 573] width 193 height 15
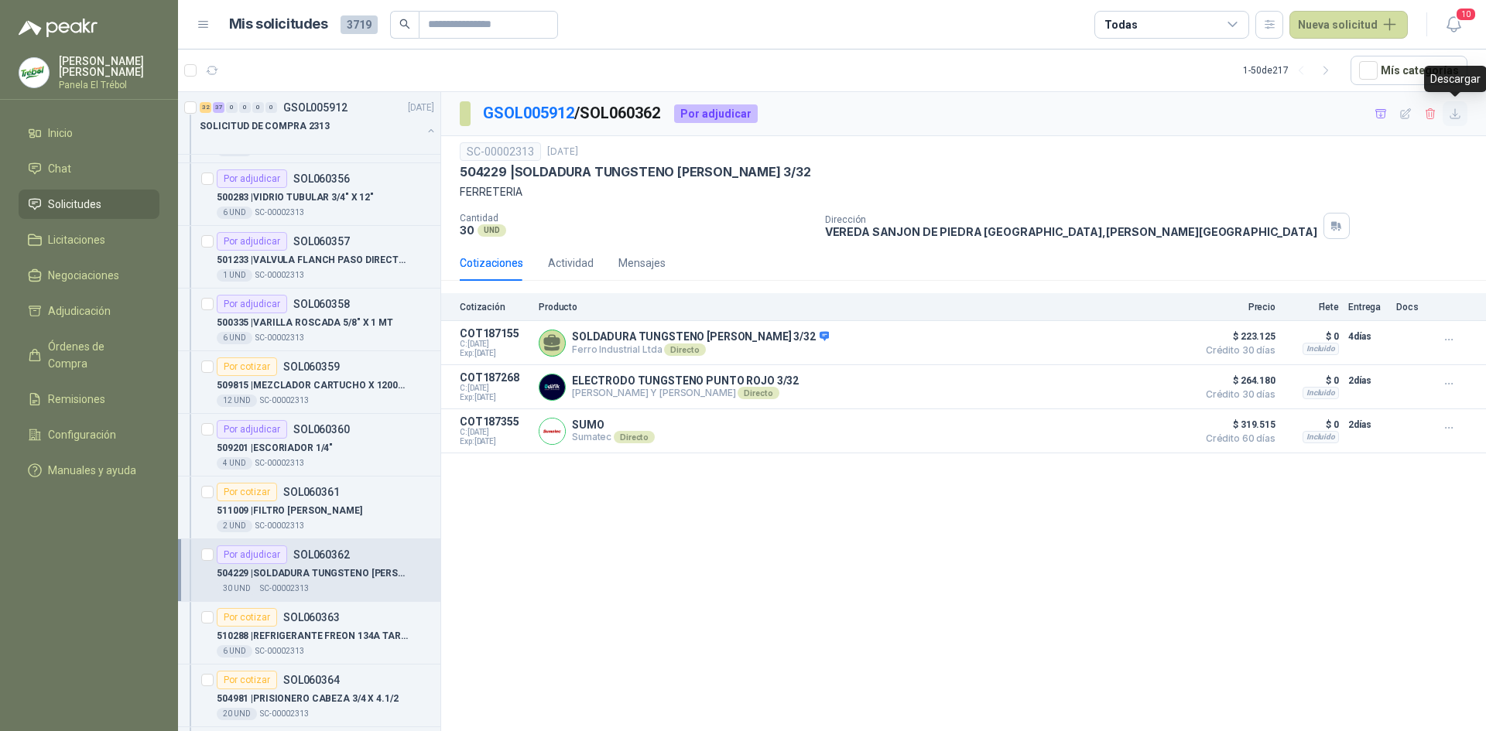
click at [1459, 118] on icon "button" at bounding box center [1454, 114] width 13 height 13
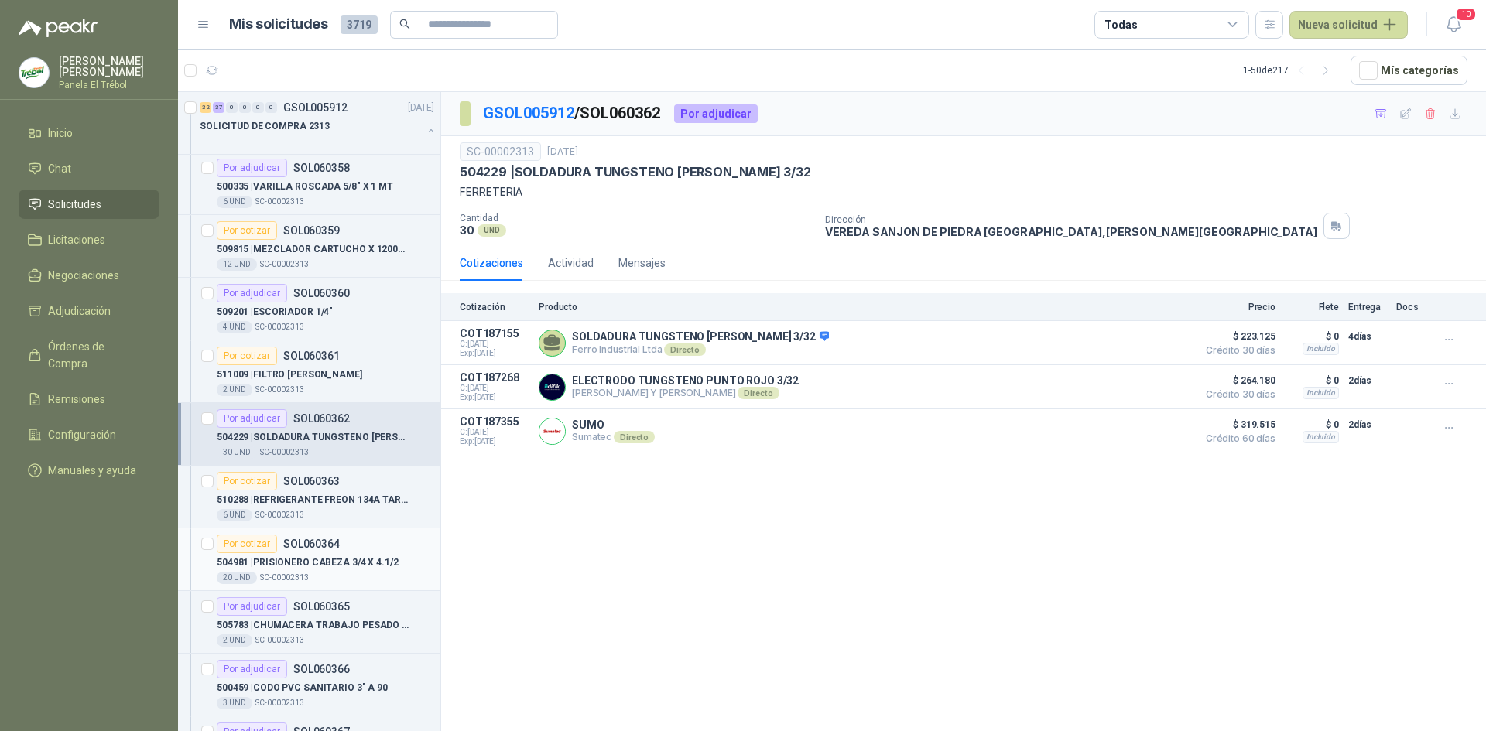
scroll to position [2528, 0]
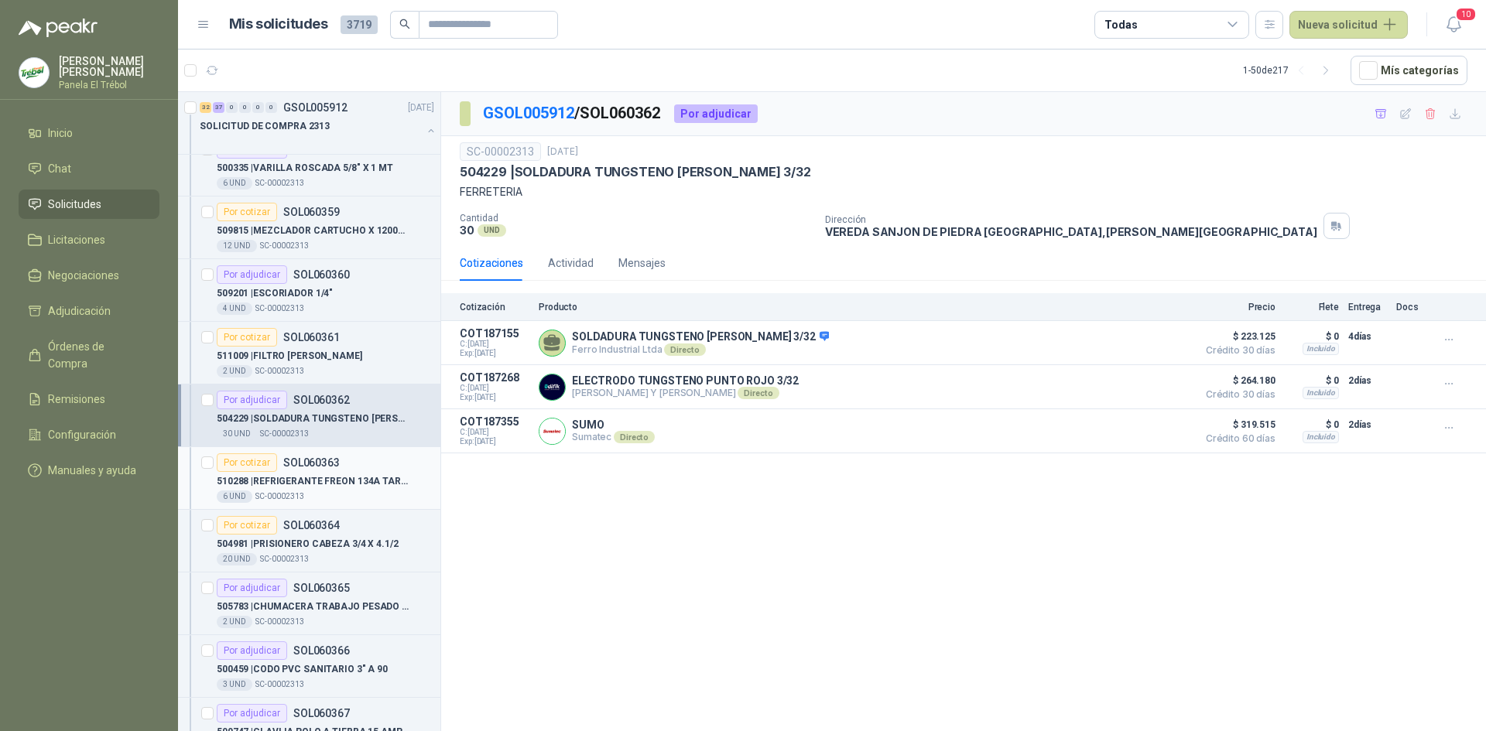
click at [318, 487] on p "510288 | REFRIGERANTE FREON 134A [PERSON_NAME] X 340 GR" at bounding box center [313, 481] width 193 height 15
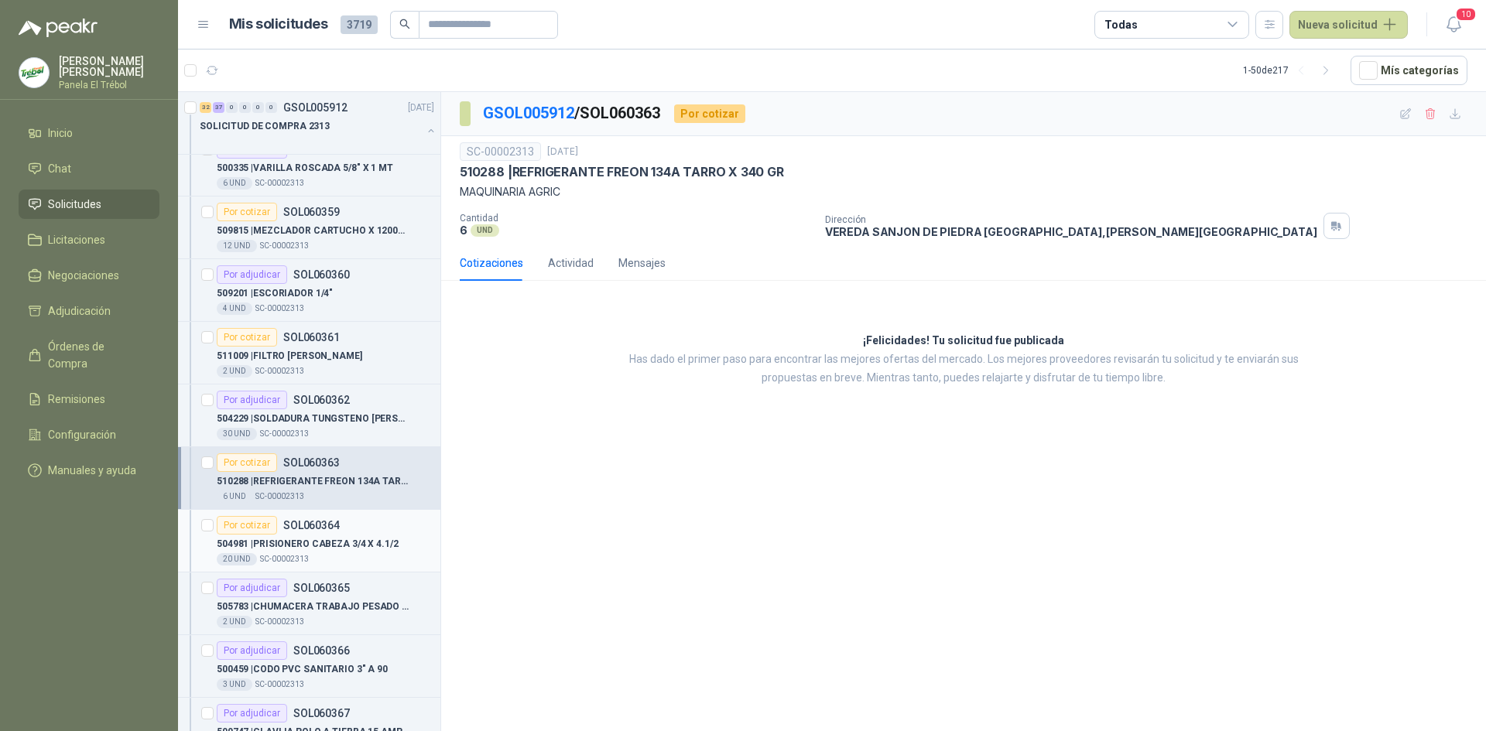
click at [312, 548] on p "504981 | PRISIONERO CABEZA 3/4 X 4.1/2" at bounding box center [308, 544] width 182 height 15
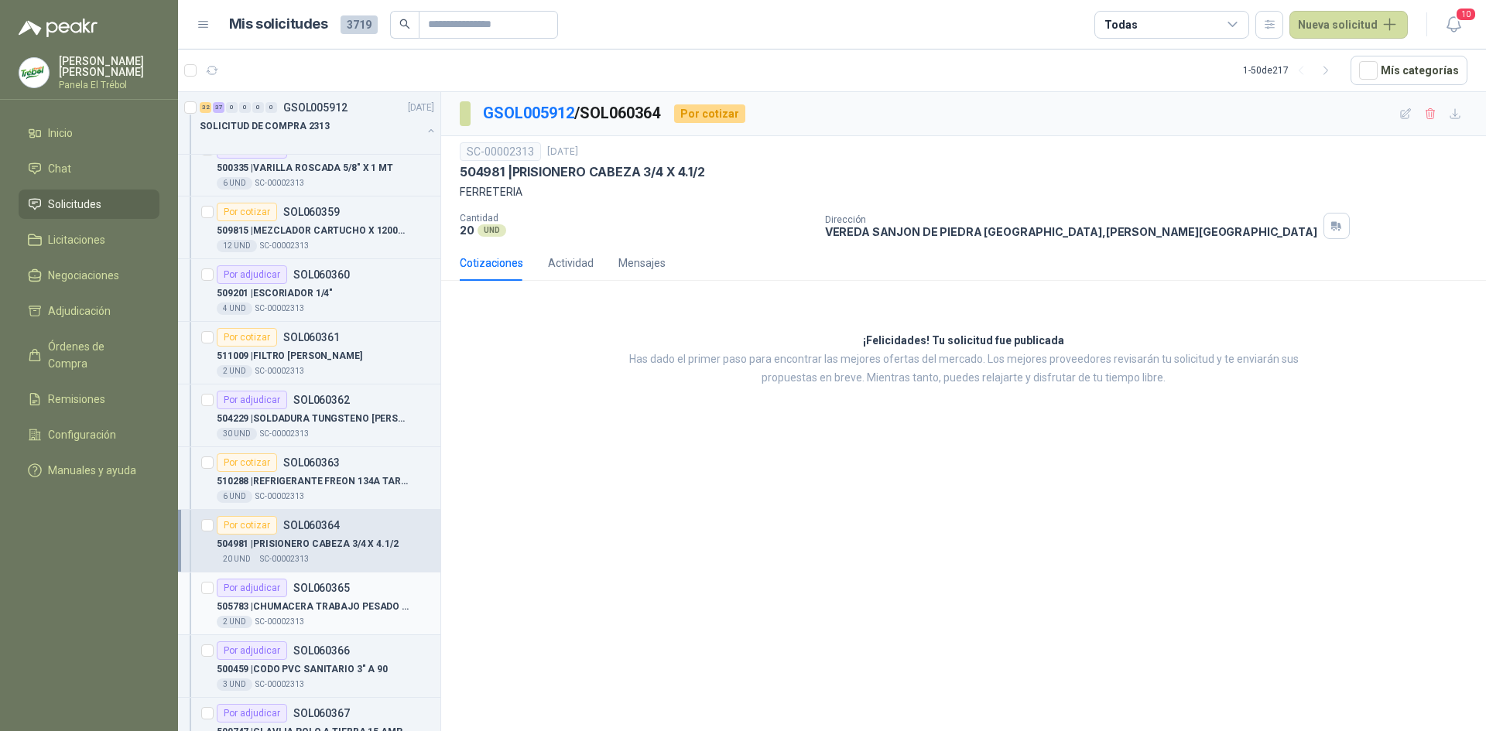
click at [306, 609] on p "505783 | CHUMACERA TRABAJO PESADO TIMKEN 2.7/16- 2 HUECOS" at bounding box center [313, 607] width 193 height 15
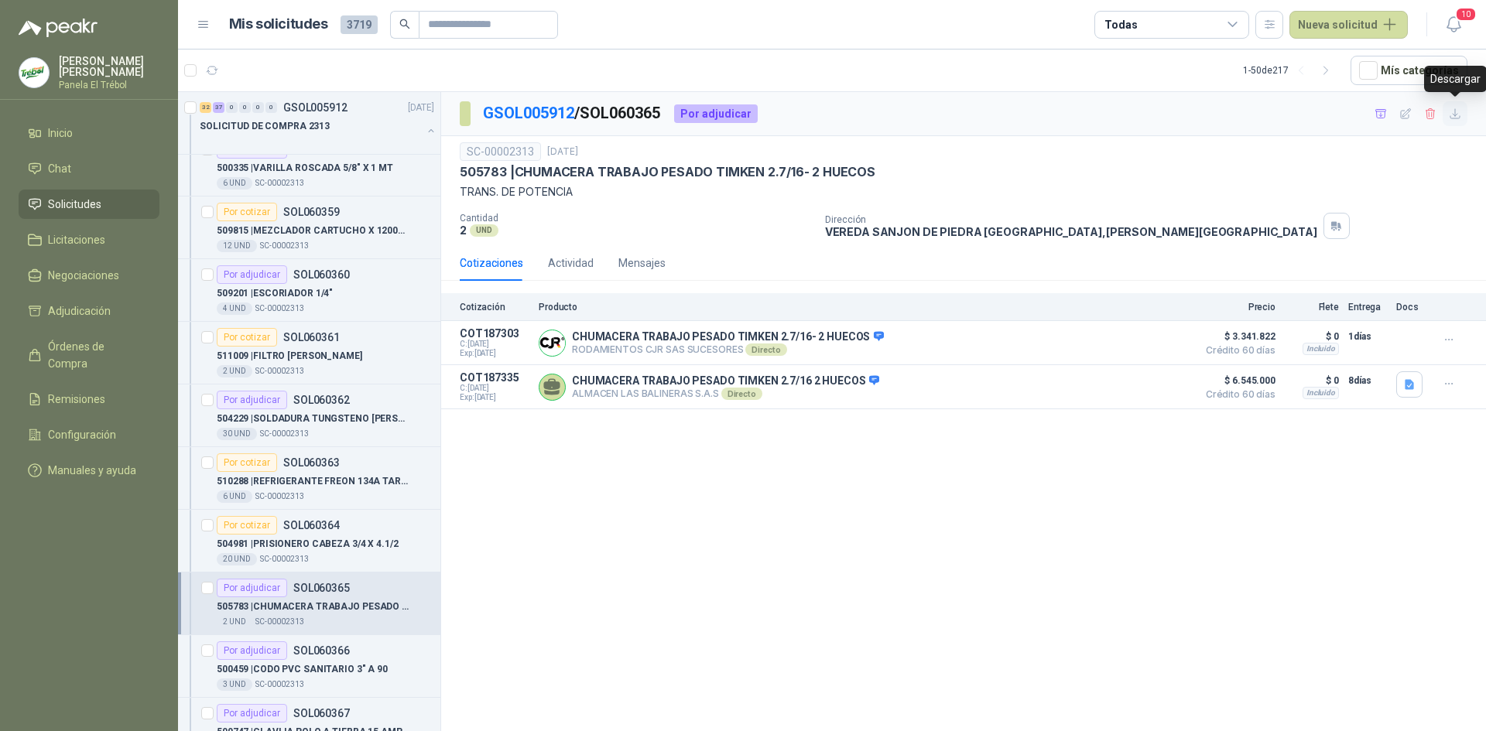
click at [1455, 118] on icon "button" at bounding box center [1454, 114] width 13 height 13
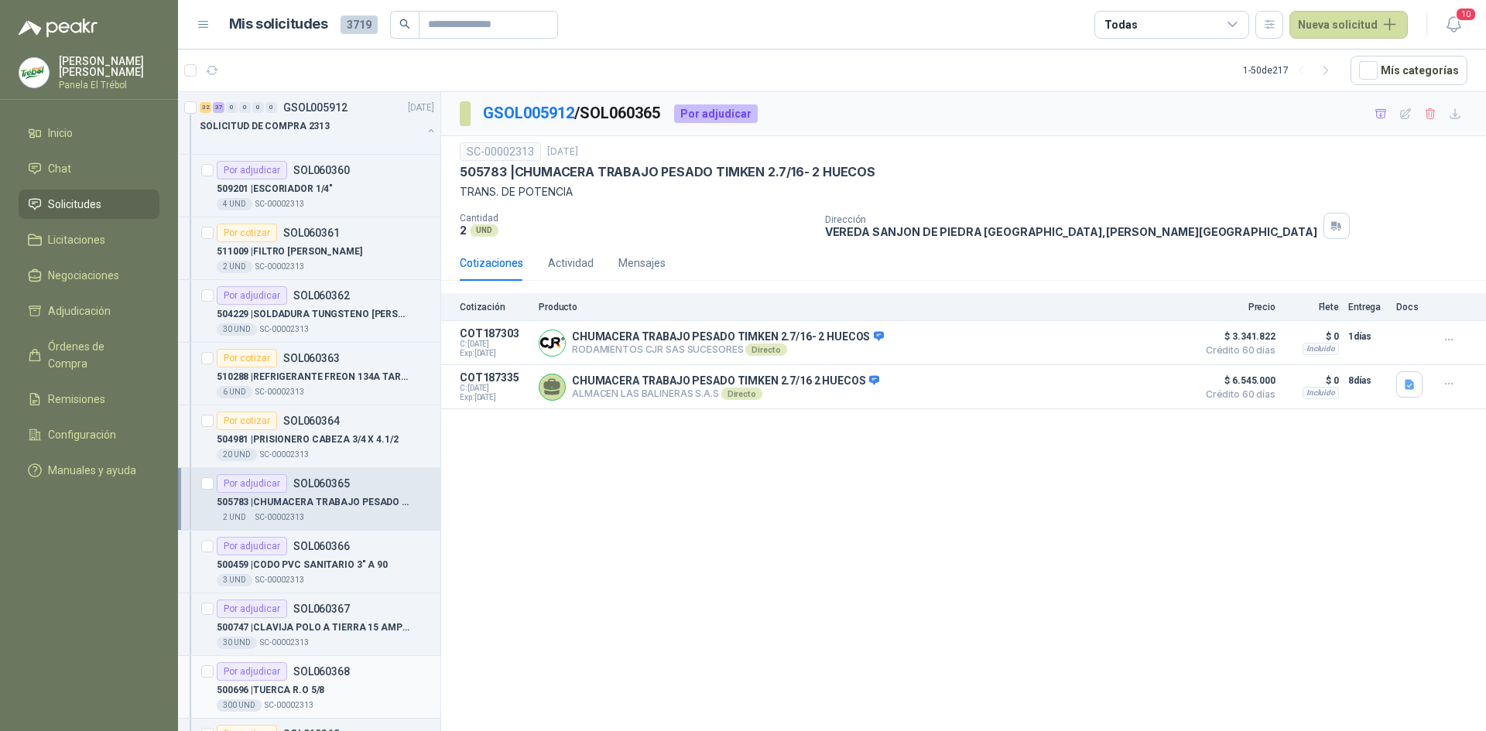
scroll to position [2734, 0]
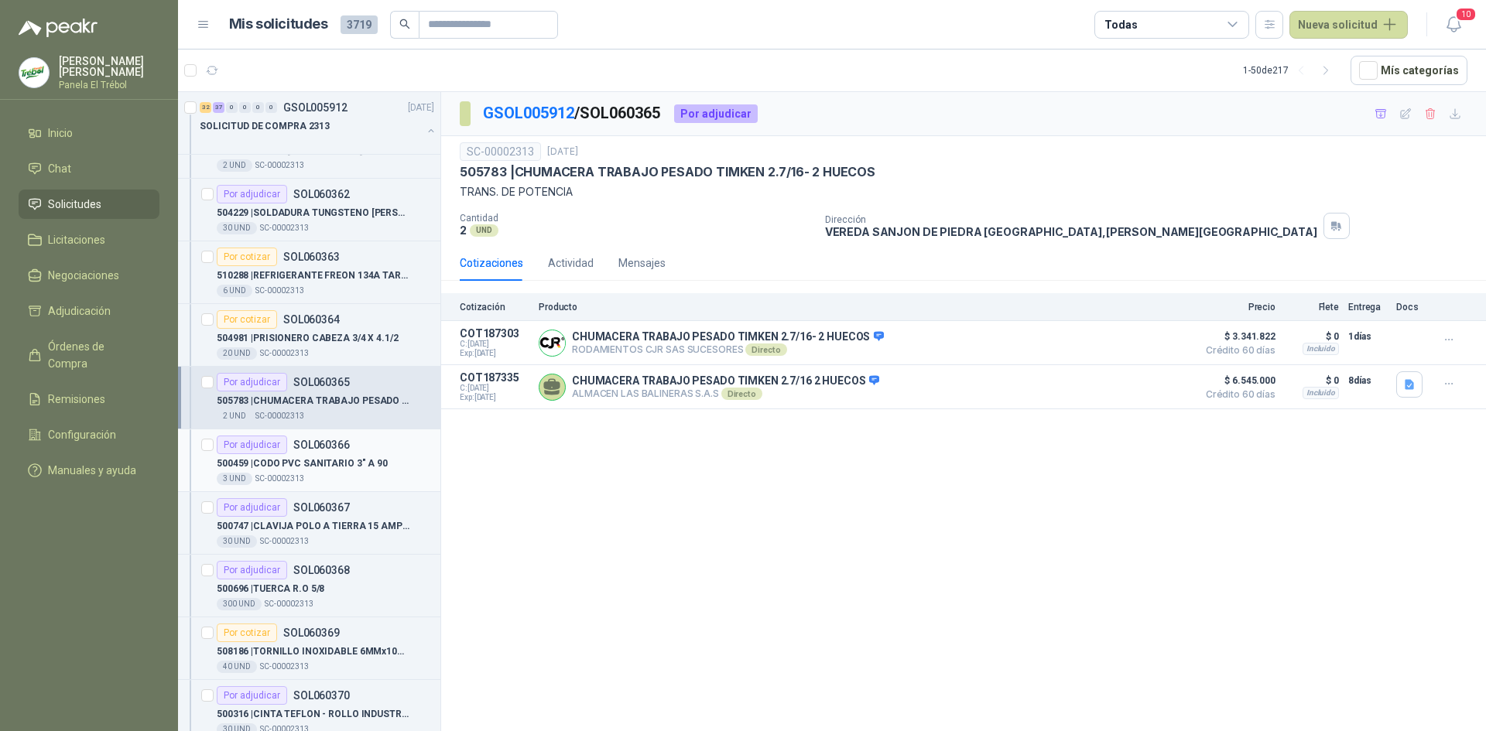
click at [325, 477] on div "3 UND  SC-00002313" at bounding box center [325, 479] width 217 height 12
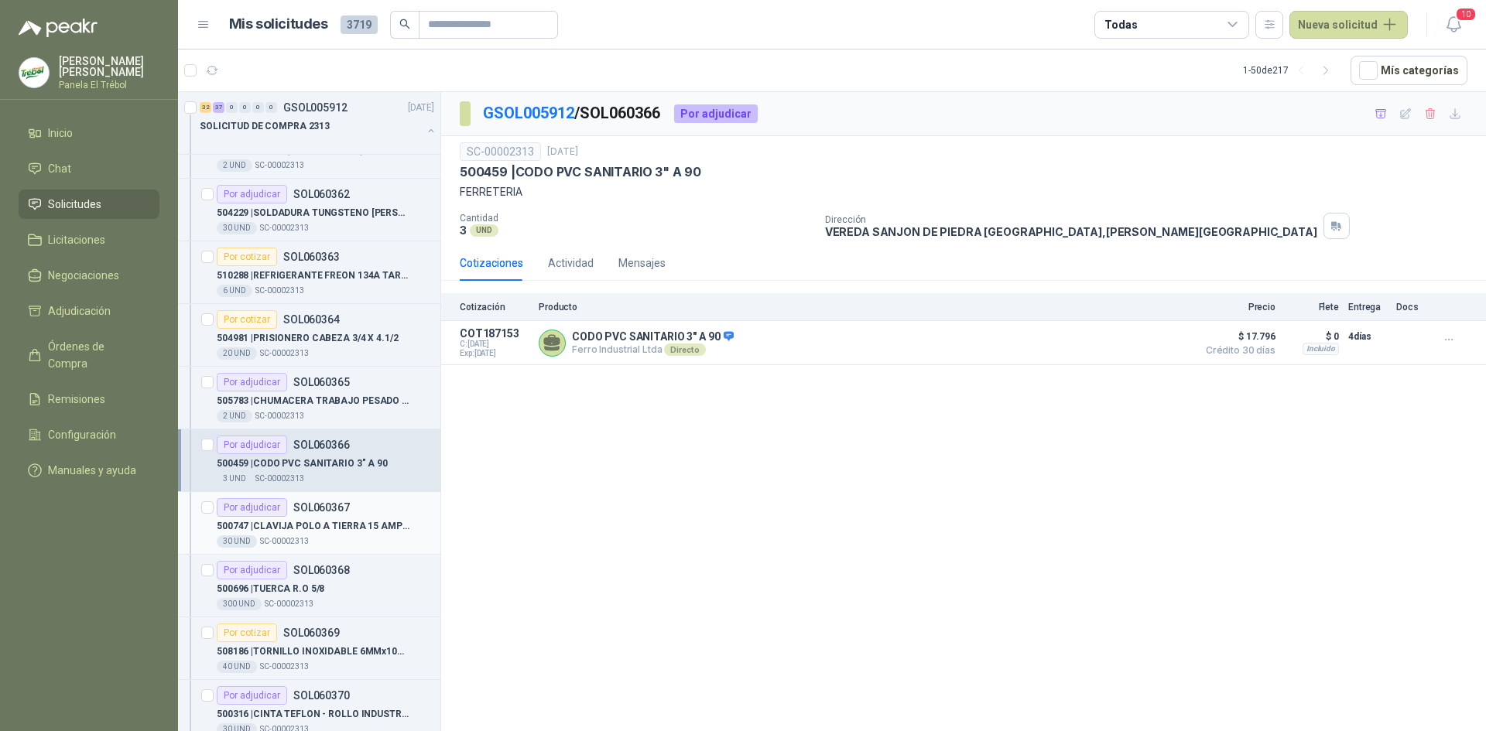
click at [313, 532] on p "500747 | CLAVIJA POLO A TIERRA 15 AMP CODELCA" at bounding box center [313, 526] width 193 height 15
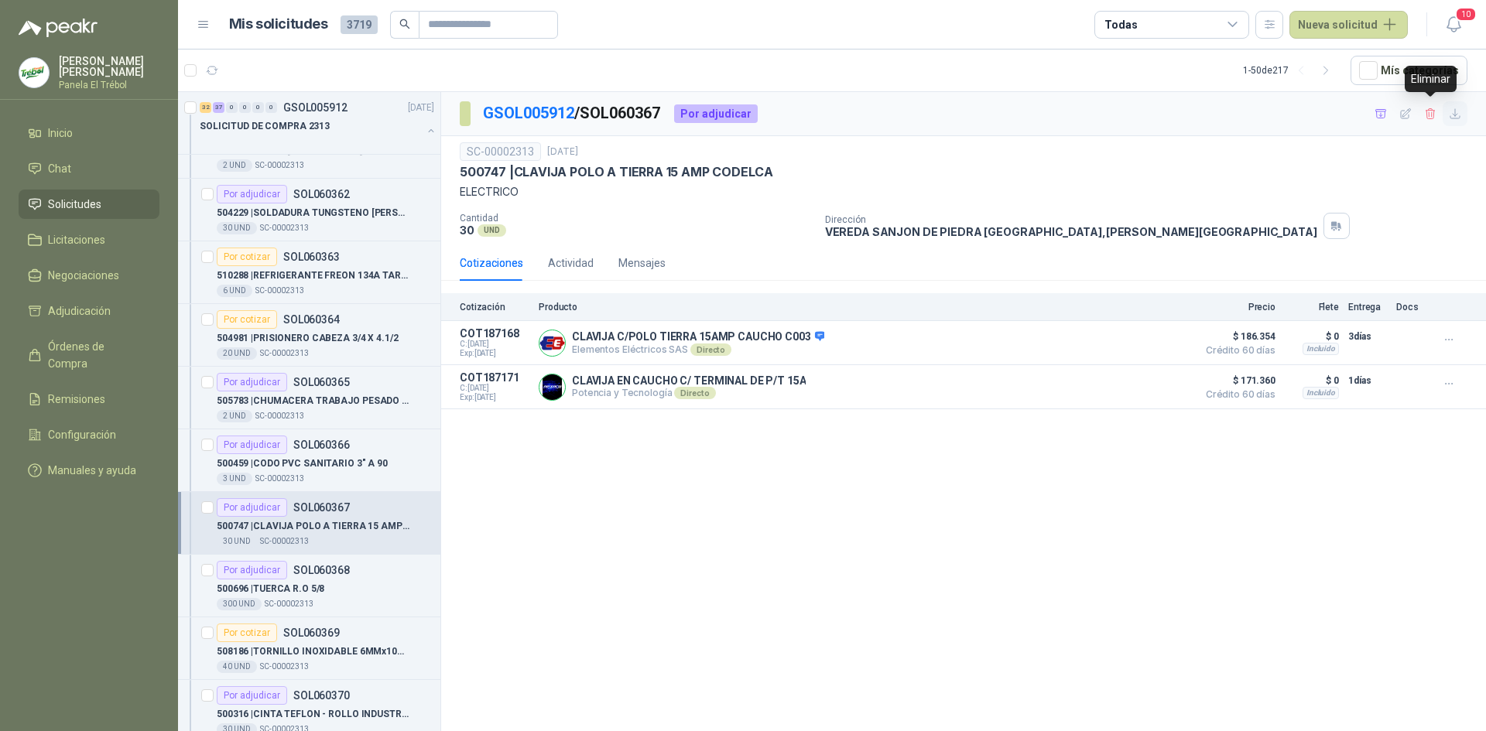
click at [1449, 116] on icon "button" at bounding box center [1454, 114] width 13 height 13
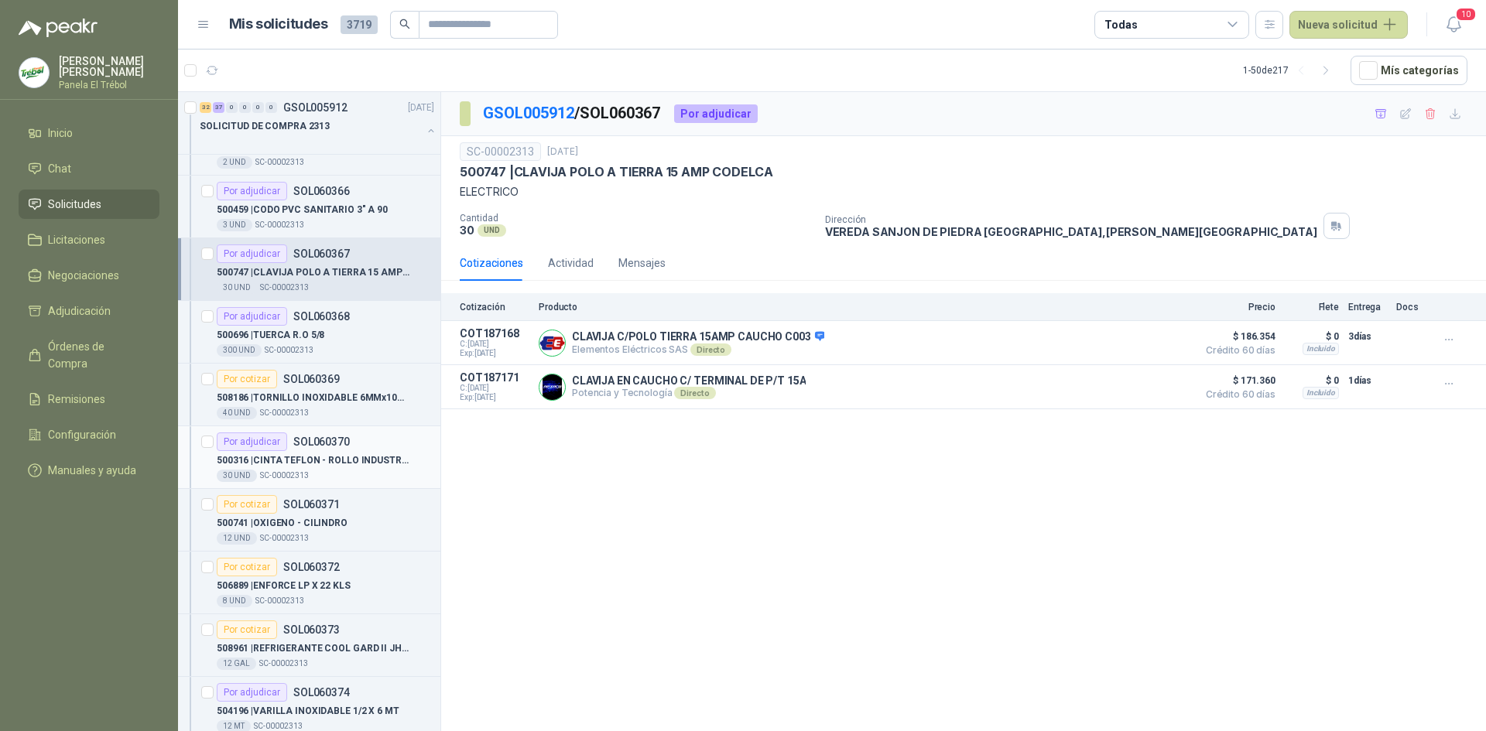
scroll to position [2992, 0]
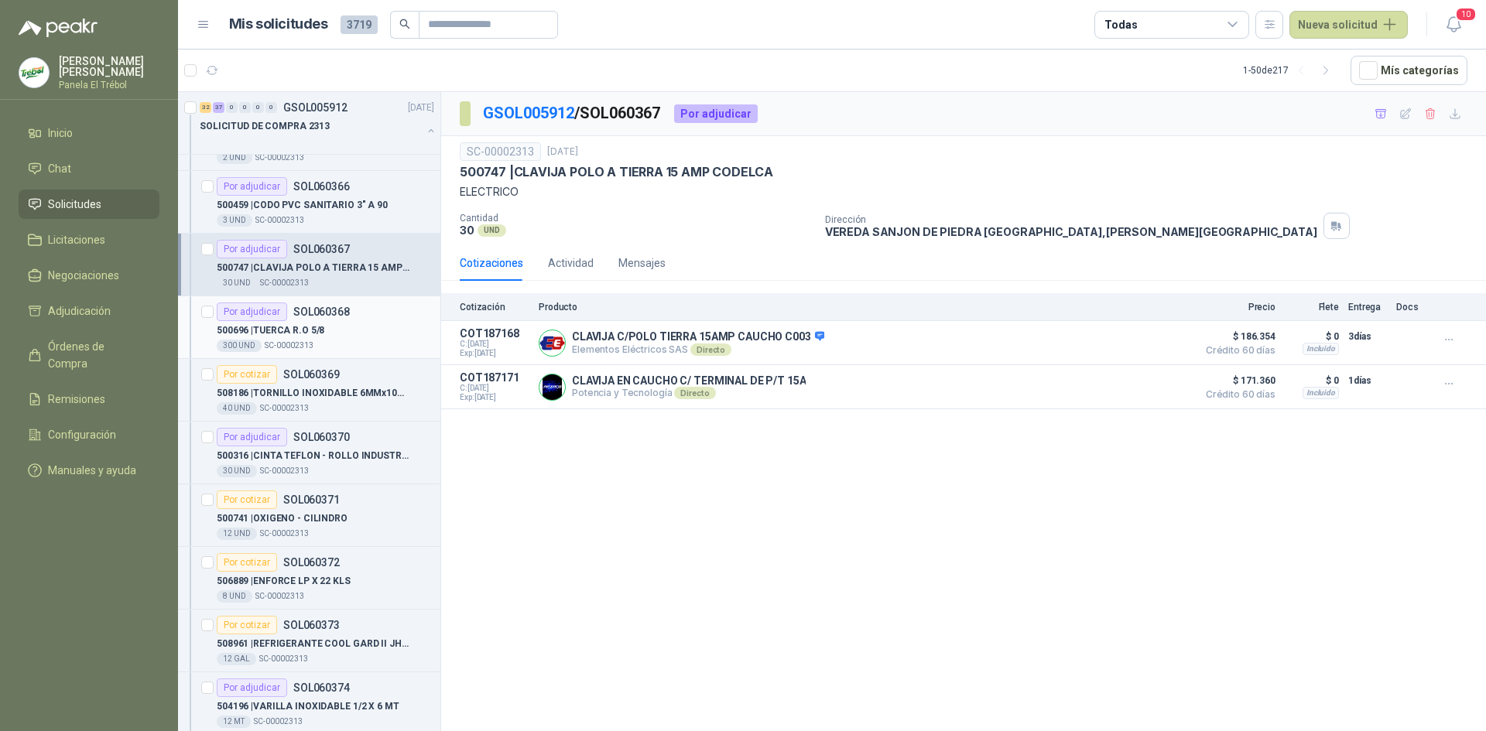
click at [309, 324] on p "500696 | TUERCA R.O 5/8" at bounding box center [271, 330] width 108 height 15
click at [320, 388] on p "508186 | TORNILLO INOXIDABLE 6MMx10MM BCC" at bounding box center [313, 393] width 193 height 15
click at [320, 449] on p "500316 | CINTA TEFLON - ROLLO INDUSTRIAL" at bounding box center [313, 456] width 193 height 15
click at [323, 511] on p "500741 | OXIGENO - CILINDRO" at bounding box center [282, 518] width 131 height 15
click at [310, 574] on p "506889 | ENFORCE LP X 22 KLS" at bounding box center [284, 581] width 134 height 15
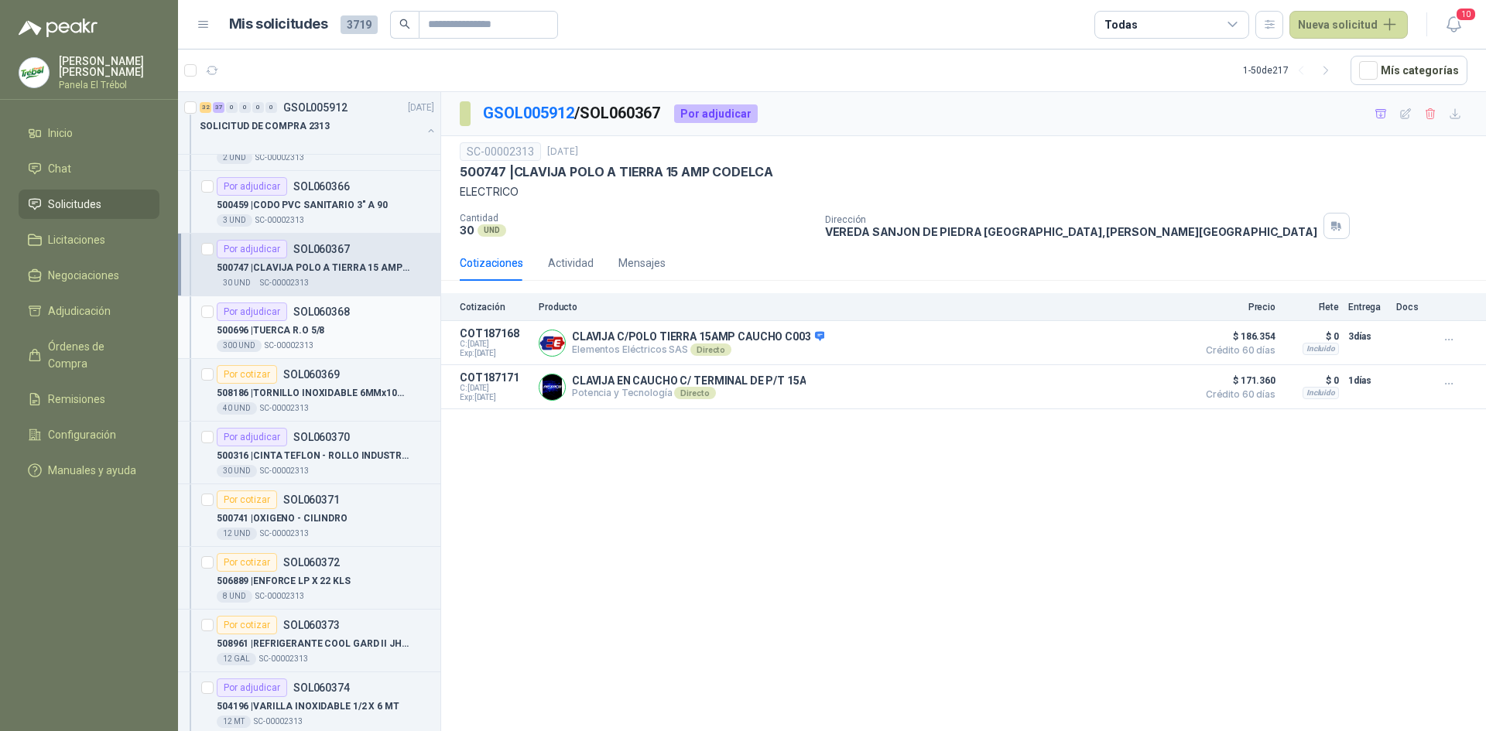
click at [301, 637] on p "508961 | REFRIGERANTE COOL GARD II JHON DEERE" at bounding box center [313, 644] width 193 height 15
click at [323, 699] on p "504196 | VARILLA INOXIDABLE 1/2 X 6 MT" at bounding box center [308, 706] width 183 height 15
click icon "button"
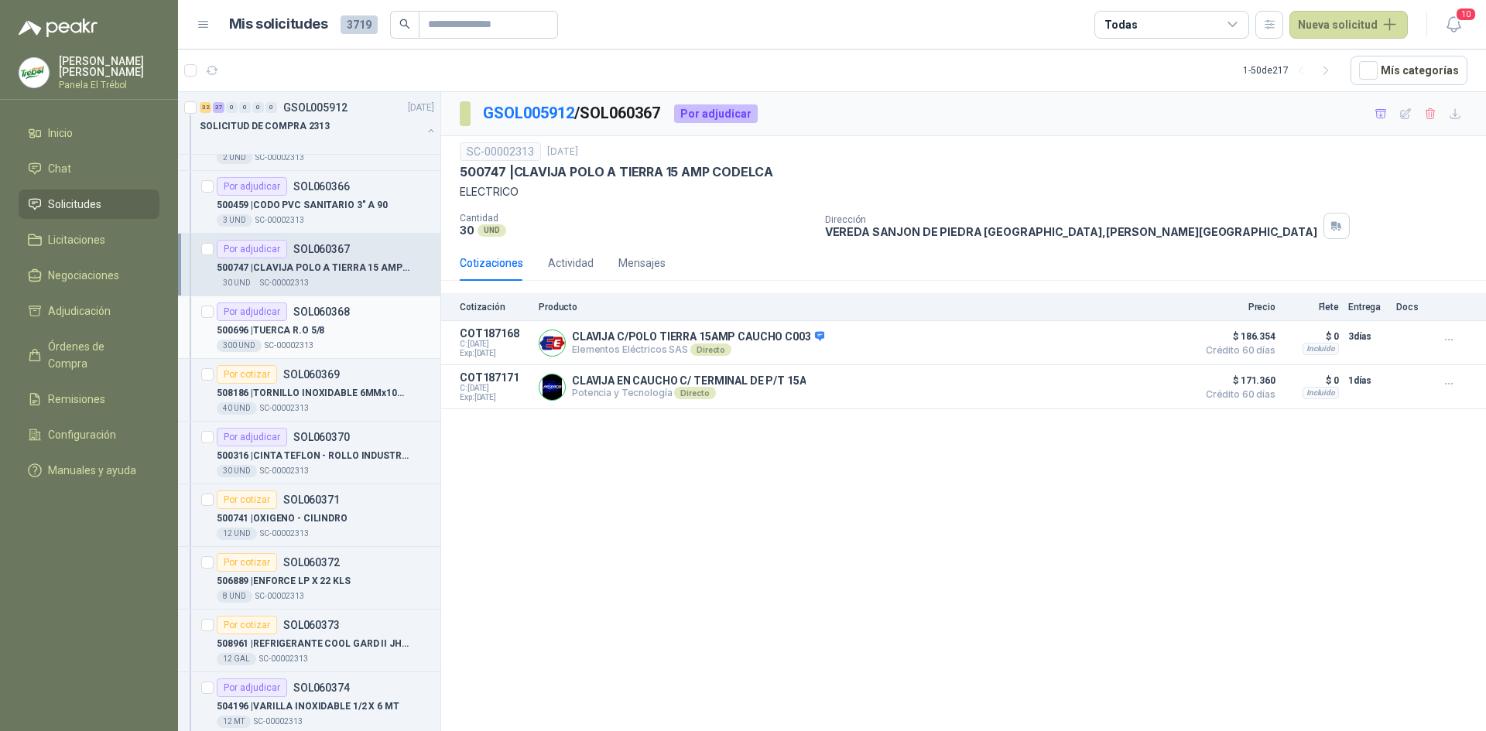
click icon "button"
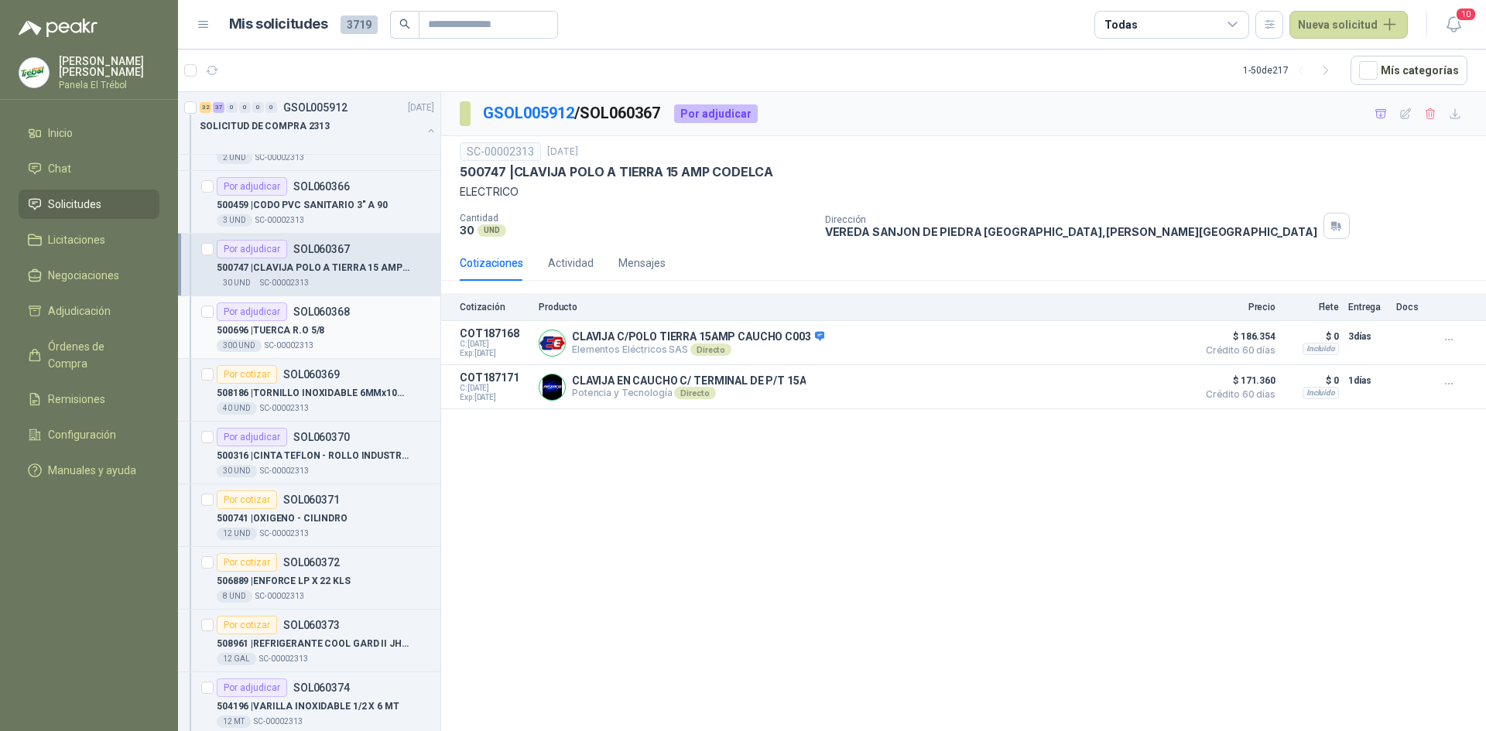
click button "button"
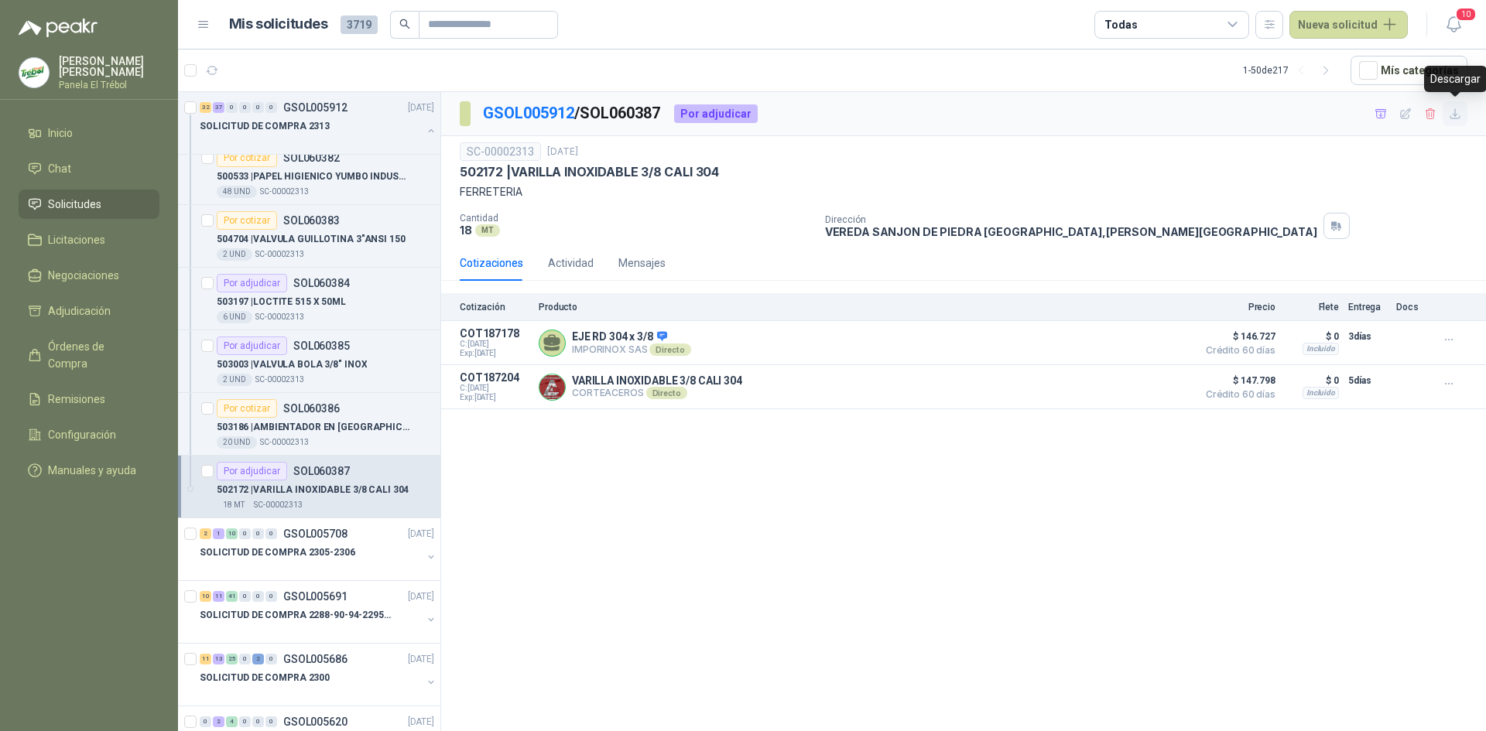
click at [1452, 110] on icon "button" at bounding box center [1454, 114] width 13 height 13
